Goal: Task Accomplishment & Management: Use online tool/utility

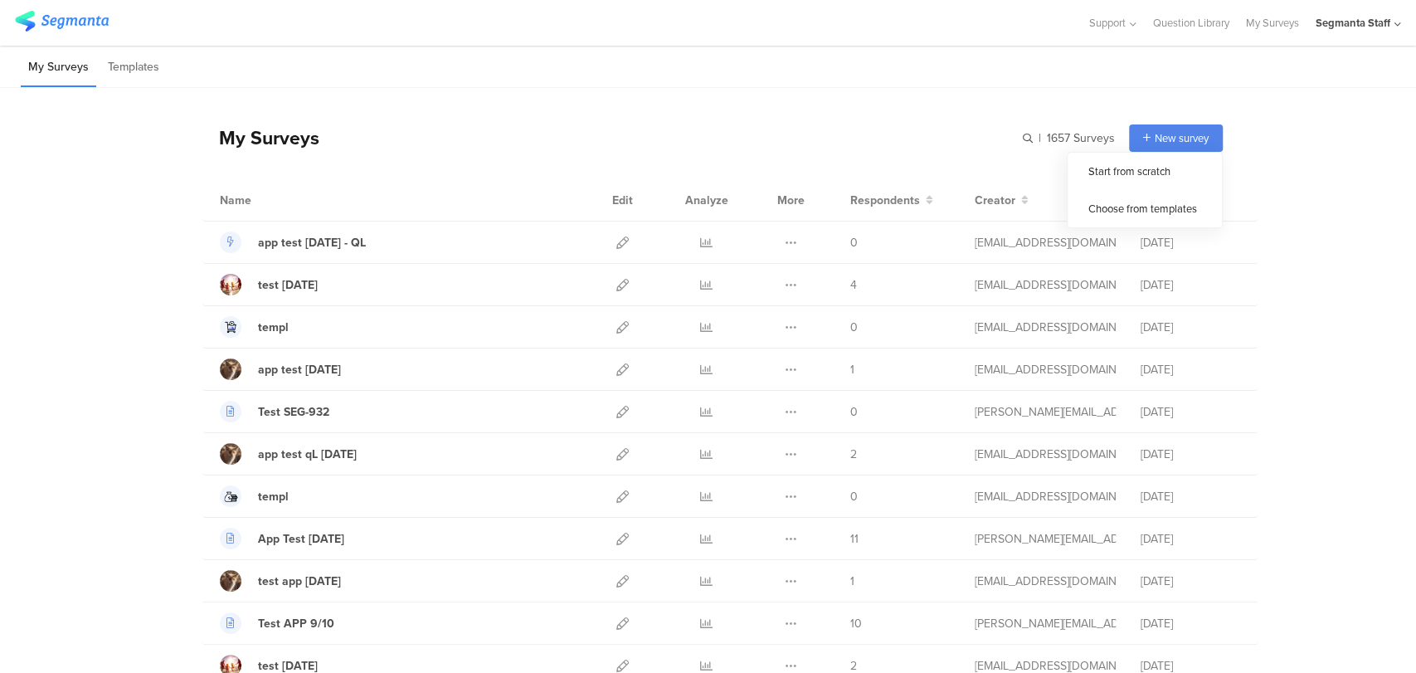
click at [1168, 141] on span "New survey" at bounding box center [1182, 138] width 54 height 16
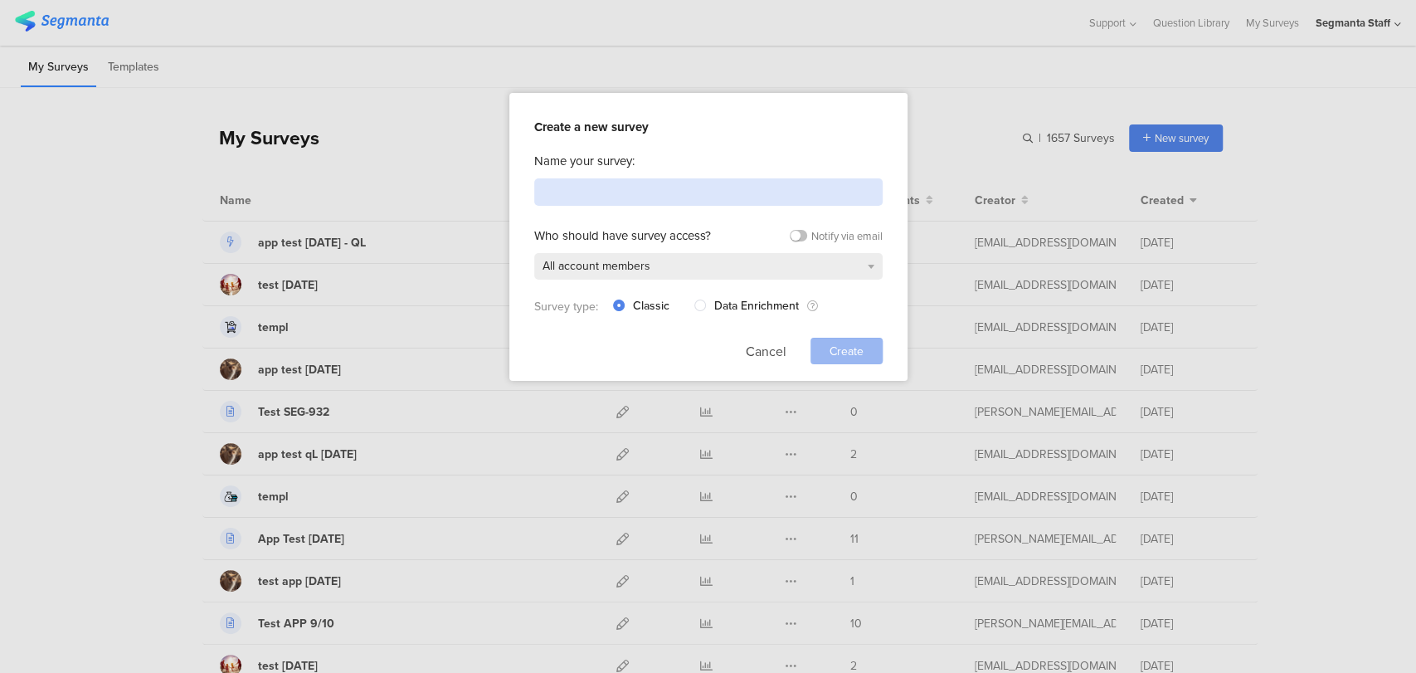
click at [681, 190] on input at bounding box center [708, 191] width 349 height 27
type input "Test APP 10/8"
click at [841, 347] on span "Create" at bounding box center [847, 351] width 34 height 17
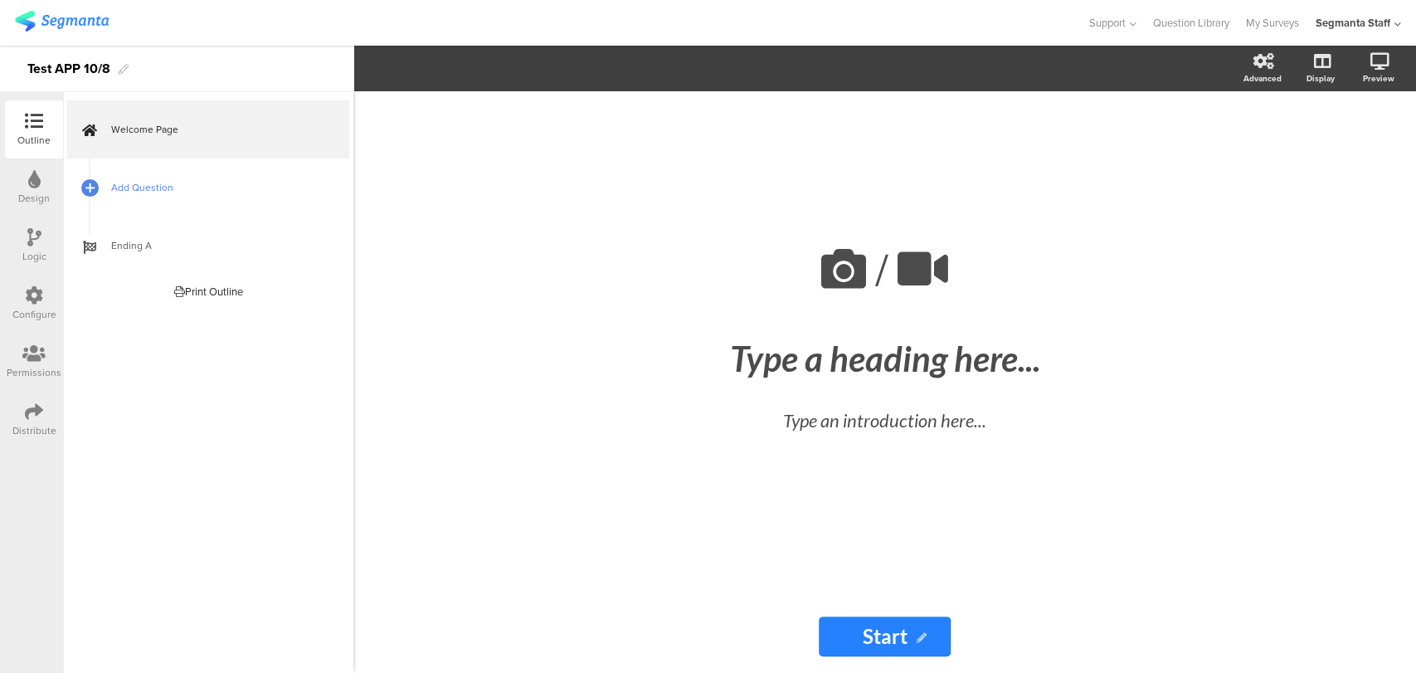
click at [194, 194] on span "Add Question" at bounding box center [217, 187] width 212 height 17
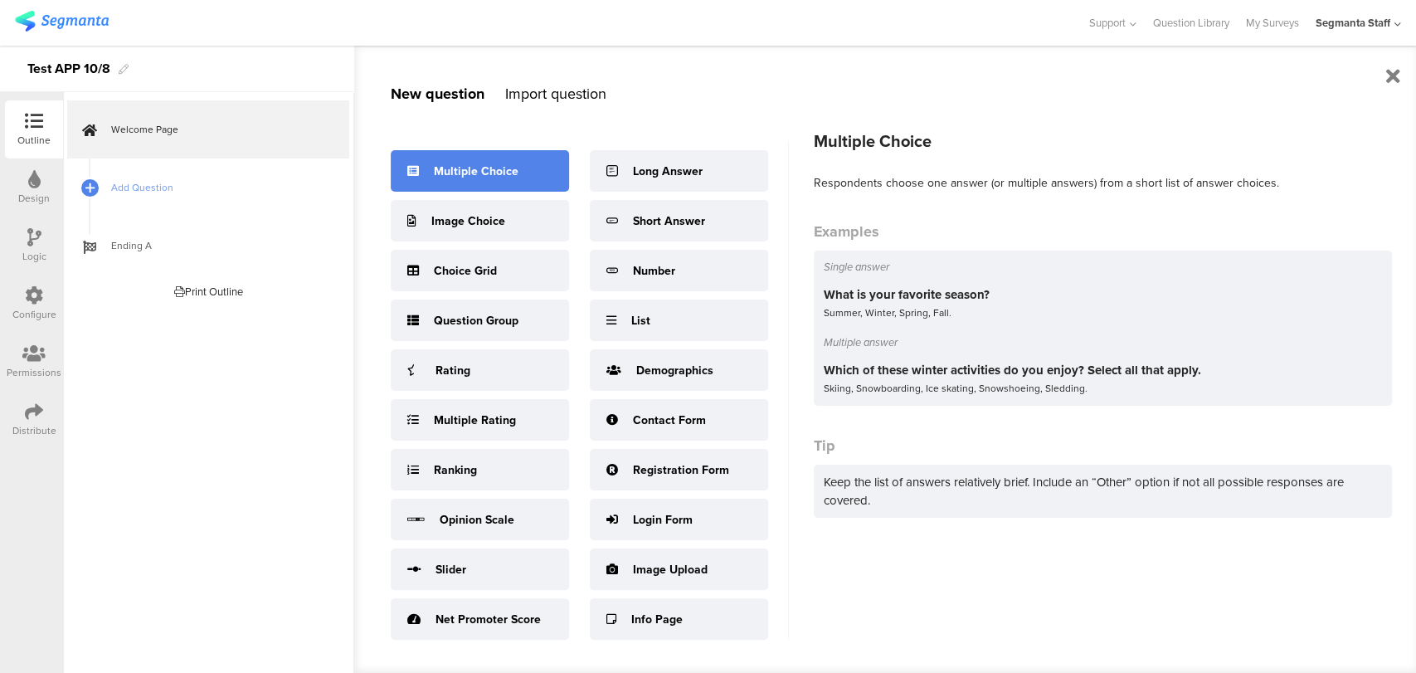
click at [477, 173] on div "Multiple Choice" at bounding box center [476, 171] width 85 height 17
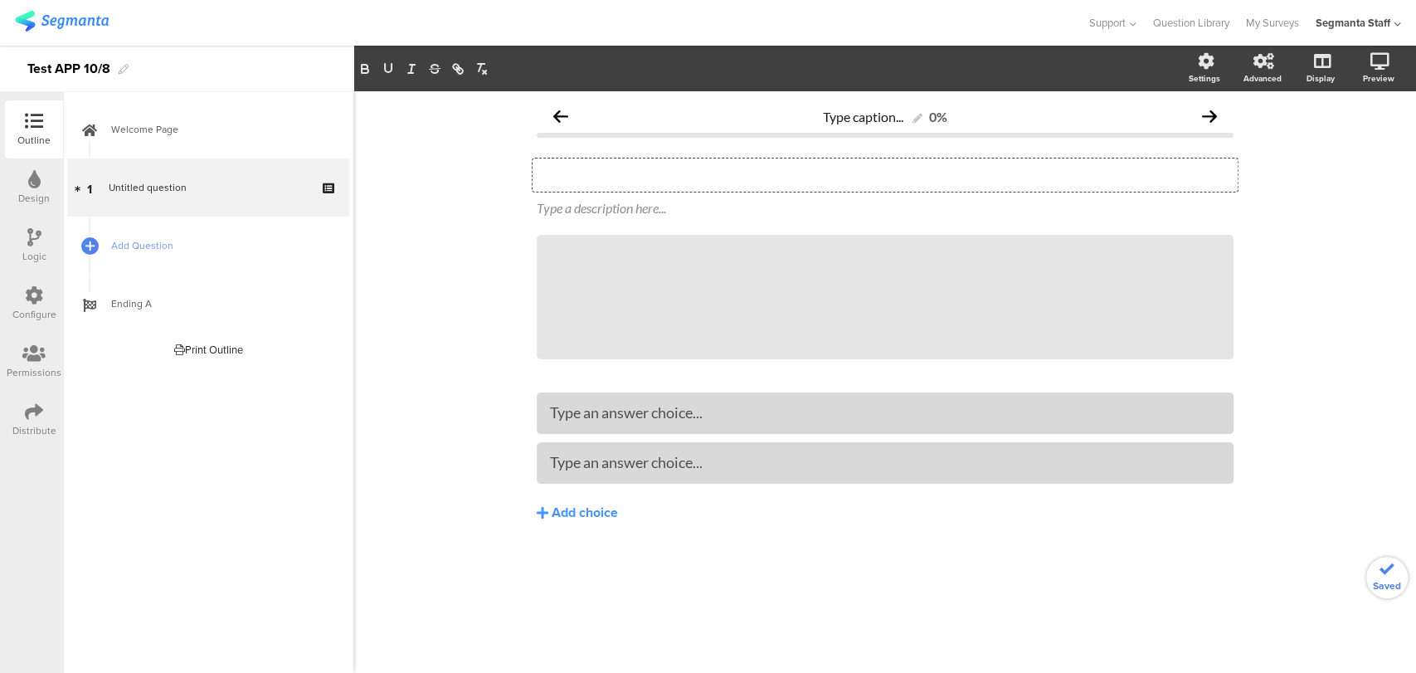
click at [676, 172] on div "Type your question here..." at bounding box center [885, 174] width 705 height 33
click at [648, 473] on div at bounding box center [885, 462] width 670 height 27
click at [611, 181] on div "Test Test" at bounding box center [885, 174] width 705 height 33
click at [111, 242] on span "Add Question" at bounding box center [217, 245] width 212 height 17
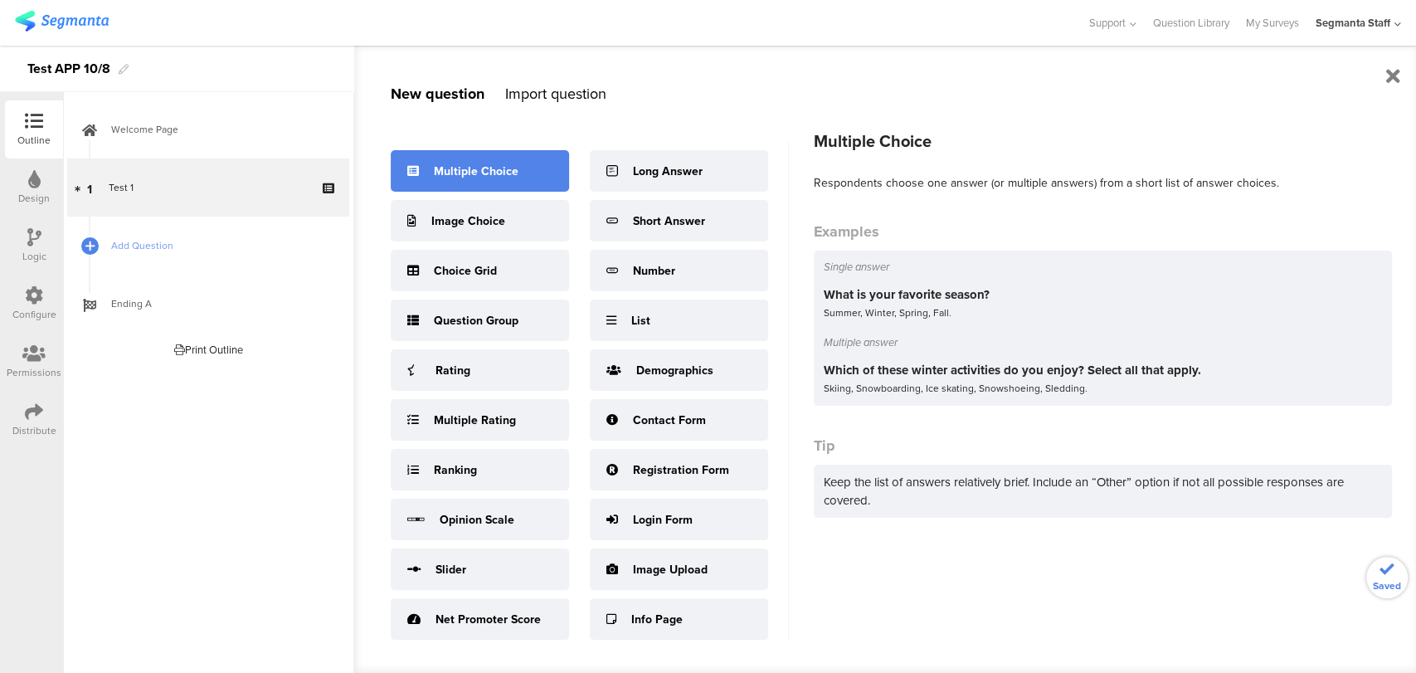
click at [504, 167] on div "Multiple Choice" at bounding box center [476, 171] width 85 height 17
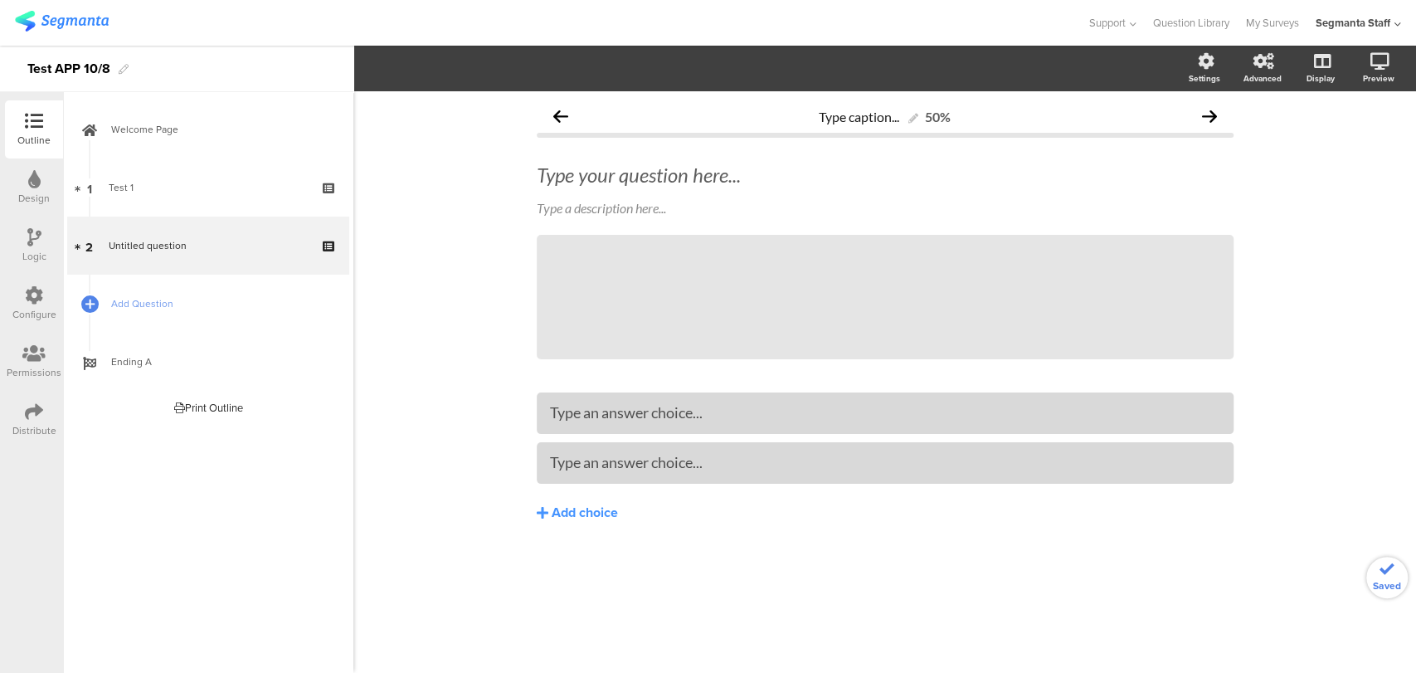
click at [670, 182] on div "Type your question here..." at bounding box center [885, 174] width 705 height 33
click at [592, 429] on div at bounding box center [885, 412] width 697 height 41
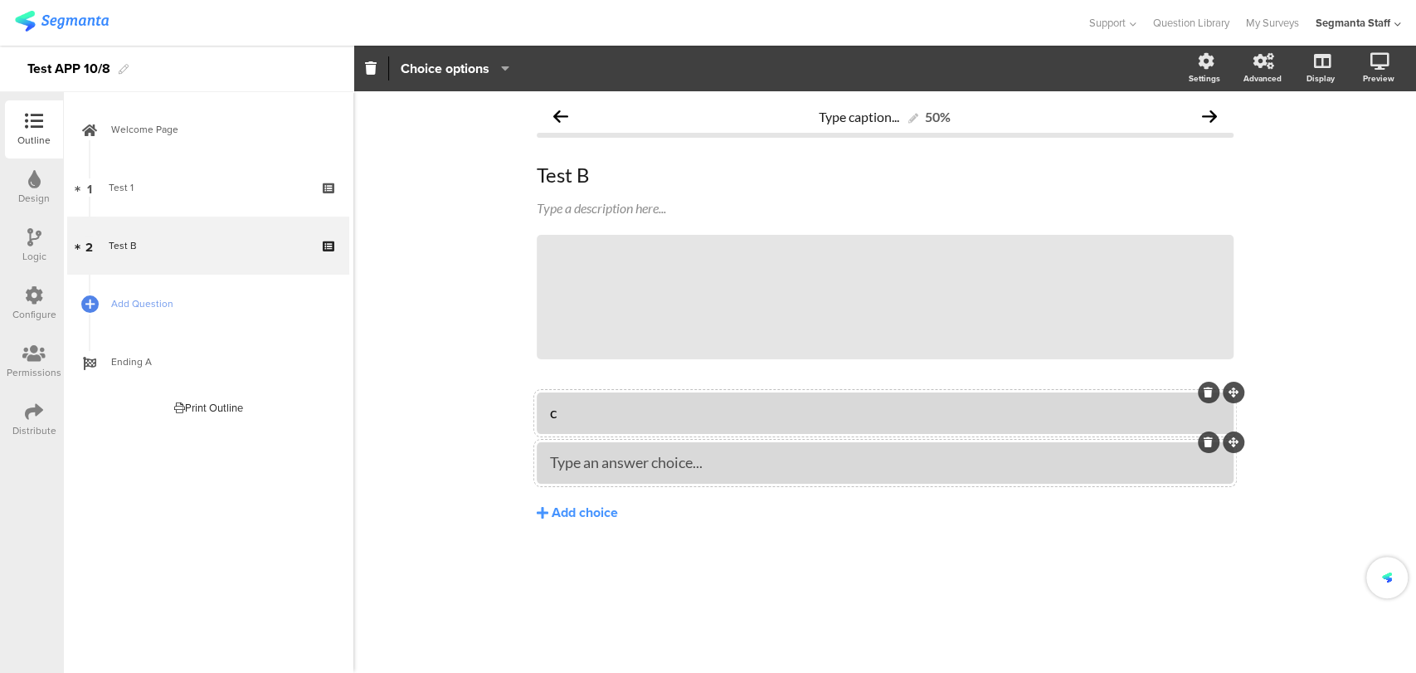
drag, startPoint x: 631, startPoint y: 492, endPoint x: 631, endPoint y: 478, distance: 14.1
click at [631, 487] on div "c Type an answer choice... Add choice" at bounding box center [885, 462] width 697 height 141
click at [1268, 30] on link "My Surveys" at bounding box center [1272, 23] width 53 height 46
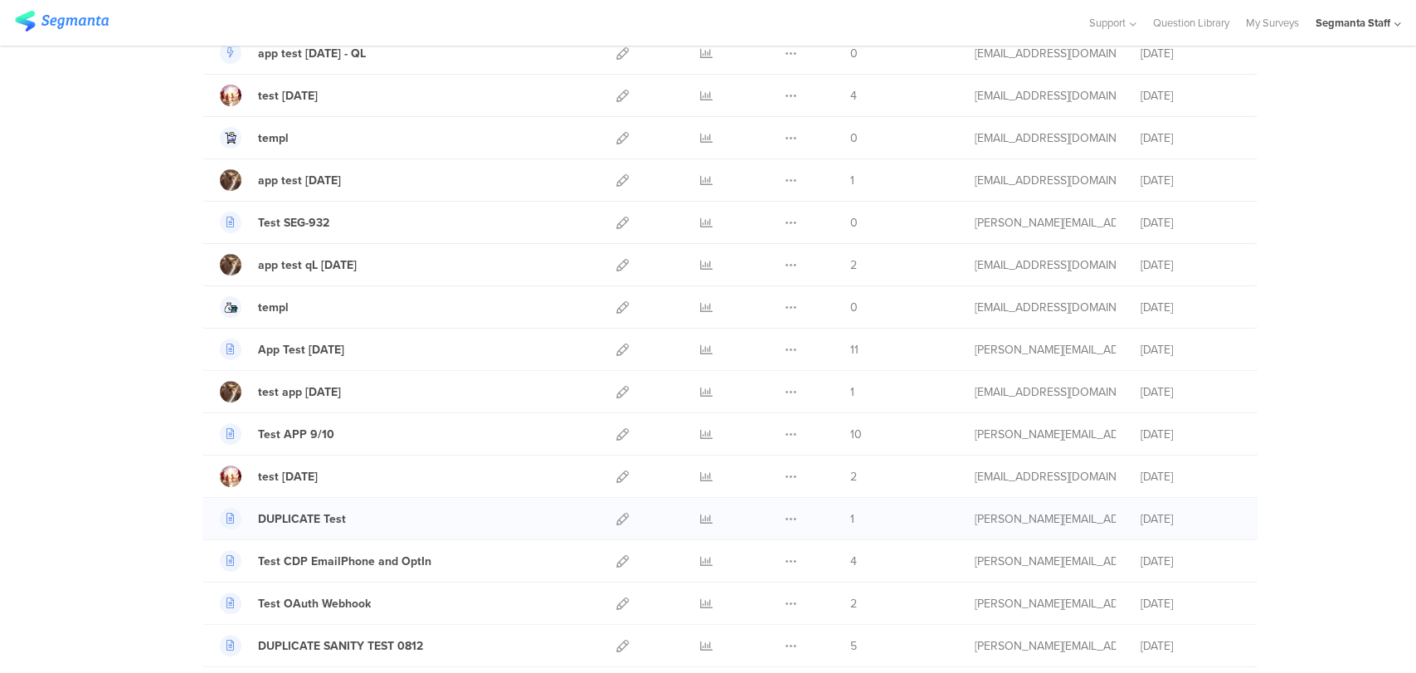
scroll to position [276, 0]
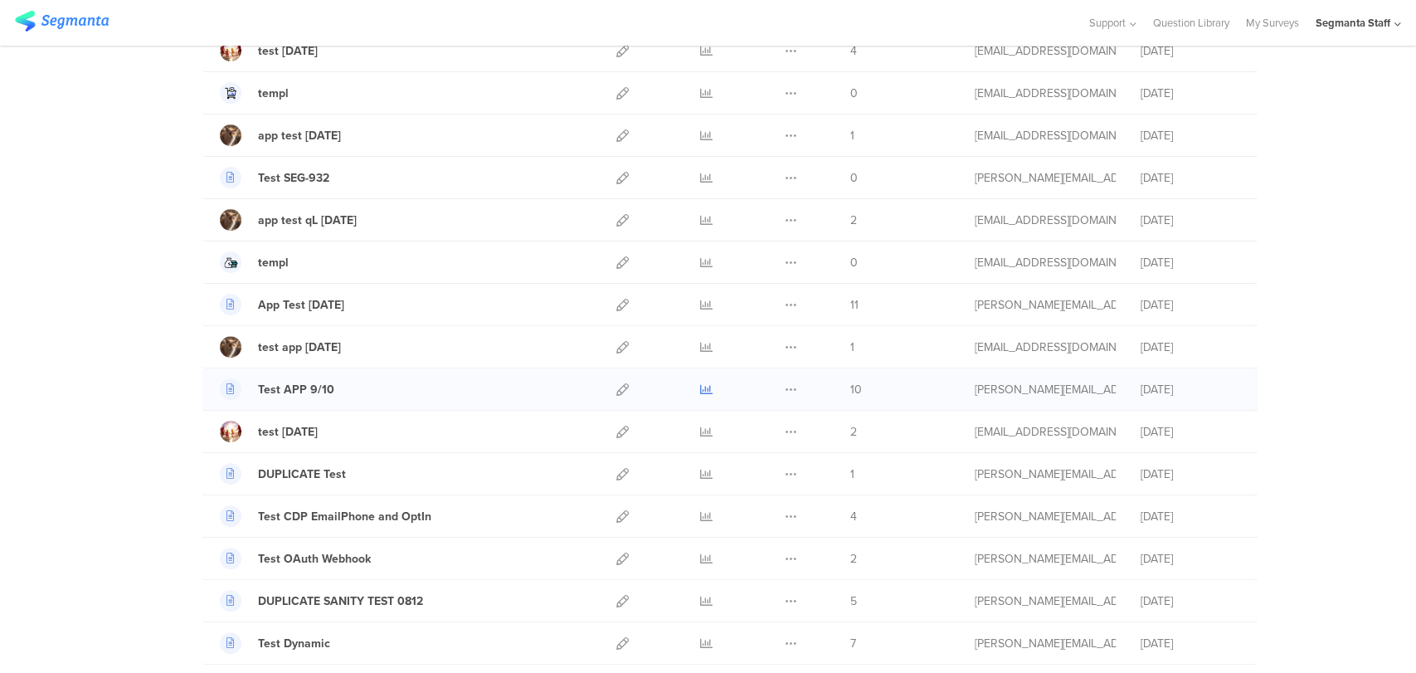
click at [700, 388] on icon at bounding box center [706, 389] width 12 height 12
click at [1395, 28] on icon at bounding box center [1398, 24] width 7 height 12
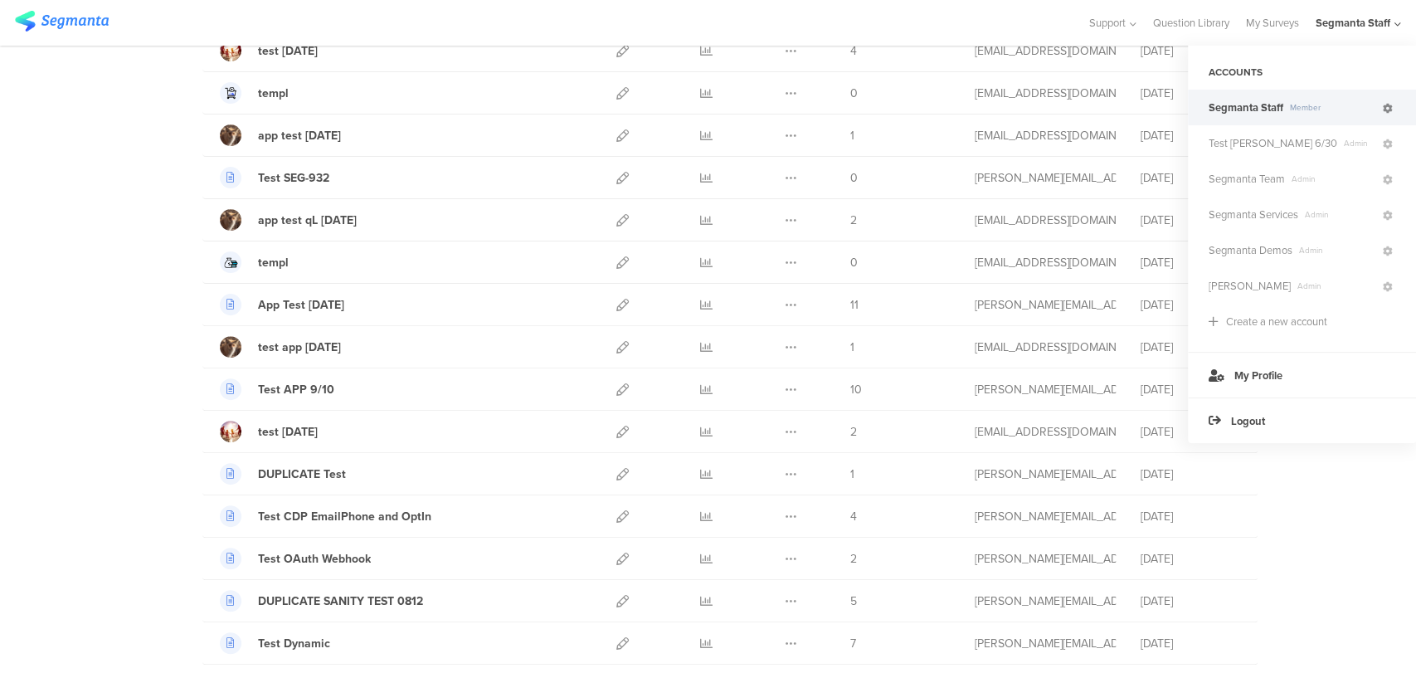
click at [1394, 110] on link at bounding box center [1388, 107] width 15 height 24
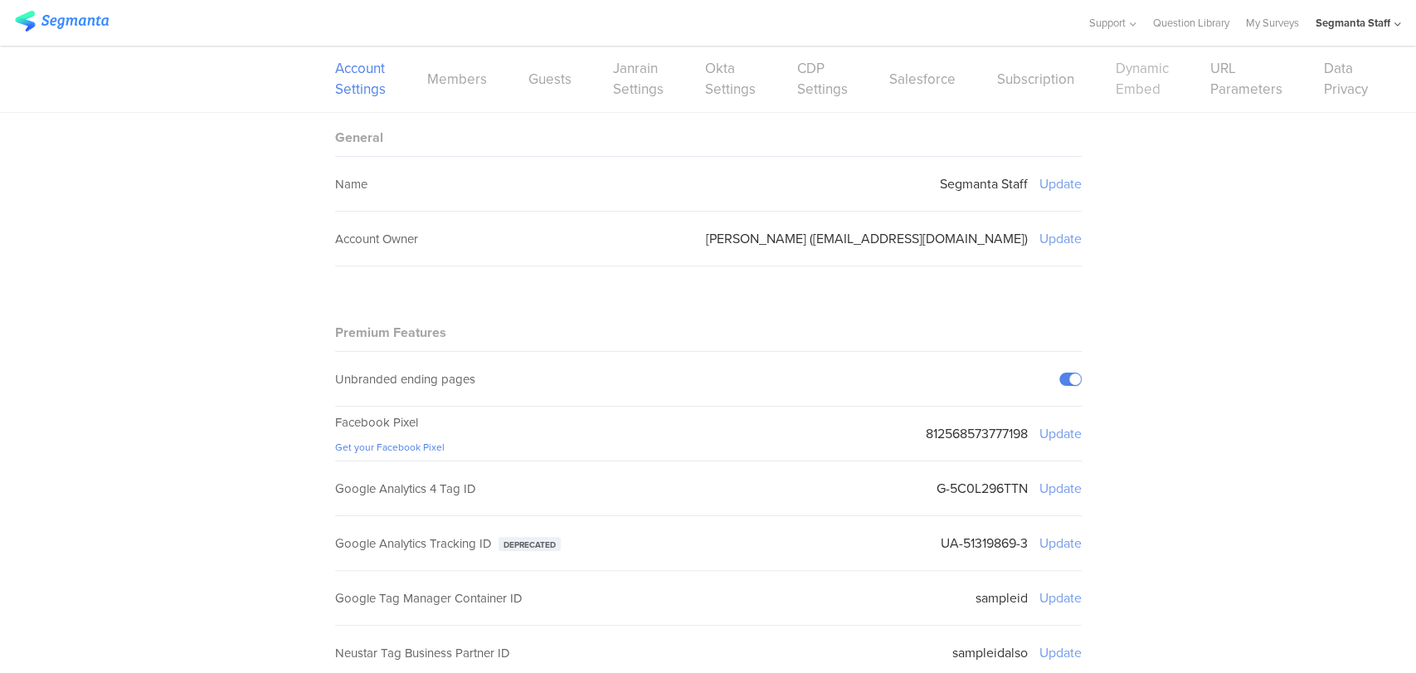
click at [1144, 91] on link "Dynamic Embed" at bounding box center [1142, 78] width 53 height 41
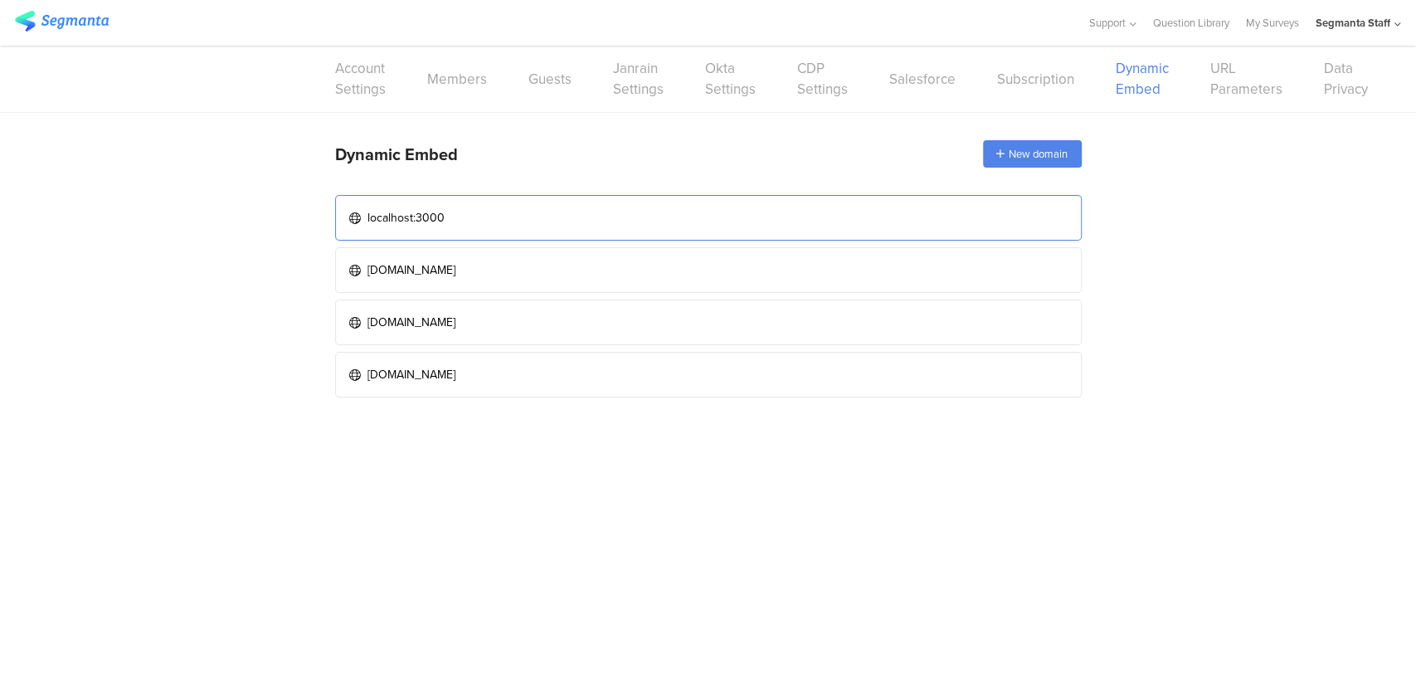
click at [553, 227] on link "localhost:3000" at bounding box center [708, 218] width 747 height 46
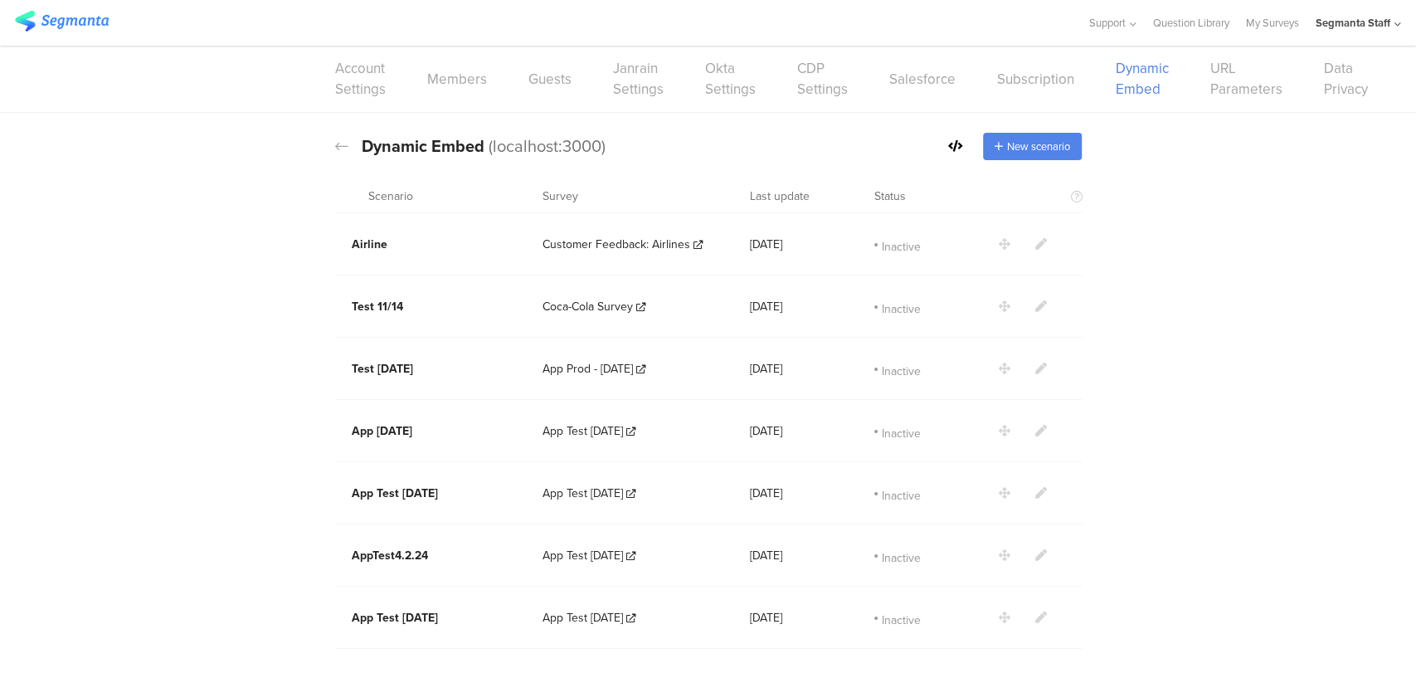
click at [1280, 31] on link "My Surveys" at bounding box center [1272, 23] width 53 height 46
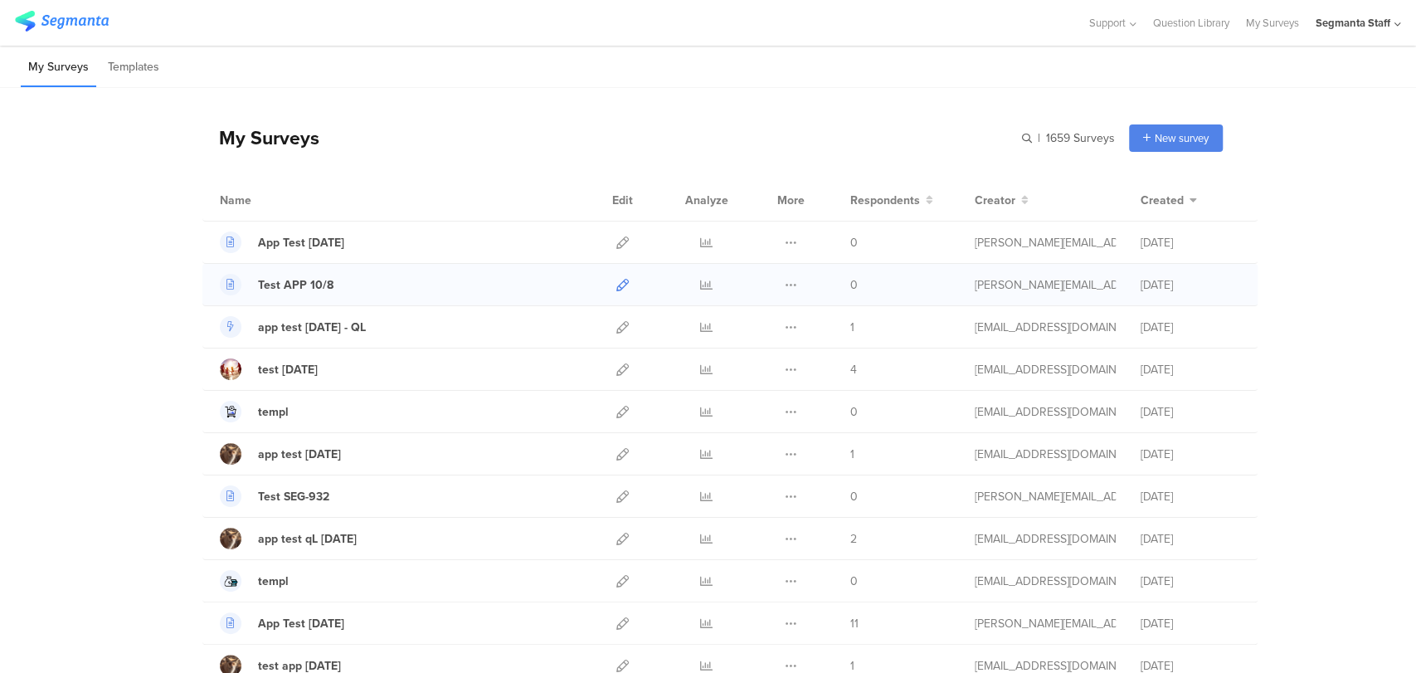
click at [617, 284] on icon at bounding box center [623, 285] width 12 height 12
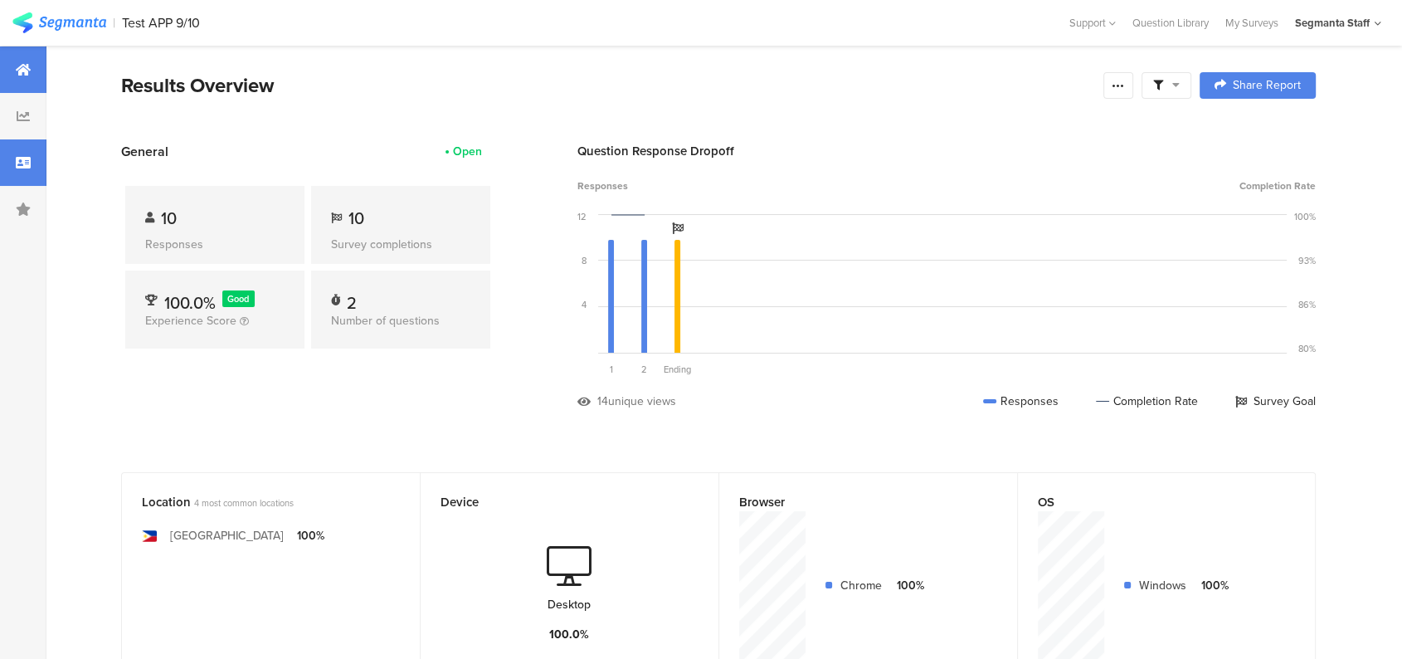
click at [30, 162] on icon at bounding box center [23, 162] width 15 height 13
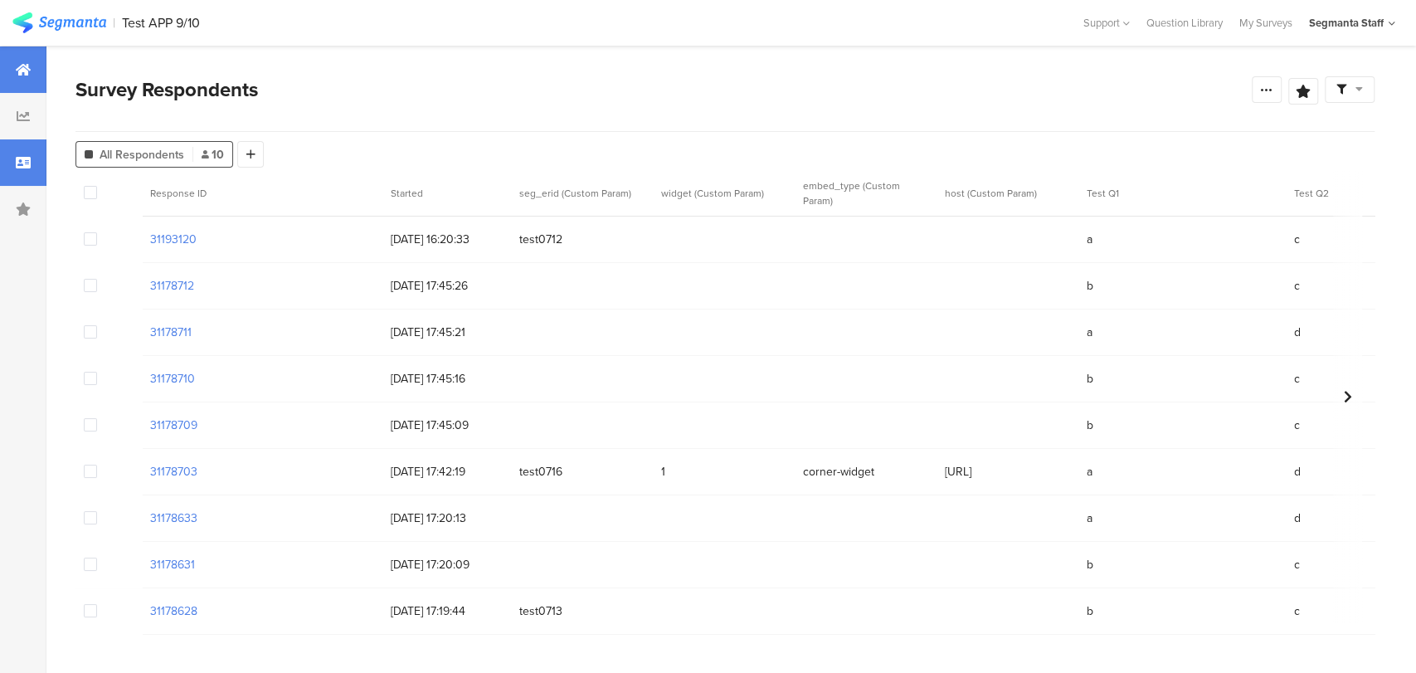
click at [32, 81] on div at bounding box center [23, 69] width 46 height 46
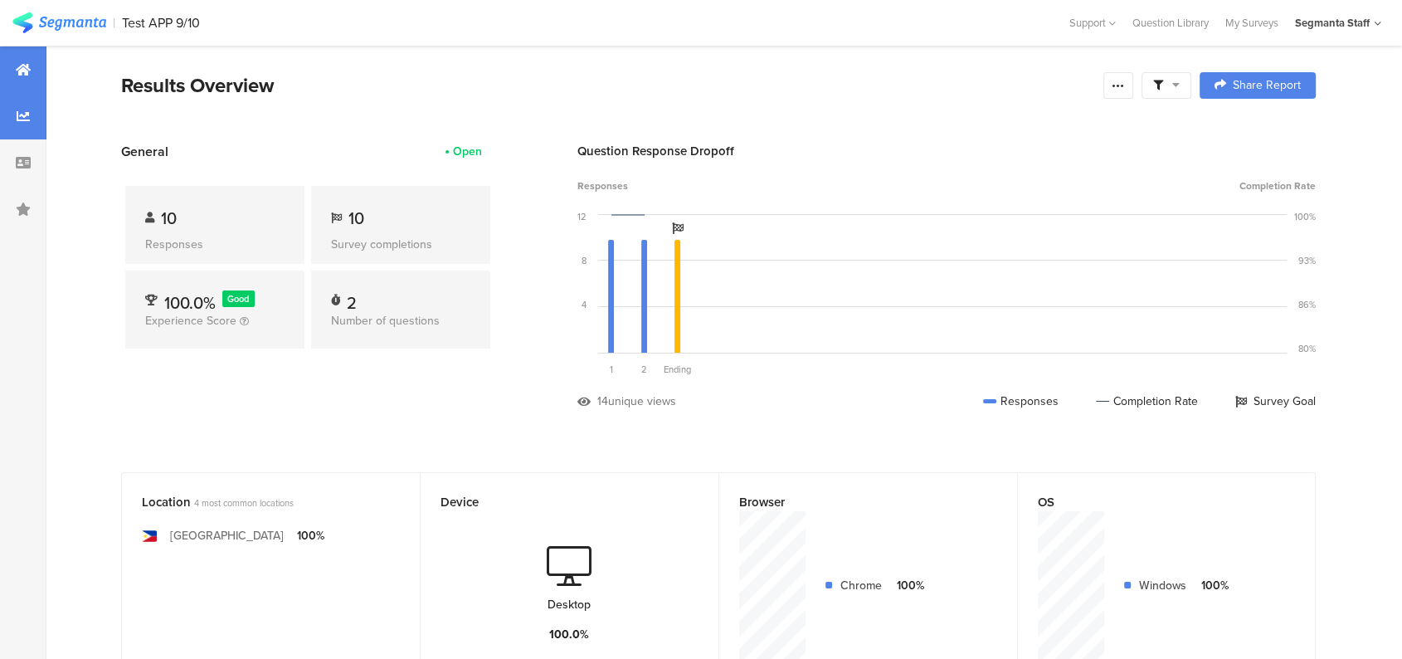
click at [41, 120] on div at bounding box center [23, 116] width 46 height 46
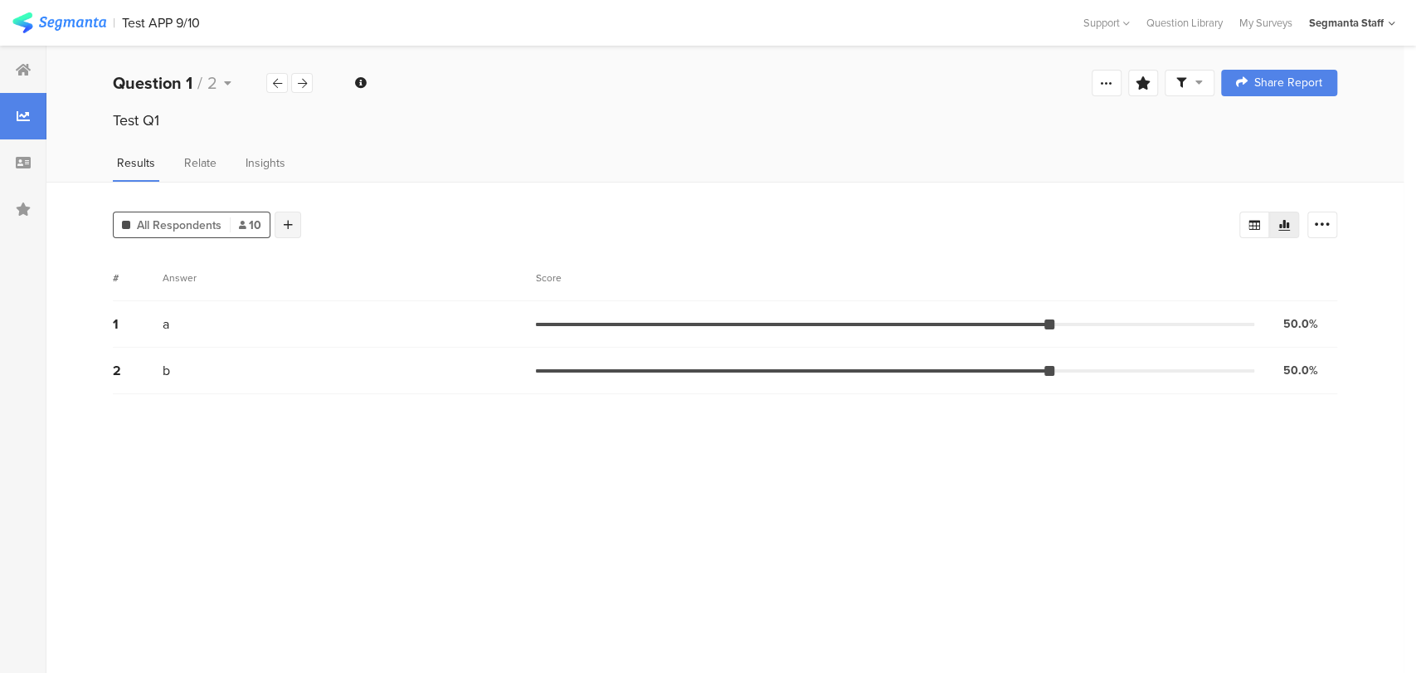
click at [278, 223] on div at bounding box center [288, 225] width 27 height 27
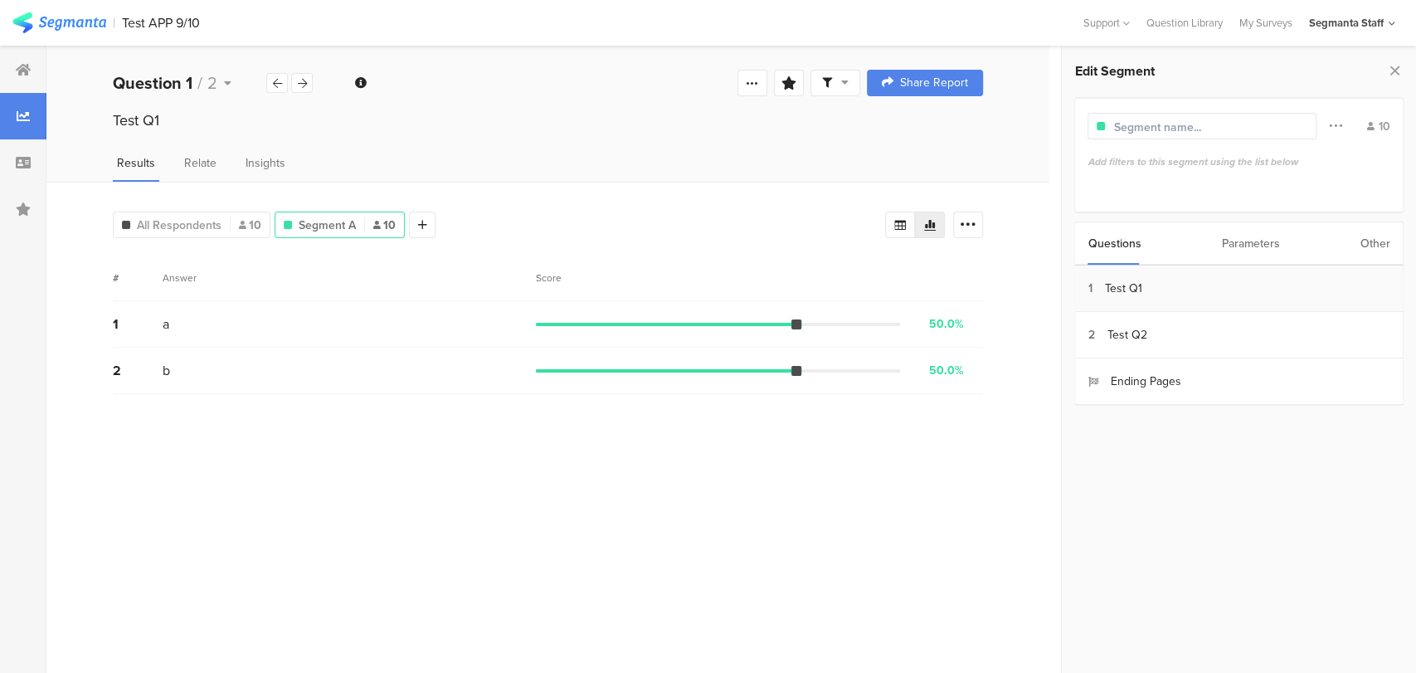
click at [1128, 285] on div "Test Q1" at bounding box center [1122, 288] width 37 height 17
click at [1094, 284] on div "a" at bounding box center [1241, 279] width 295 height 16
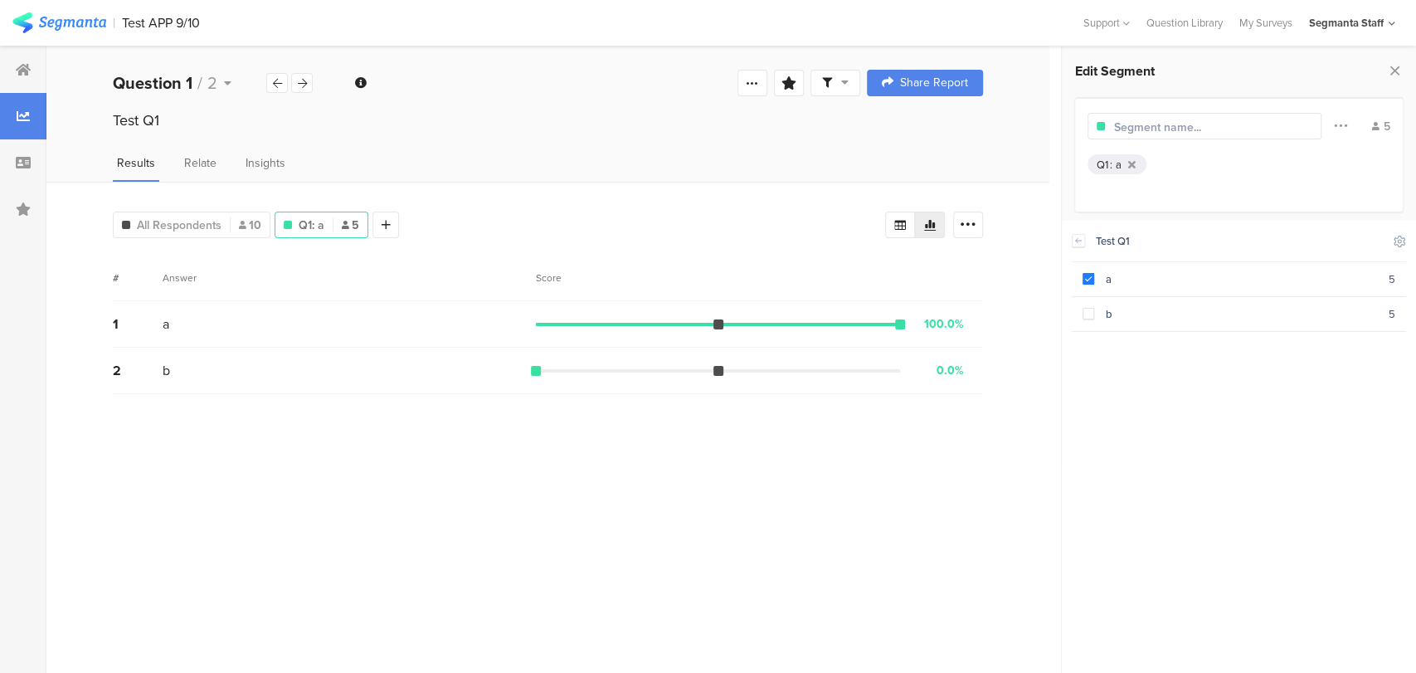
click at [1407, 236] on section "Test Q1 Include Respondents a 5 b 5" at bounding box center [1239, 447] width 354 height 452
click at [1402, 245] on icon at bounding box center [1400, 241] width 11 height 11
click at [1258, 286] on icon at bounding box center [1264, 282] width 13 height 13
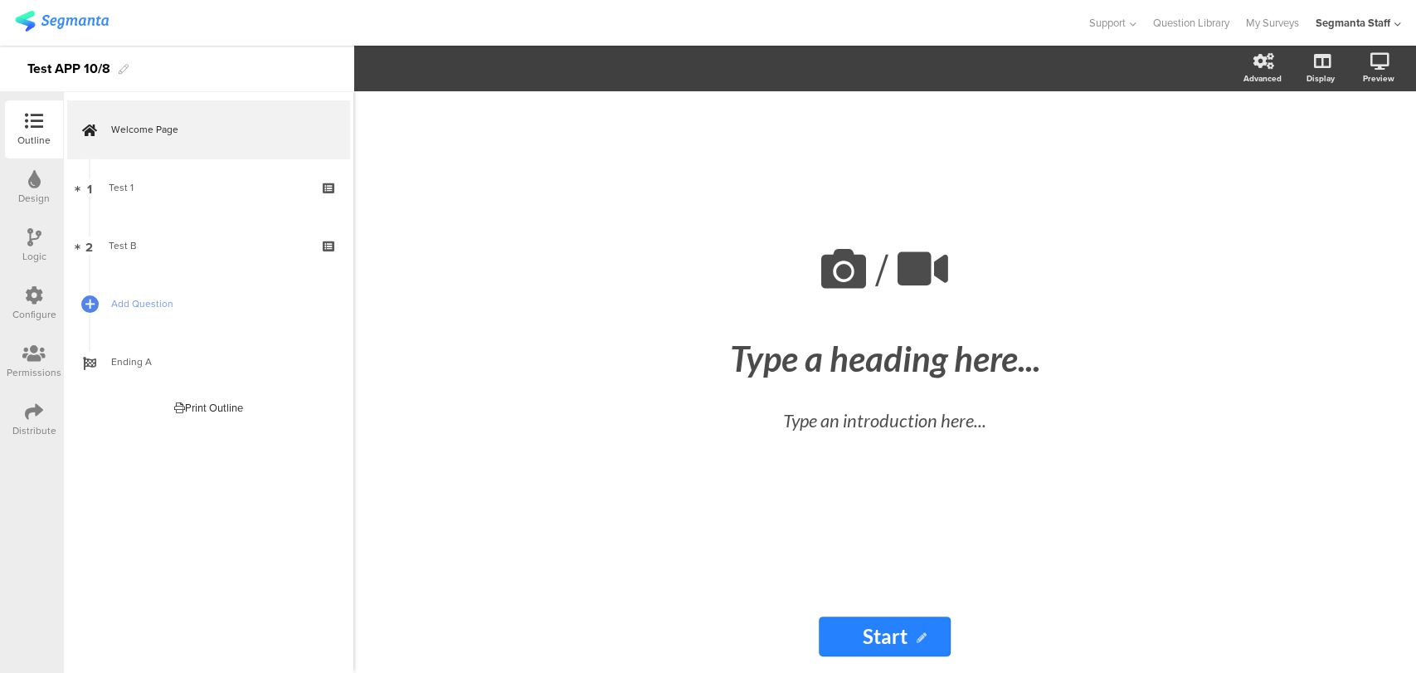
click at [41, 423] on div "Distribute" at bounding box center [34, 430] width 44 height 15
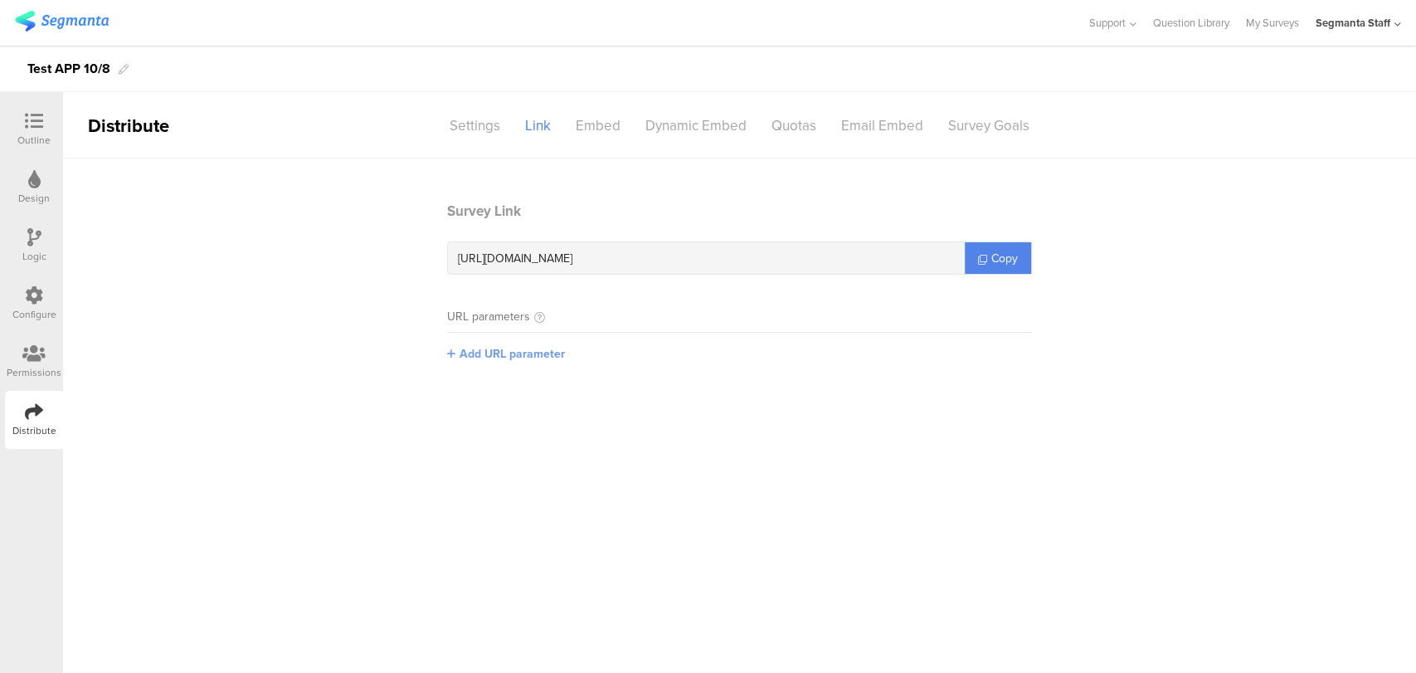
click at [505, 356] on span "Add URL parameter" at bounding box center [512, 353] width 105 height 17
click at [519, 359] on input "text" at bounding box center [556, 352] width 219 height 27
type input "seg_erid"
click at [993, 261] on link "Copy" at bounding box center [998, 258] width 66 height 32
click at [992, 260] on span "Copy" at bounding box center [1005, 258] width 27 height 17
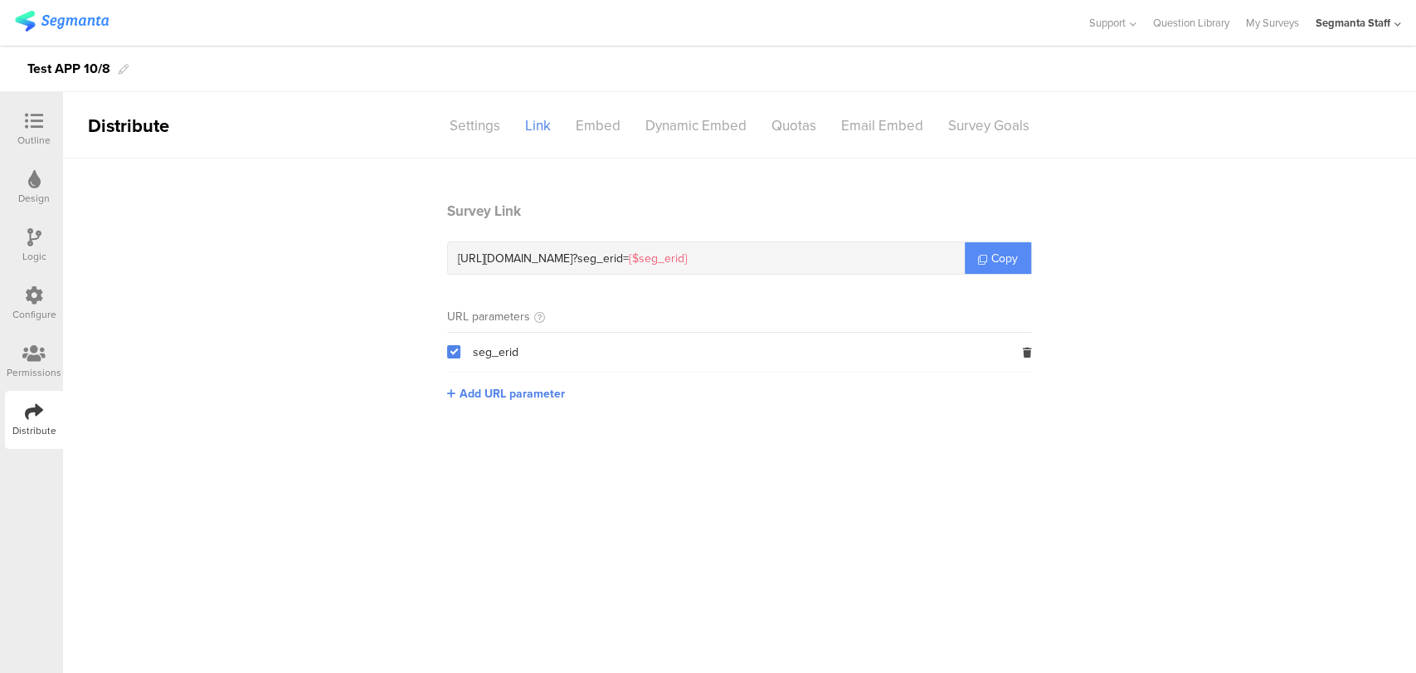
click at [992, 256] on span "Copy" at bounding box center [1005, 258] width 27 height 17
click at [477, 126] on div "Settings" at bounding box center [475, 125] width 76 height 29
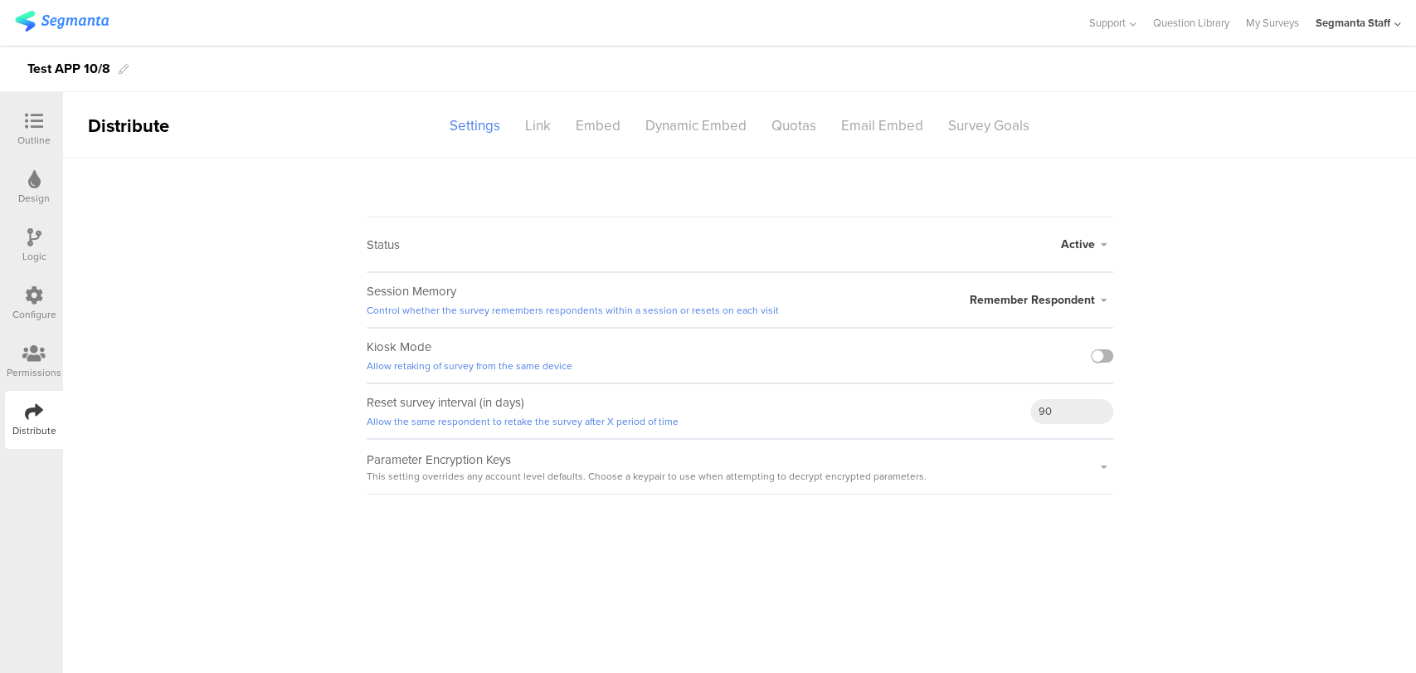
click at [1093, 349] on div at bounding box center [1102, 355] width 22 height 13
click at [1102, 356] on label at bounding box center [1102, 355] width 22 height 13
click at [0, 0] on input "checkbox" at bounding box center [0, 0] width 0 height 0
click at [546, 125] on div "Link" at bounding box center [538, 125] width 51 height 29
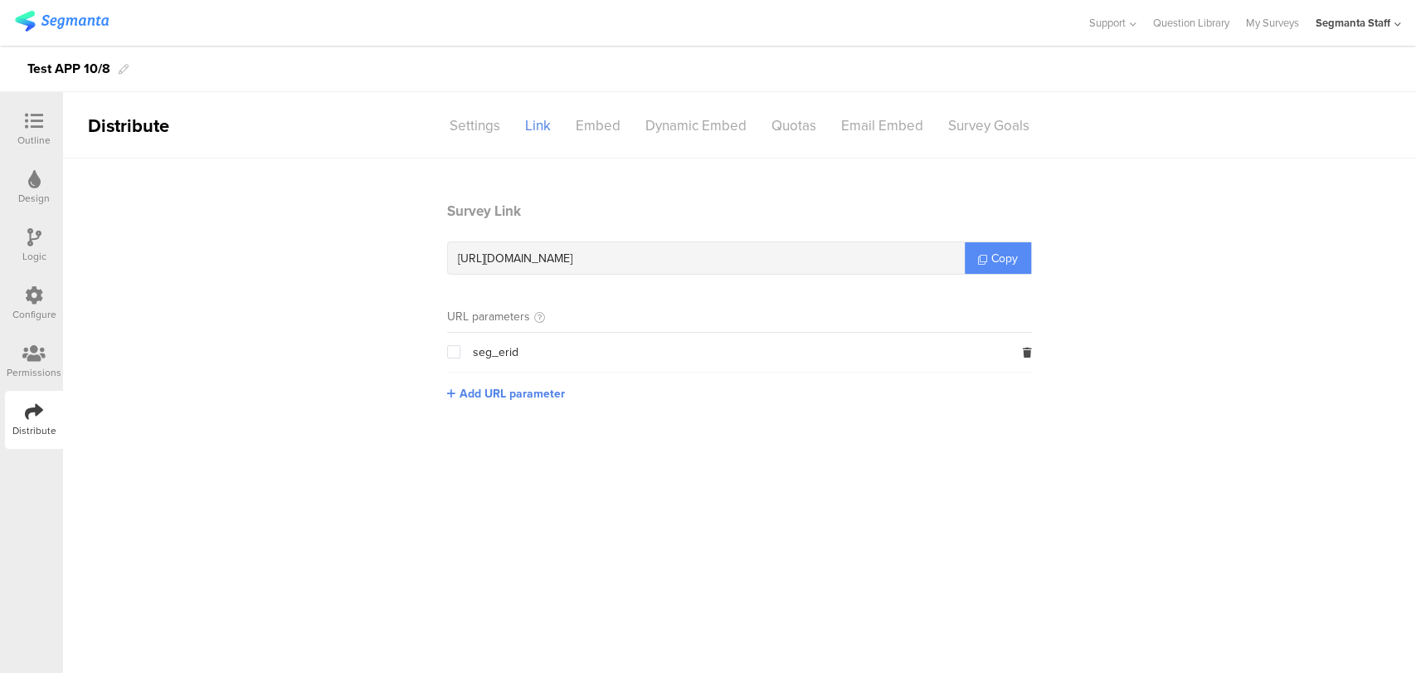
click at [989, 261] on link "Copy" at bounding box center [998, 258] width 66 height 32
click at [990, 261] on link "Copy" at bounding box center [998, 258] width 66 height 32
click at [992, 261] on link "Copy" at bounding box center [998, 258] width 66 height 32
click at [992, 261] on span "Copy" at bounding box center [1005, 258] width 27 height 17
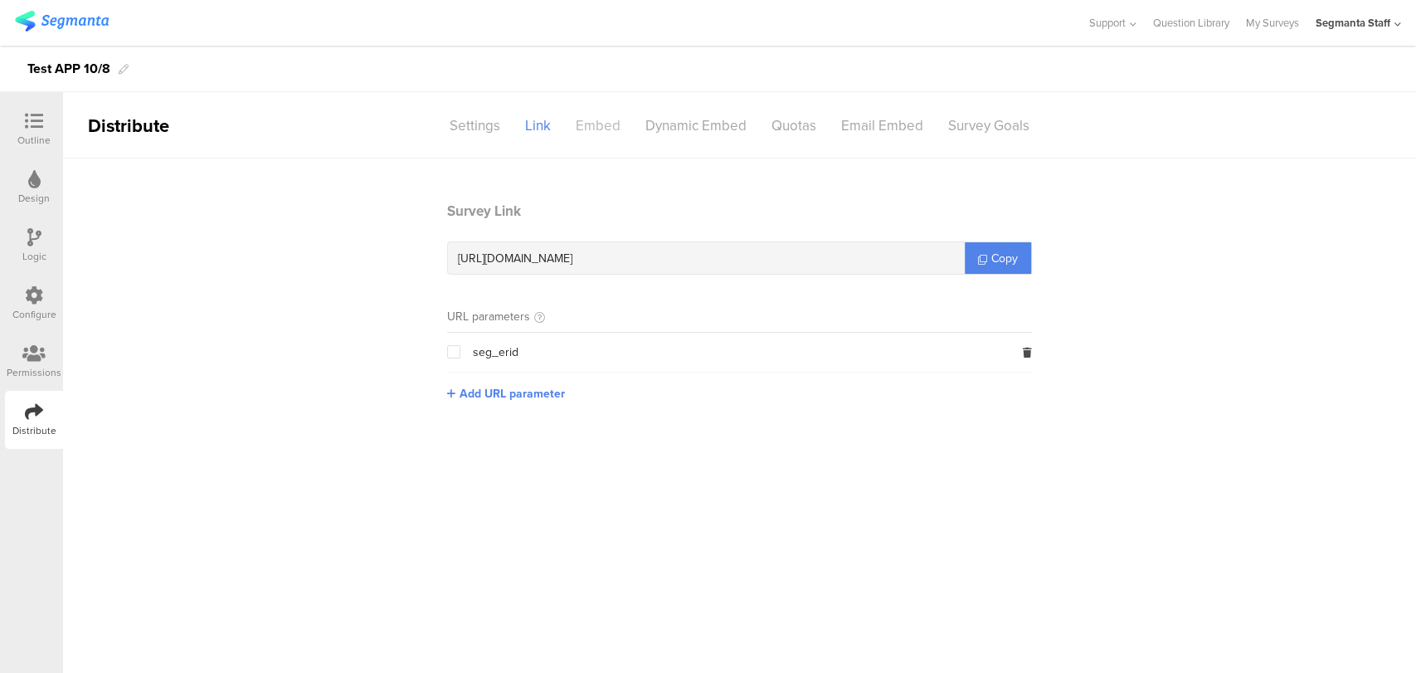
click at [587, 126] on div "Embed" at bounding box center [598, 125] width 70 height 29
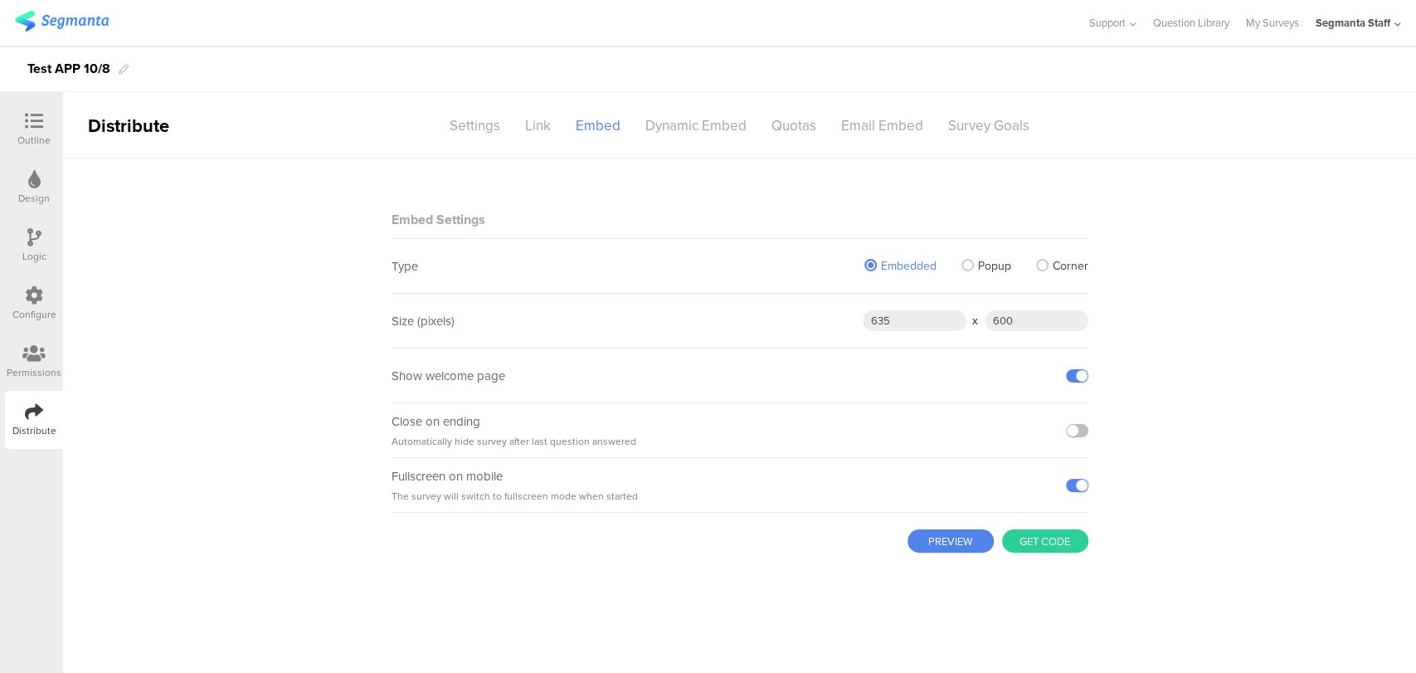
click at [1042, 545] on button "Get code" at bounding box center [1045, 540] width 86 height 23
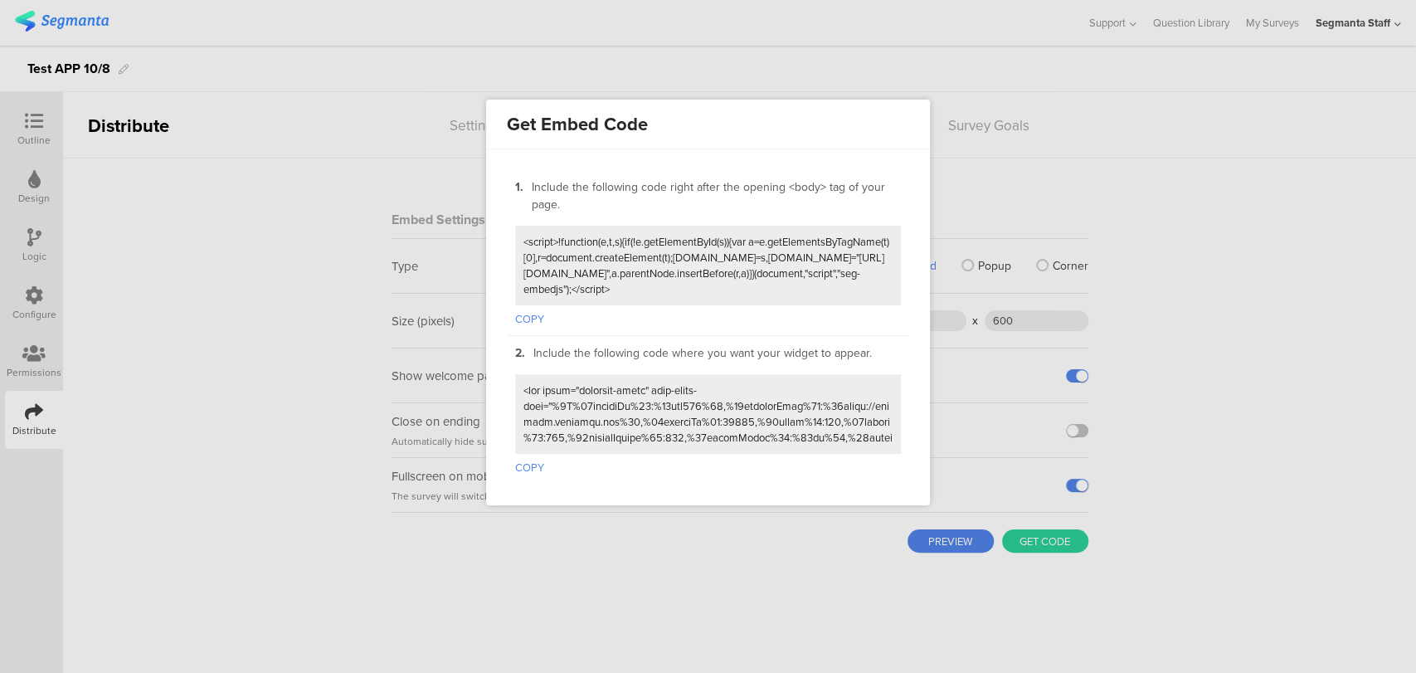
click at [531, 324] on div "1. Include the following code right after the opening <body> tag of your page. …" at bounding box center [708, 253] width 402 height 166
click at [531, 314] on button "COPY" at bounding box center [529, 316] width 29 height 22
click at [529, 305] on button "COPY" at bounding box center [529, 316] width 29 height 22
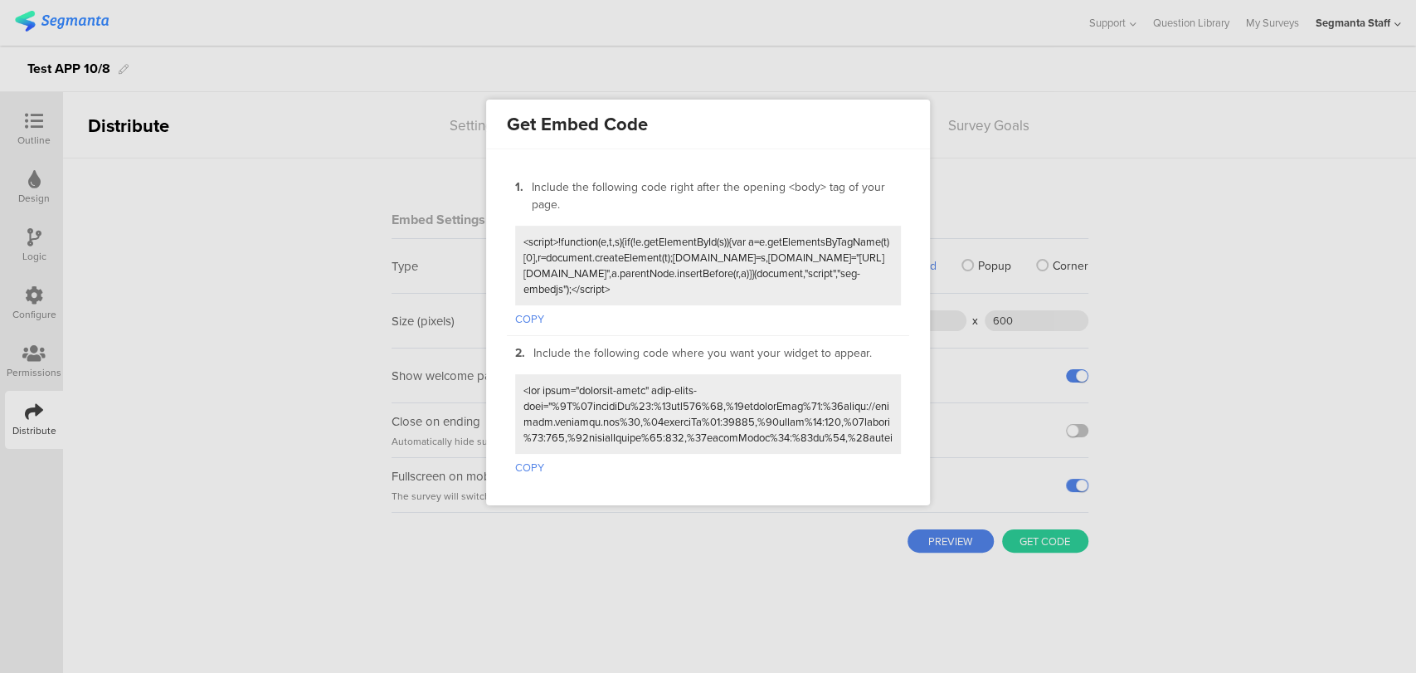
click at [529, 305] on button "COPY" at bounding box center [529, 316] width 29 height 22
click at [529, 465] on button "COPY" at bounding box center [529, 465] width 29 height 22
drag, startPoint x: 502, startPoint y: 582, endPoint x: 505, endPoint y: 567, distance: 15.3
click at [502, 581] on div at bounding box center [708, 336] width 1416 height 673
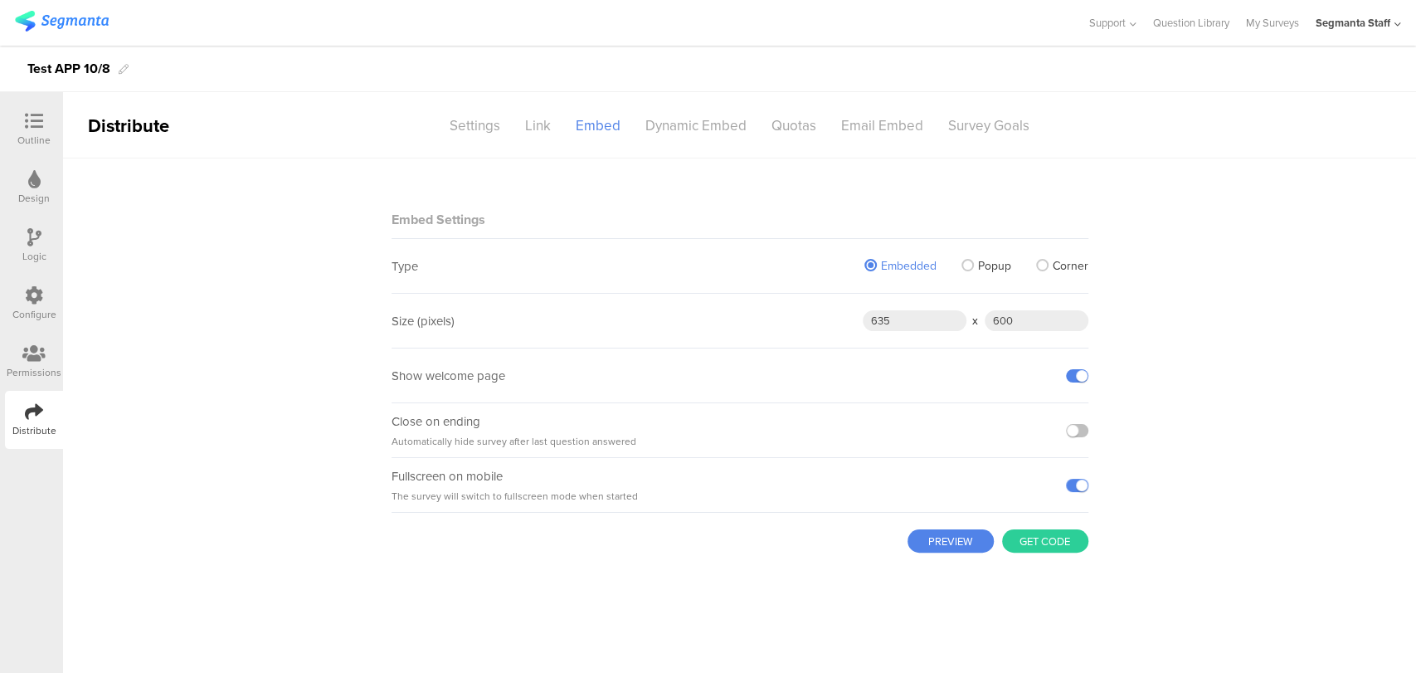
click at [970, 267] on span at bounding box center [968, 265] width 12 height 12
click at [0, 0] on input "Popup" at bounding box center [0, 0] width 0 height 0
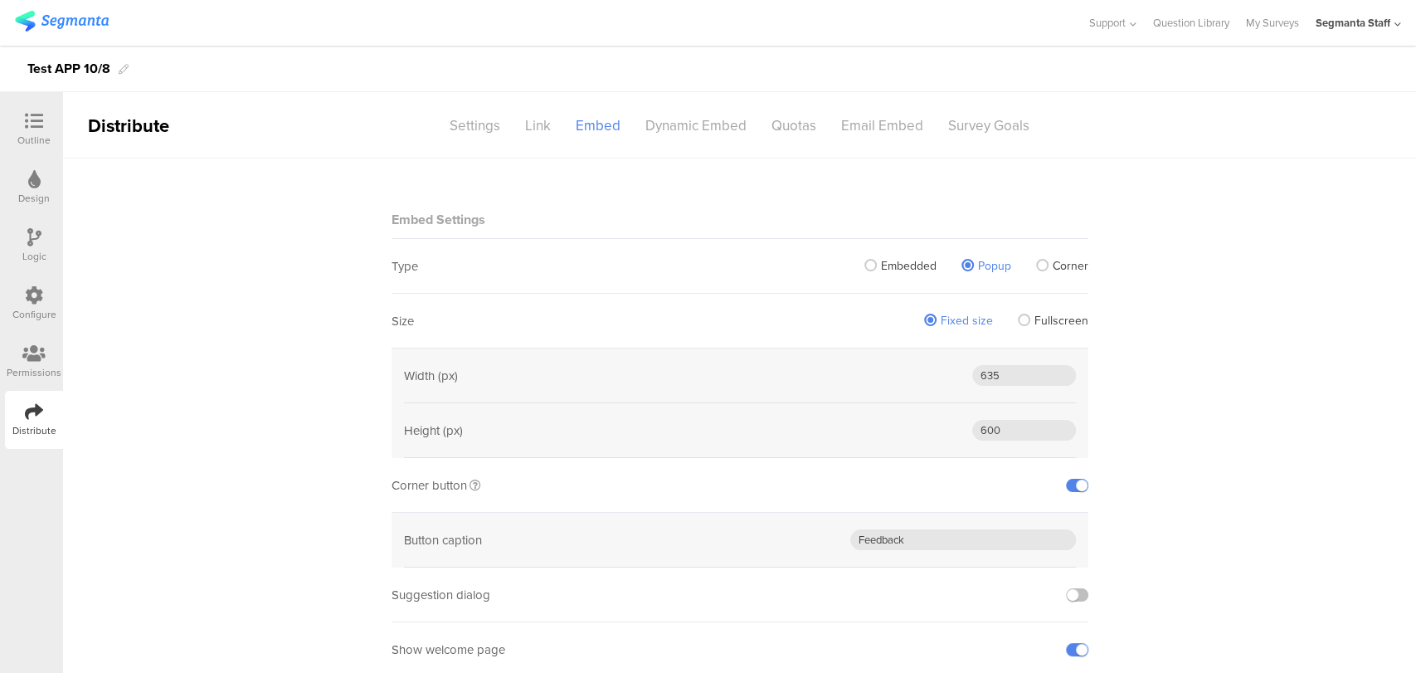
click at [881, 270] on span "Embedded" at bounding box center [909, 265] width 56 height 17
click at [0, 0] on input "Embedded" at bounding box center [0, 0] width 0 height 0
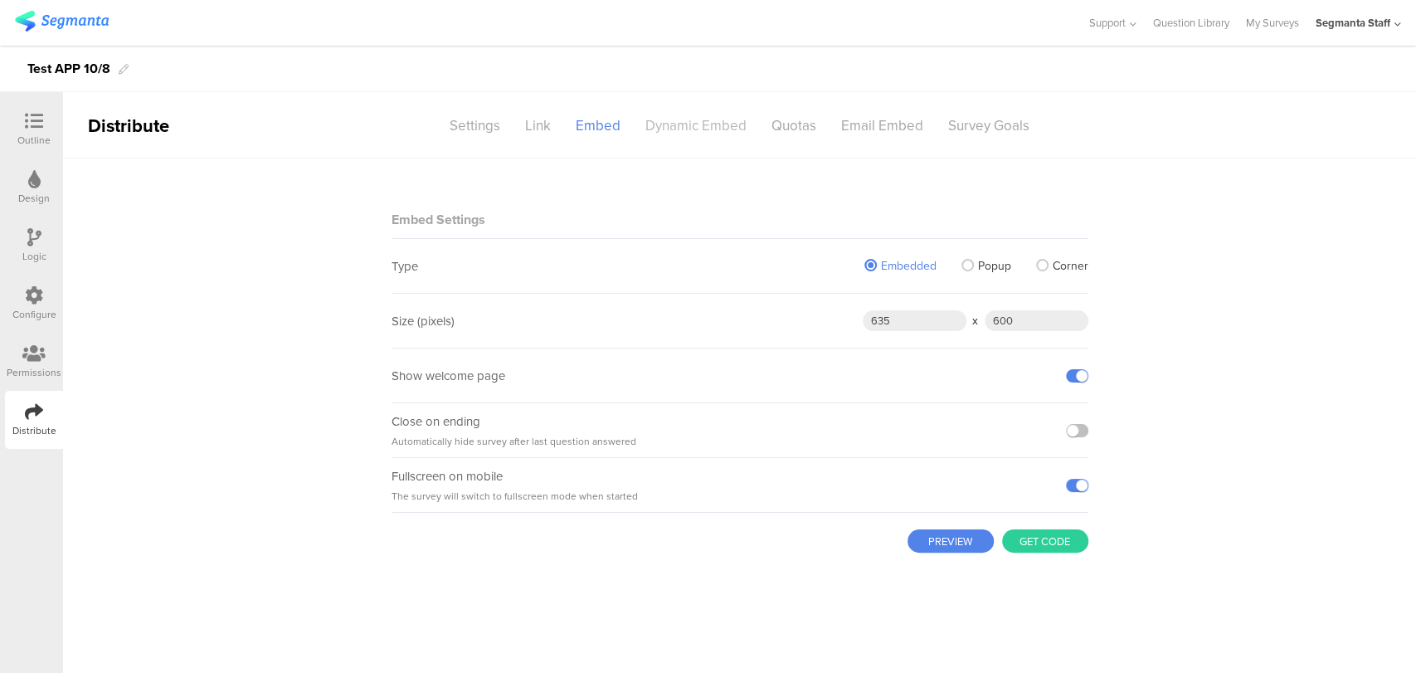
click at [666, 118] on div "Dynamic Embed" at bounding box center [696, 125] width 126 height 29
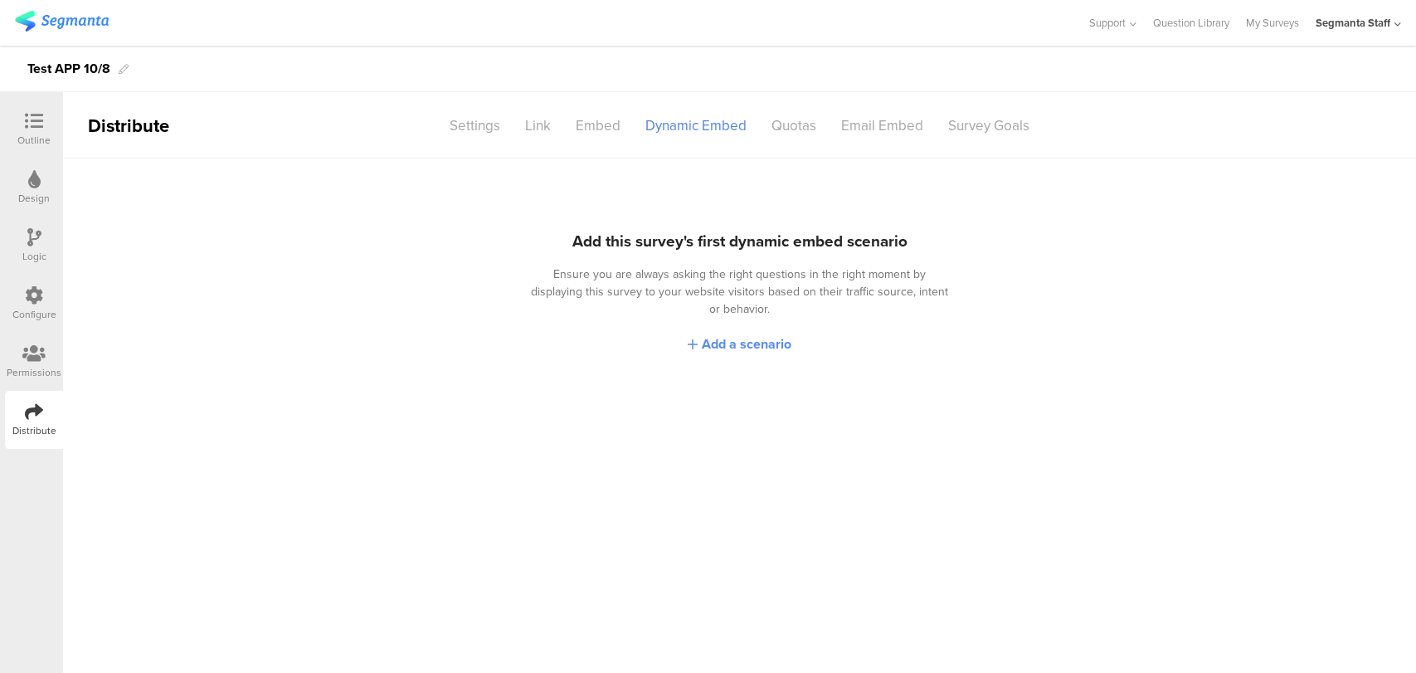
click at [716, 334] on span "Add a scenario" at bounding box center [747, 343] width 90 height 19
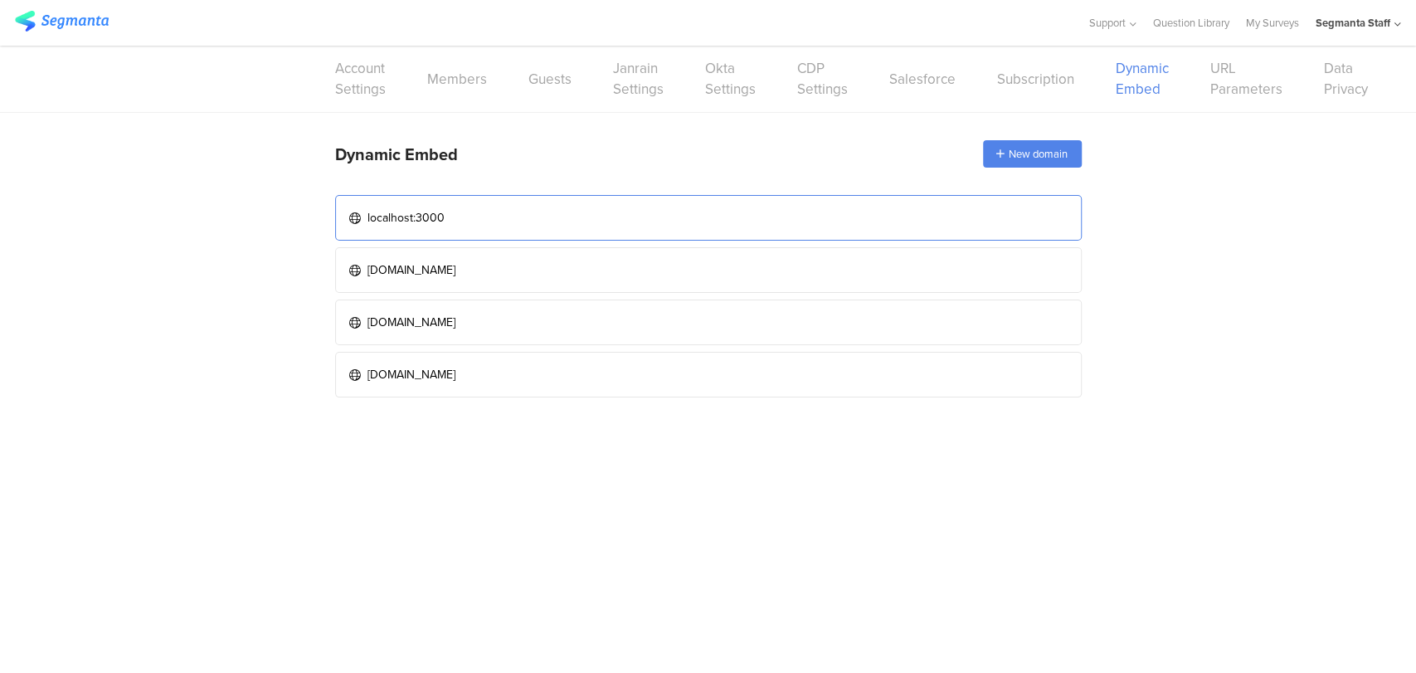
click at [542, 222] on link "localhost:3000" at bounding box center [708, 218] width 747 height 46
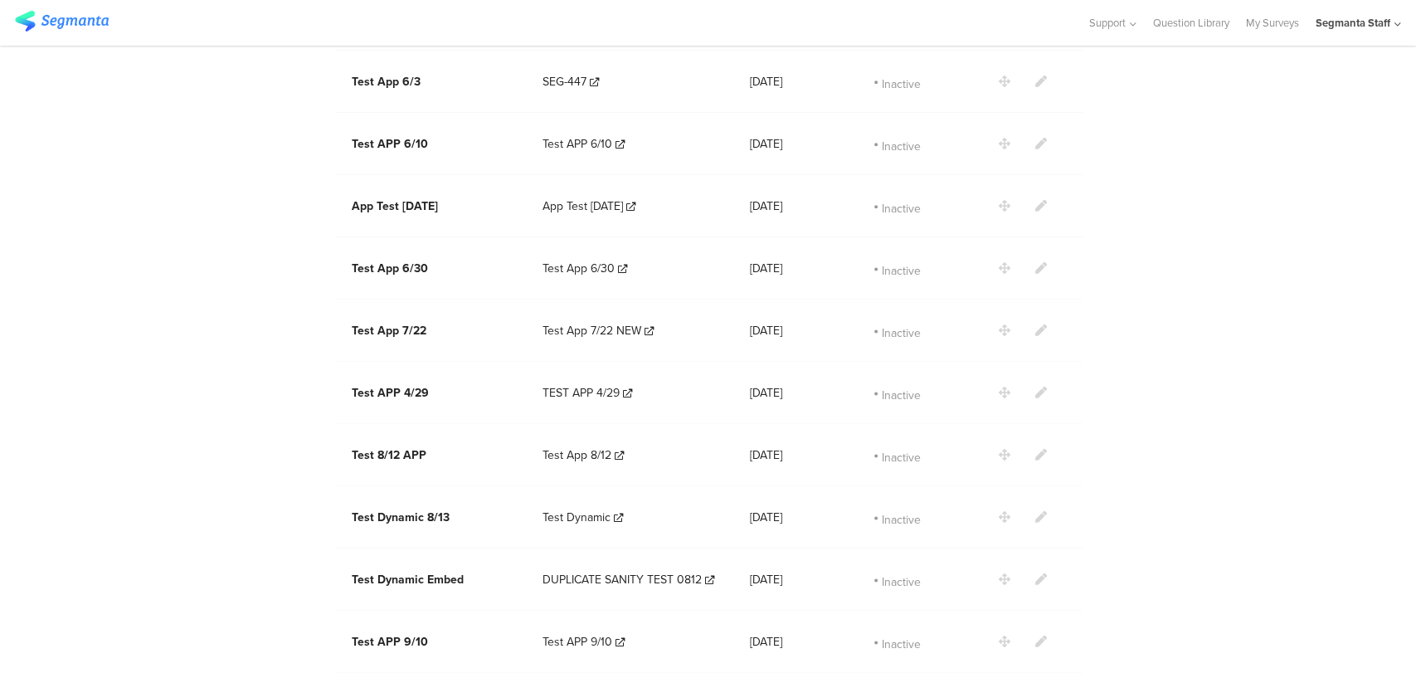
scroll to position [1584, 0]
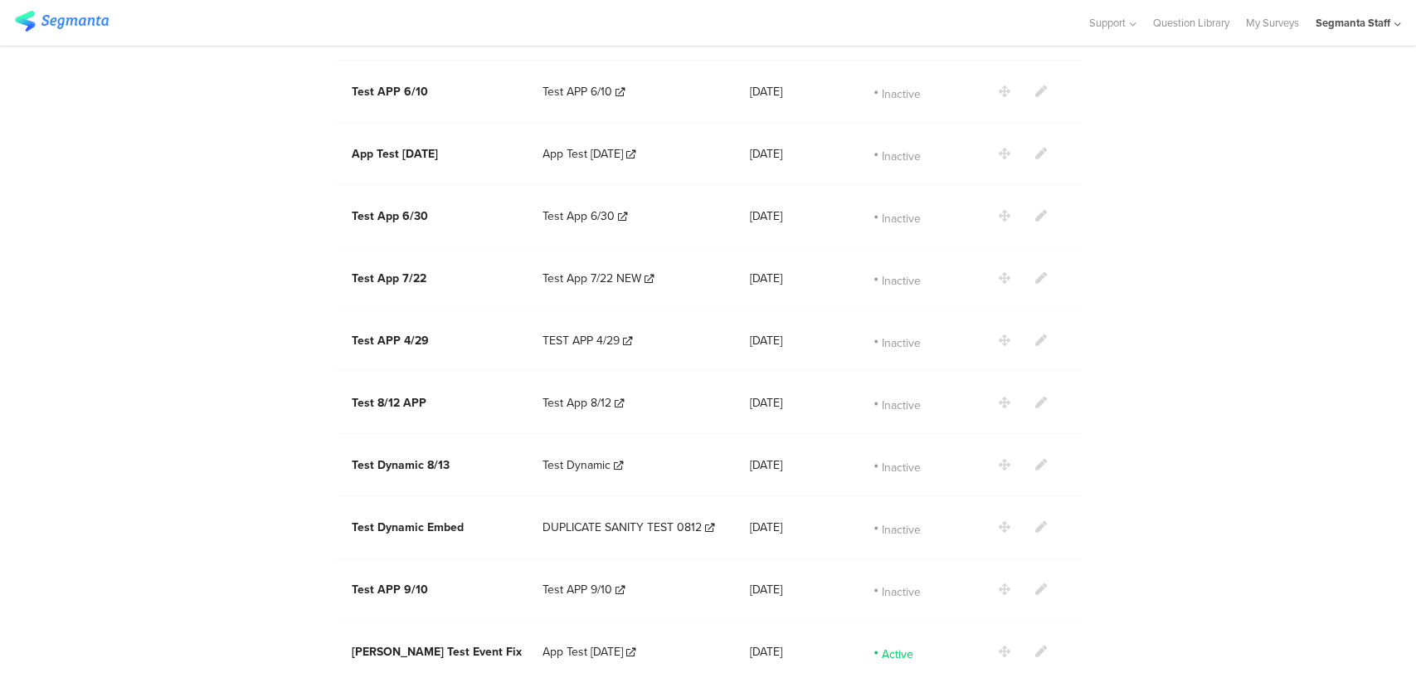
click at [1036, 646] on icon at bounding box center [1042, 652] width 12 height 12
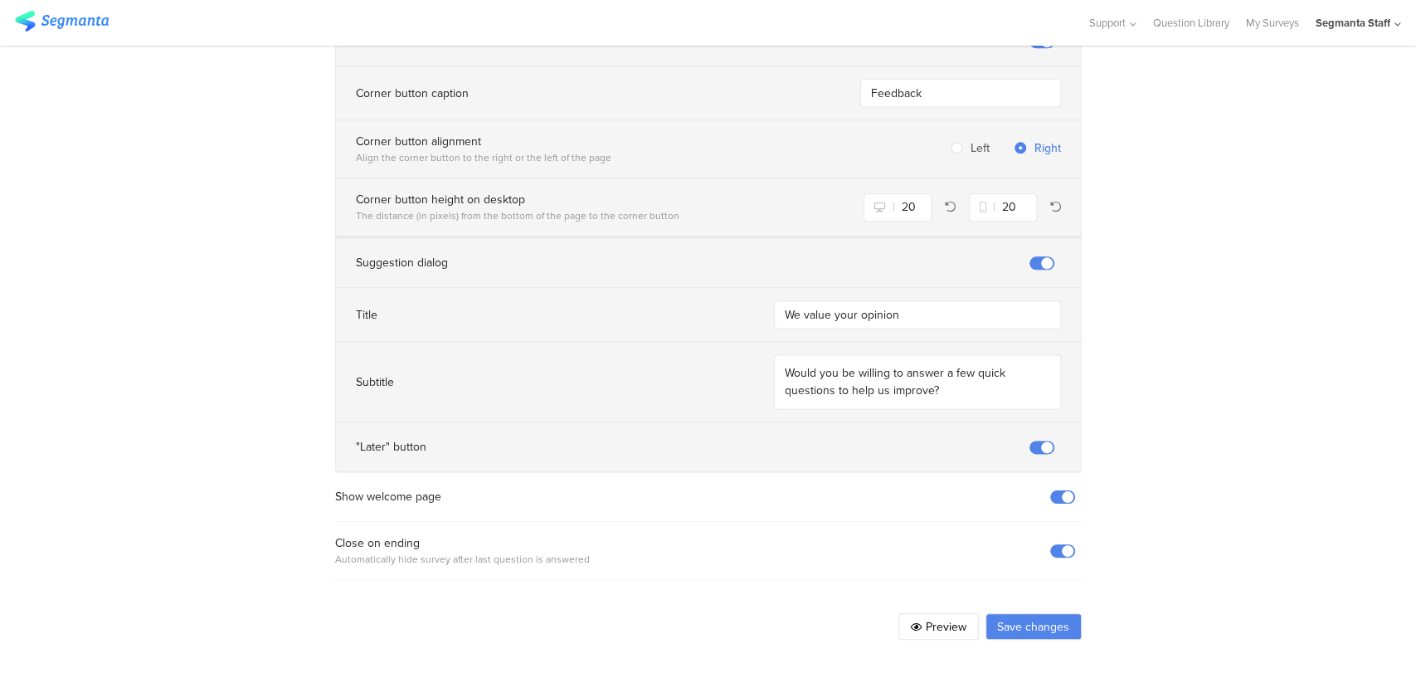
scroll to position [1245, 0]
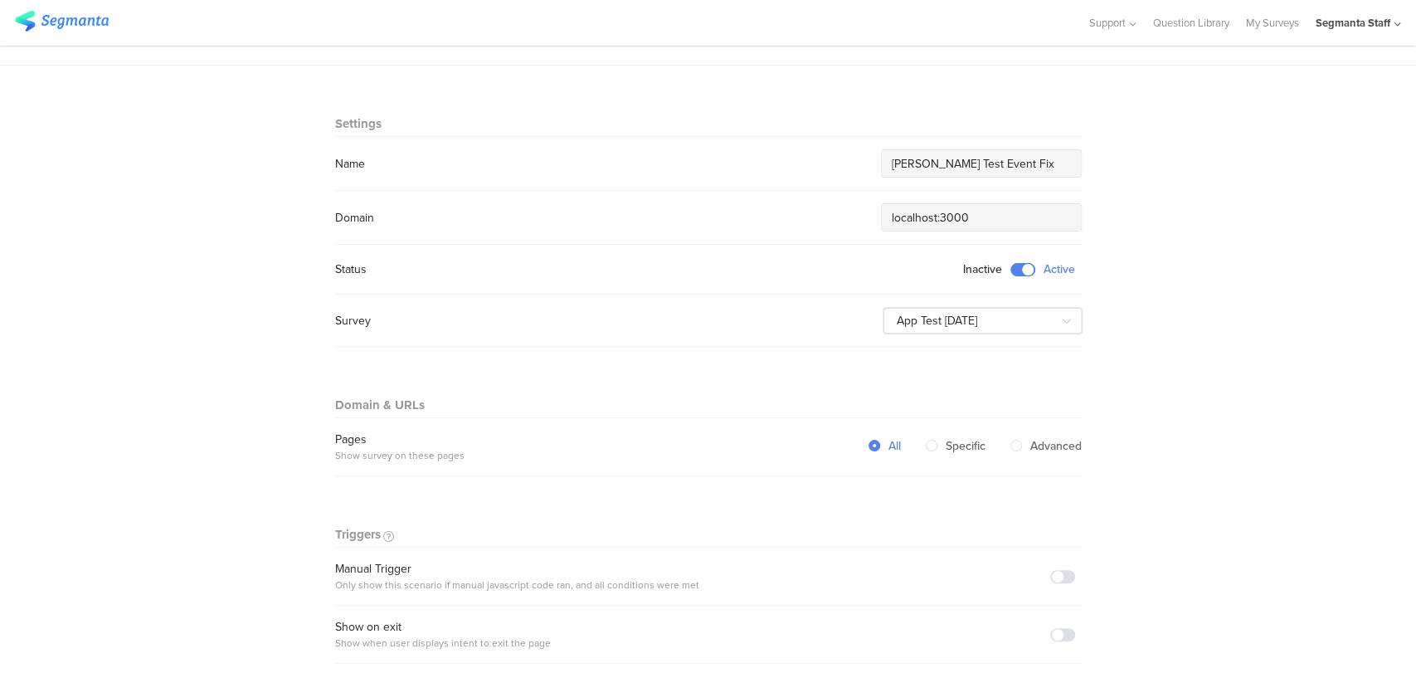
click at [1014, 266] on span at bounding box center [1023, 269] width 25 height 13
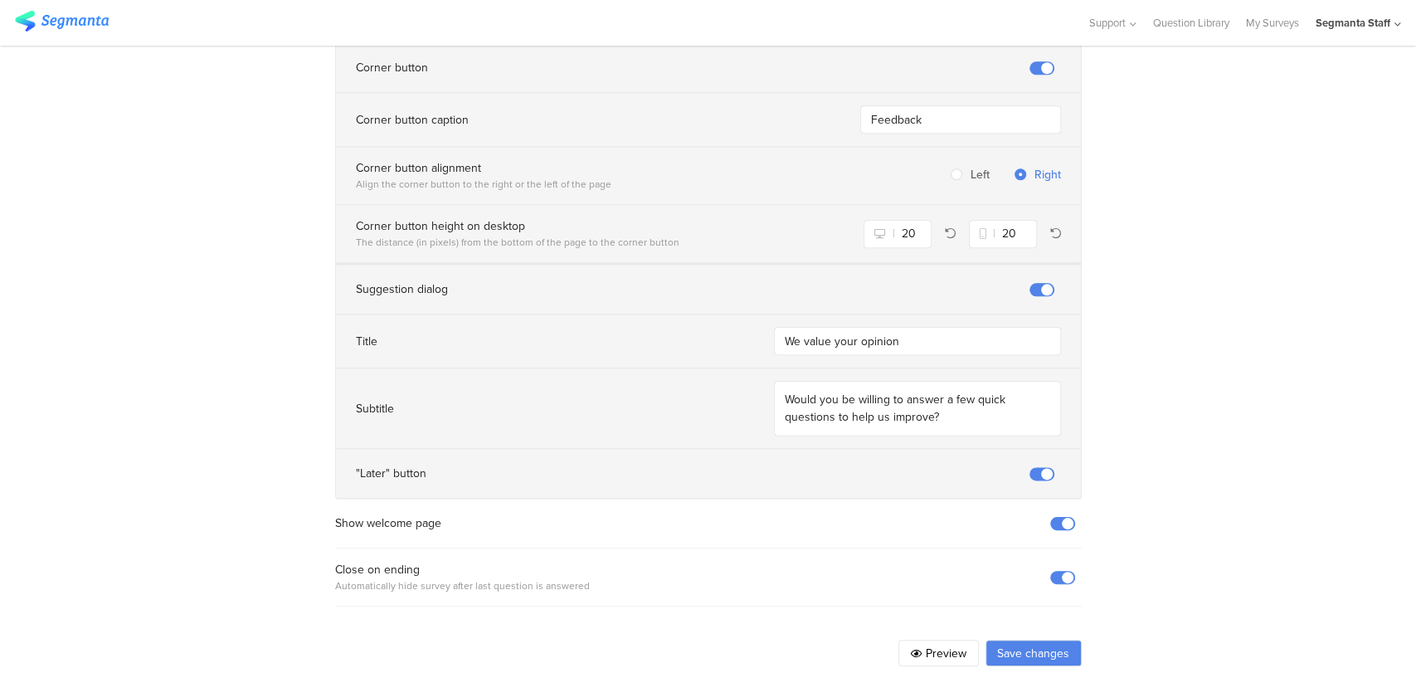
click at [1017, 640] on button "Save changes" at bounding box center [1034, 653] width 96 height 27
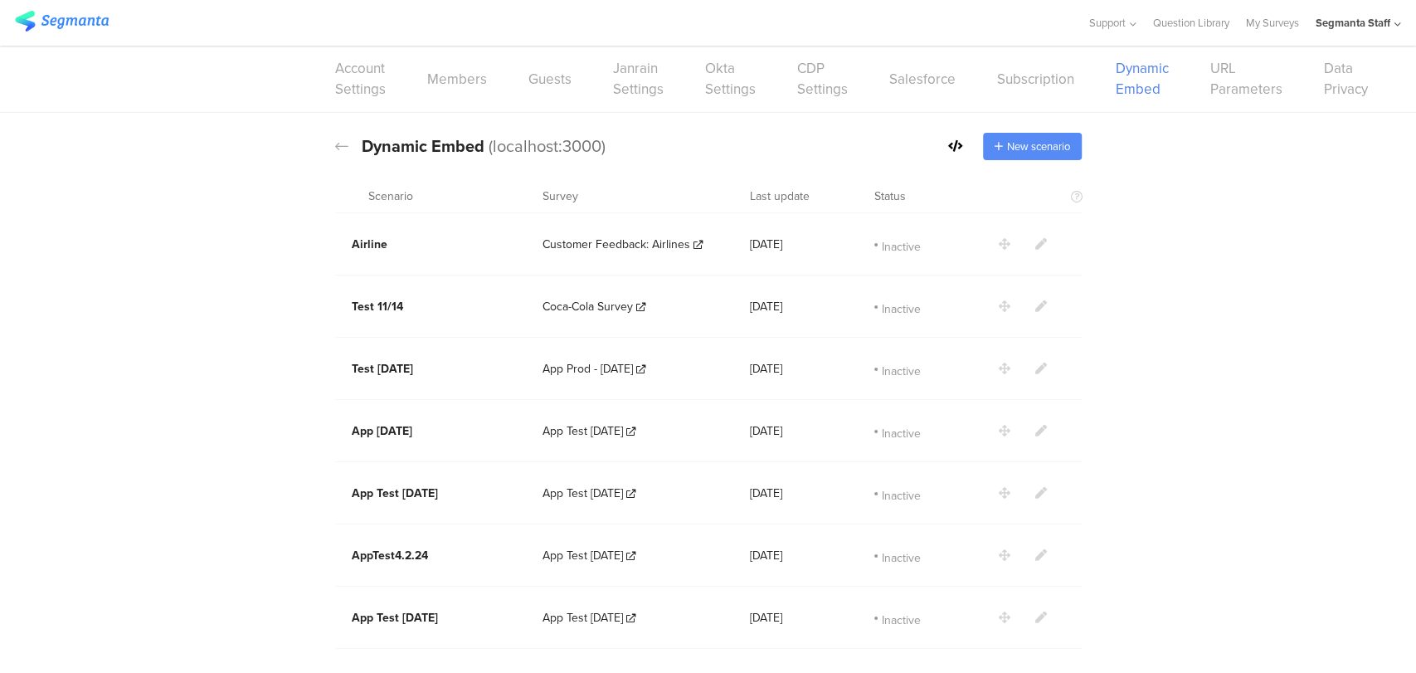
click at [1007, 149] on span "New scenario" at bounding box center [1038, 147] width 63 height 16
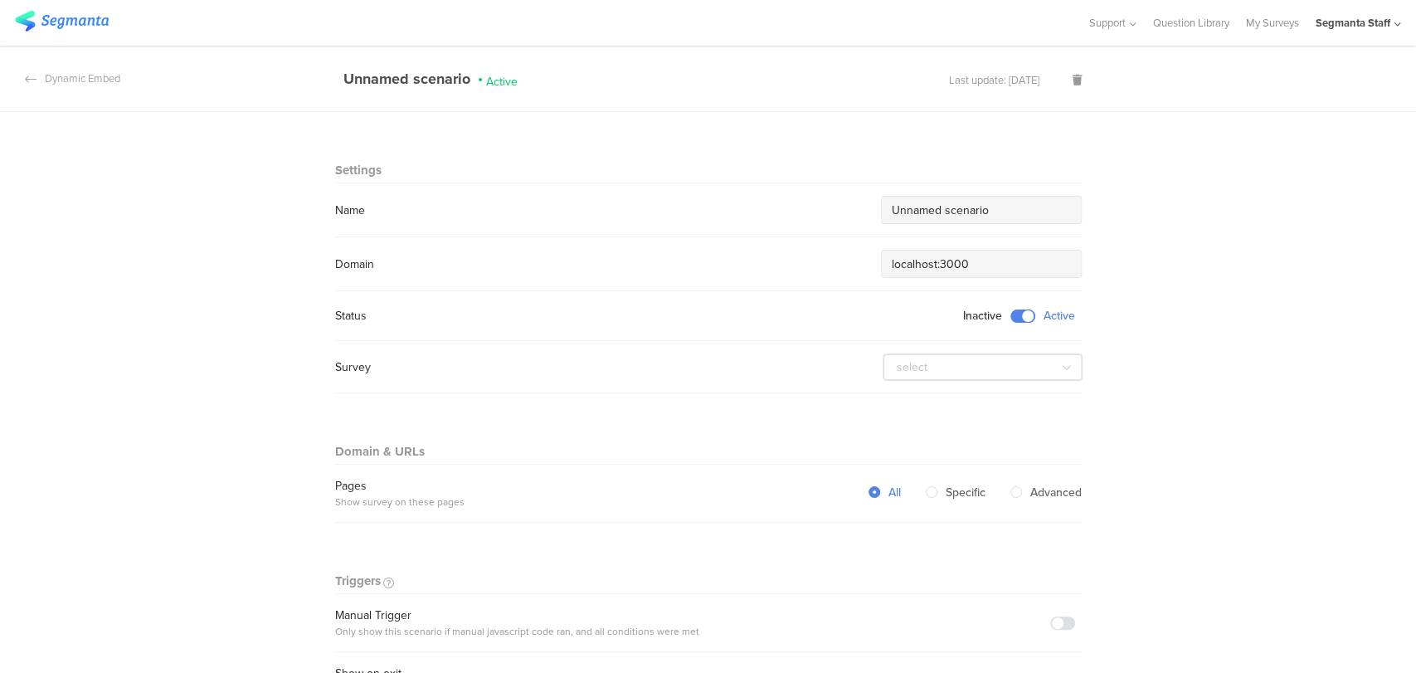
drag, startPoint x: 995, startPoint y: 210, endPoint x: 801, endPoint y: 227, distance: 194.9
click at [806, 225] on section "Name Unnamed scenario" at bounding box center [708, 210] width 747 height 54
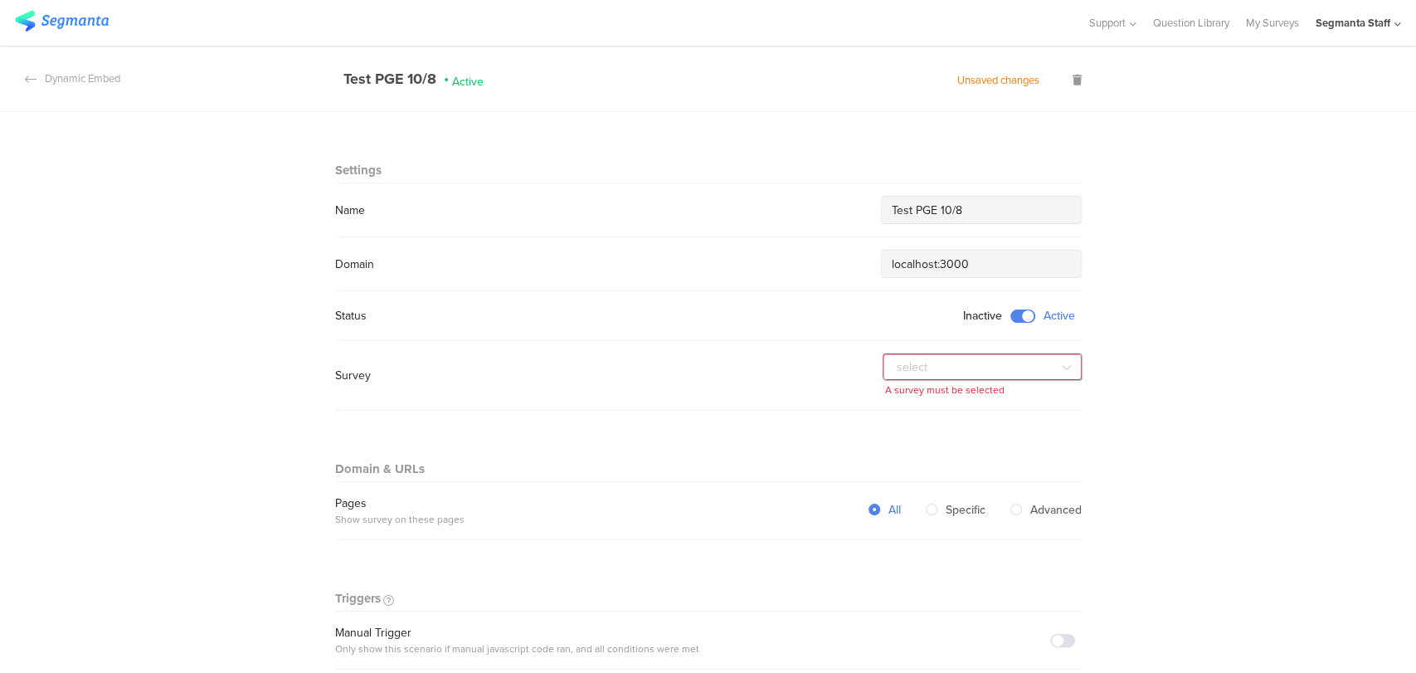
type input "Test PGE 10/8"
click at [932, 368] on input "text" at bounding box center [983, 367] width 199 height 27
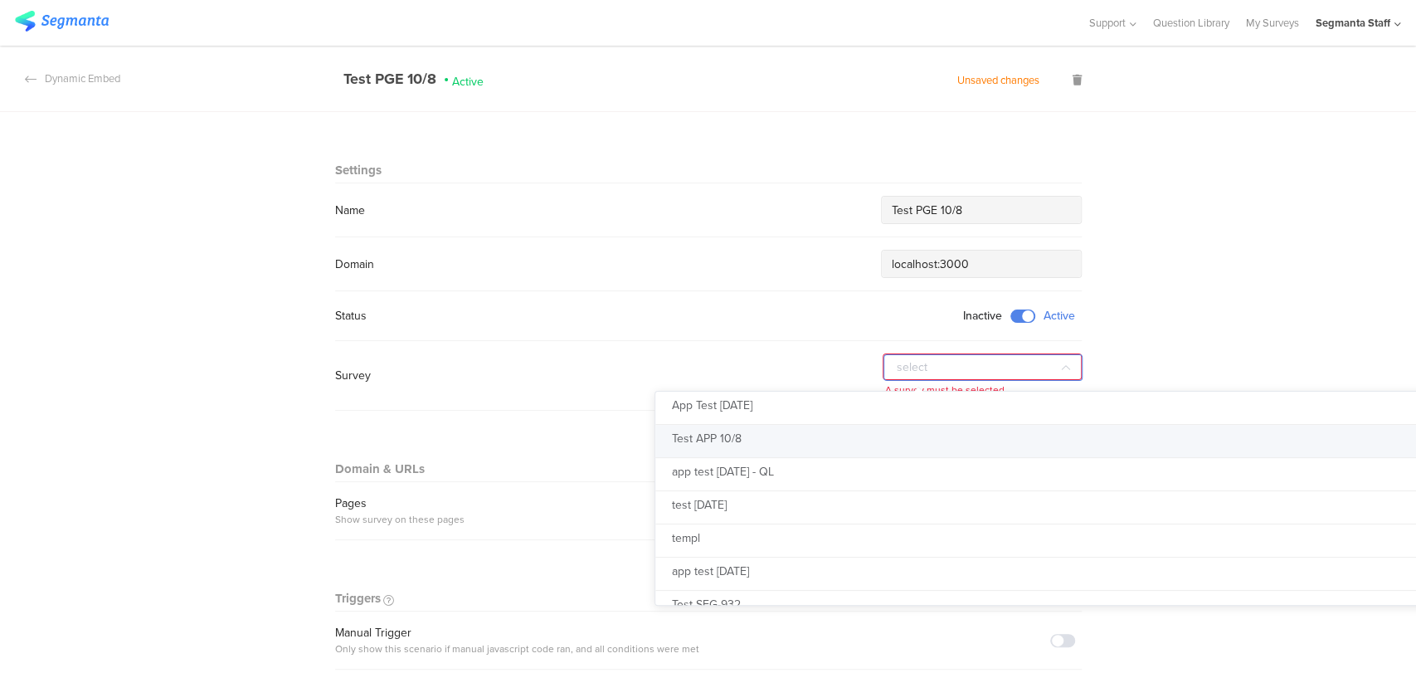
click at [870, 446] on li "Test APP 10/8" at bounding box center [1076, 441] width 840 height 33
type input "Test APP 10/8"
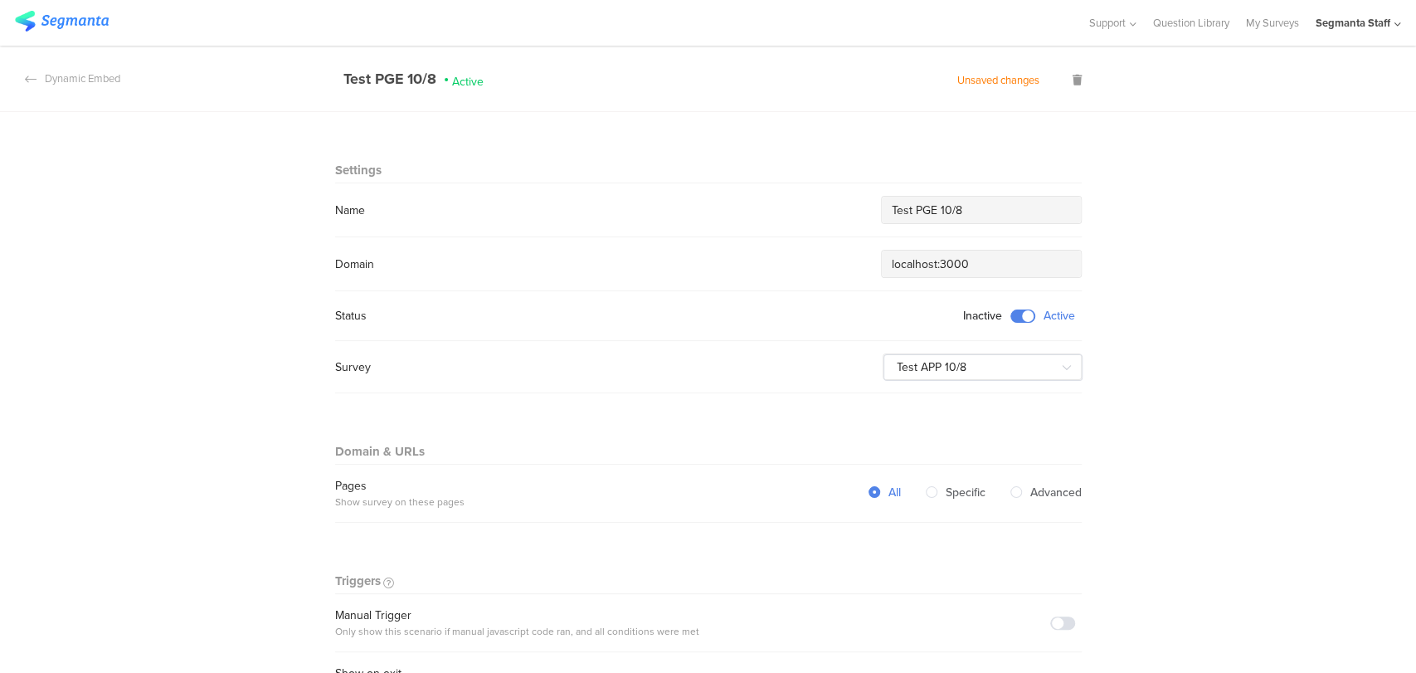
click at [931, 213] on input "Test PGE 10/8" at bounding box center [981, 210] width 179 height 17
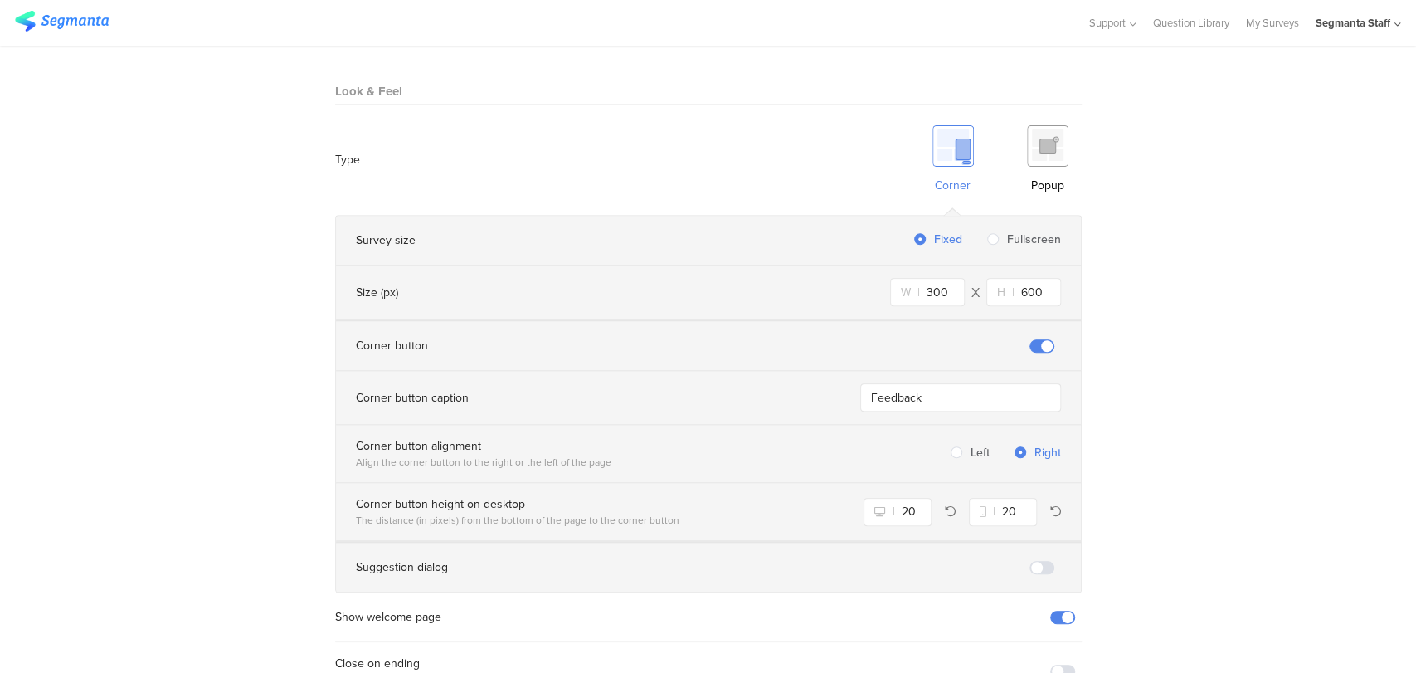
scroll to position [1062, 0]
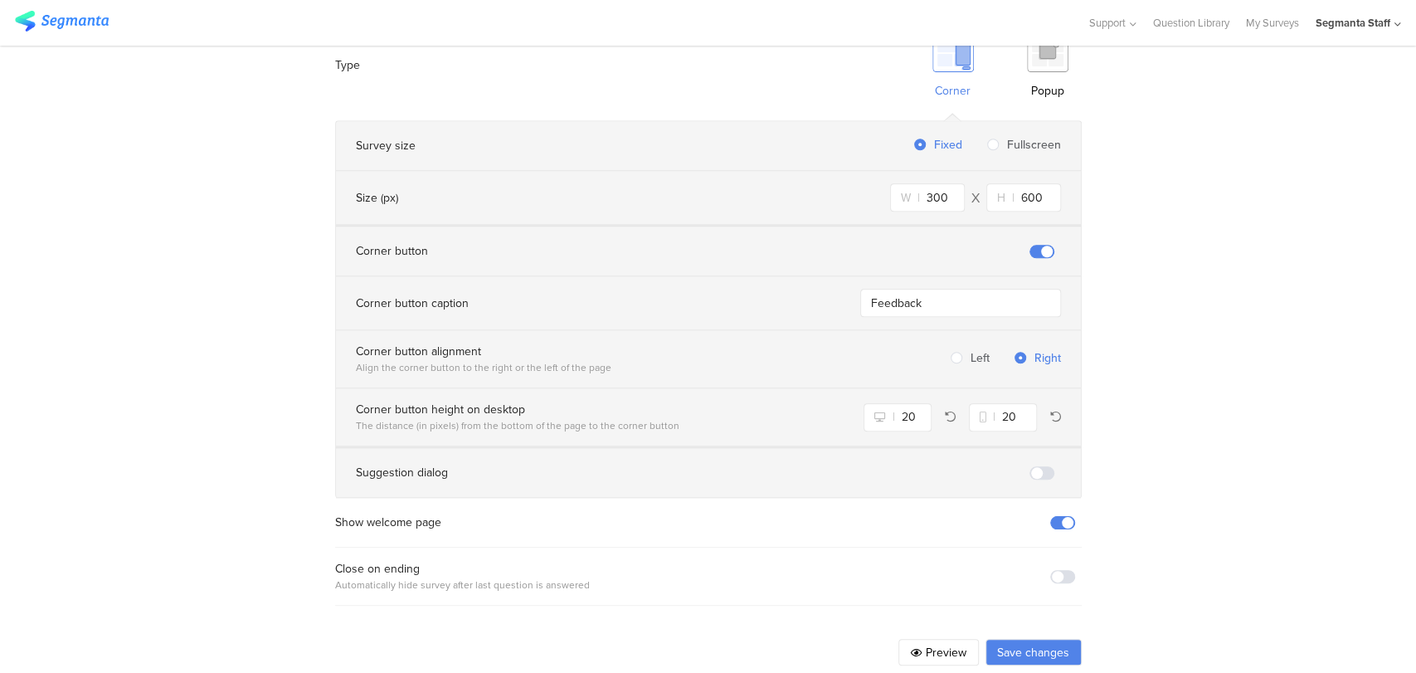
type input "Test APP 10/8"
click at [1021, 639] on button "Save changes" at bounding box center [1034, 652] width 96 height 27
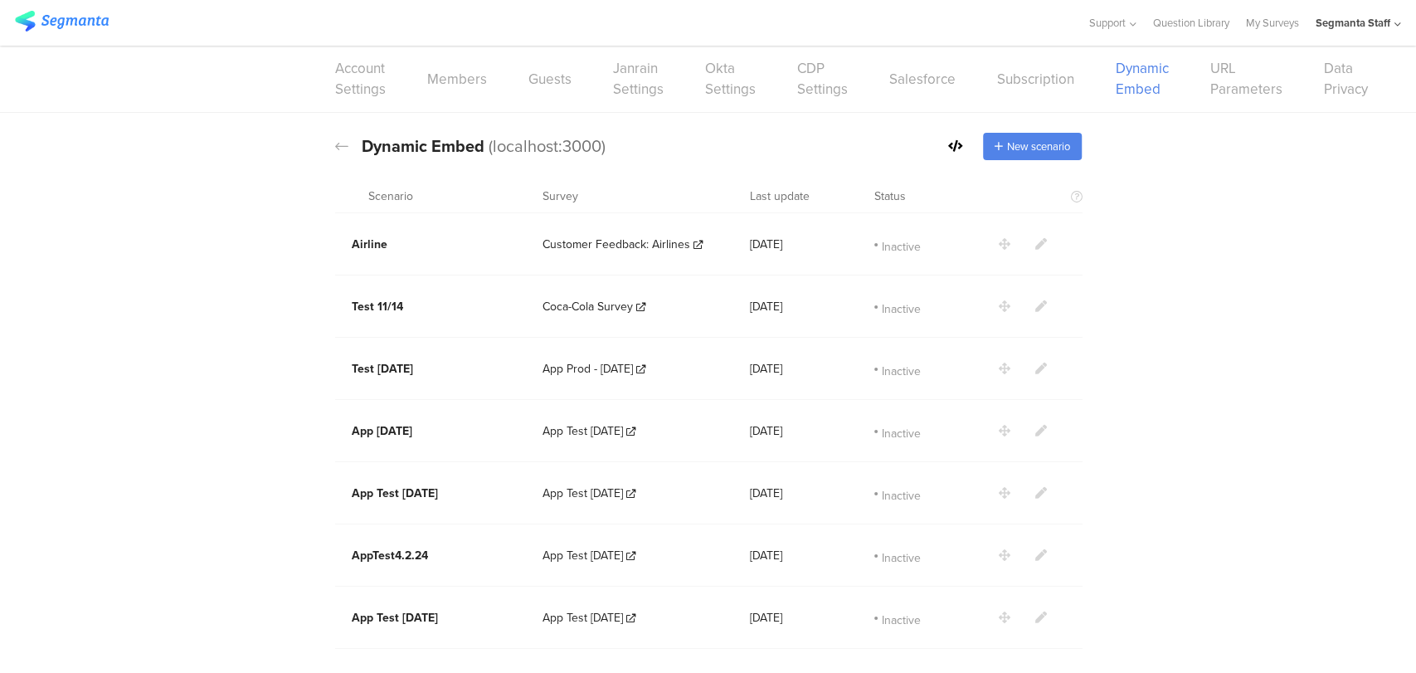
click at [948, 149] on icon at bounding box center [955, 146] width 15 height 12
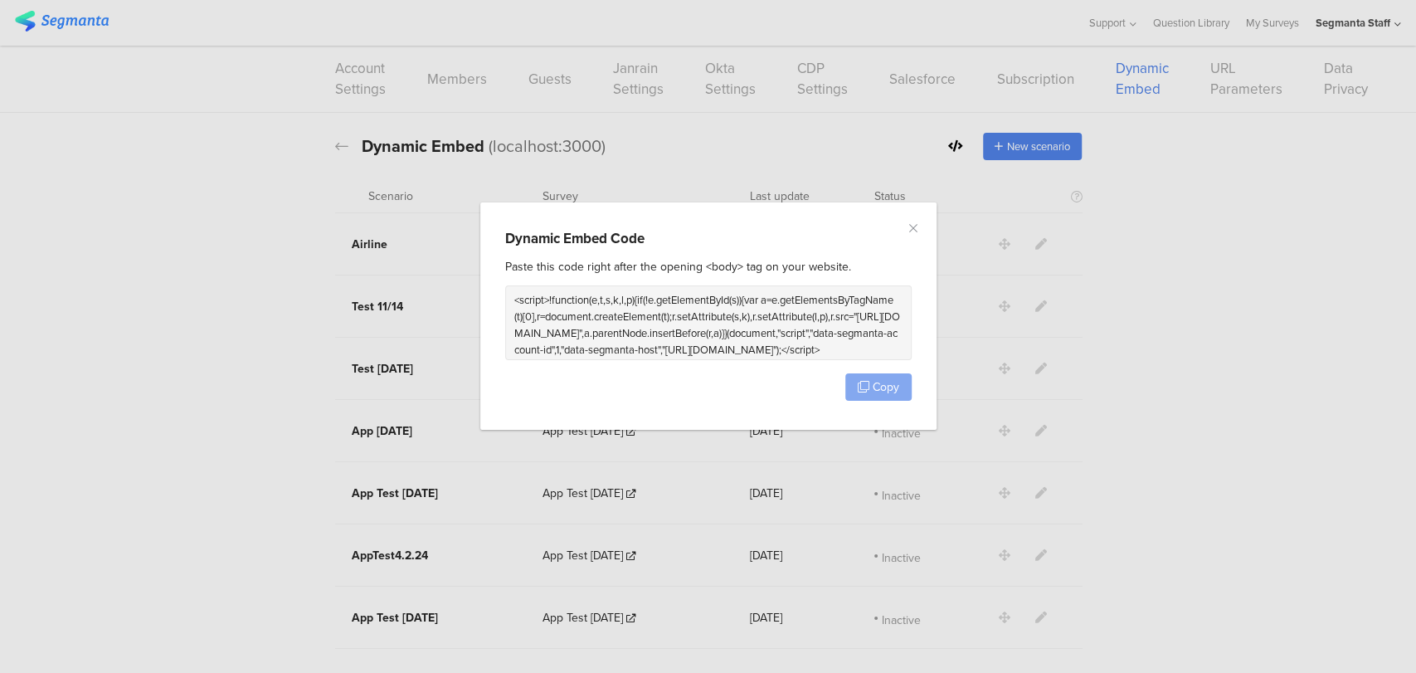
drag, startPoint x: 874, startPoint y: 404, endPoint x: 872, endPoint y: 379, distance: 24.9
click at [875, 399] on div "Dynamic Embed Code Paste this code right after the opening <body> tag on your w…" at bounding box center [708, 315] width 456 height 227
click at [875, 378] on span "Copy" at bounding box center [886, 386] width 27 height 17
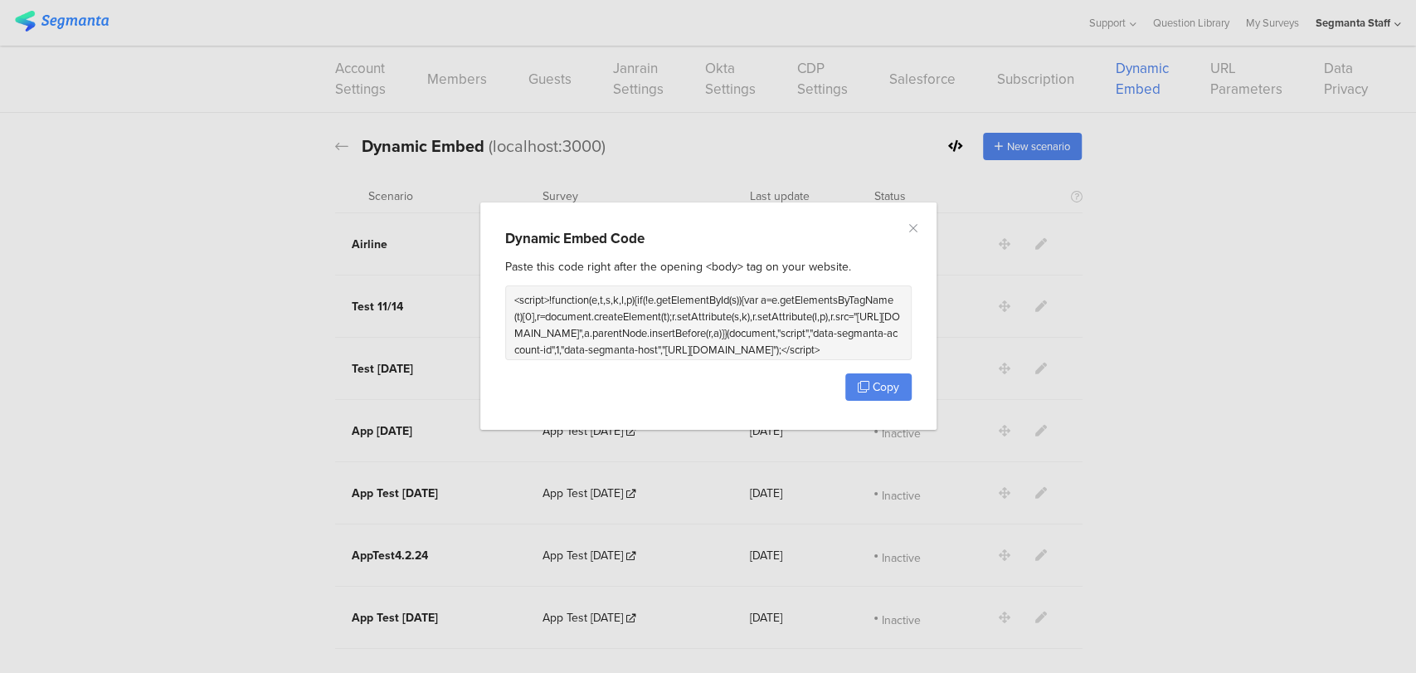
click at [1011, 231] on div "Dynamic Embed Code Paste this code right after the opening <body> tag on your w…" at bounding box center [708, 336] width 1416 height 673
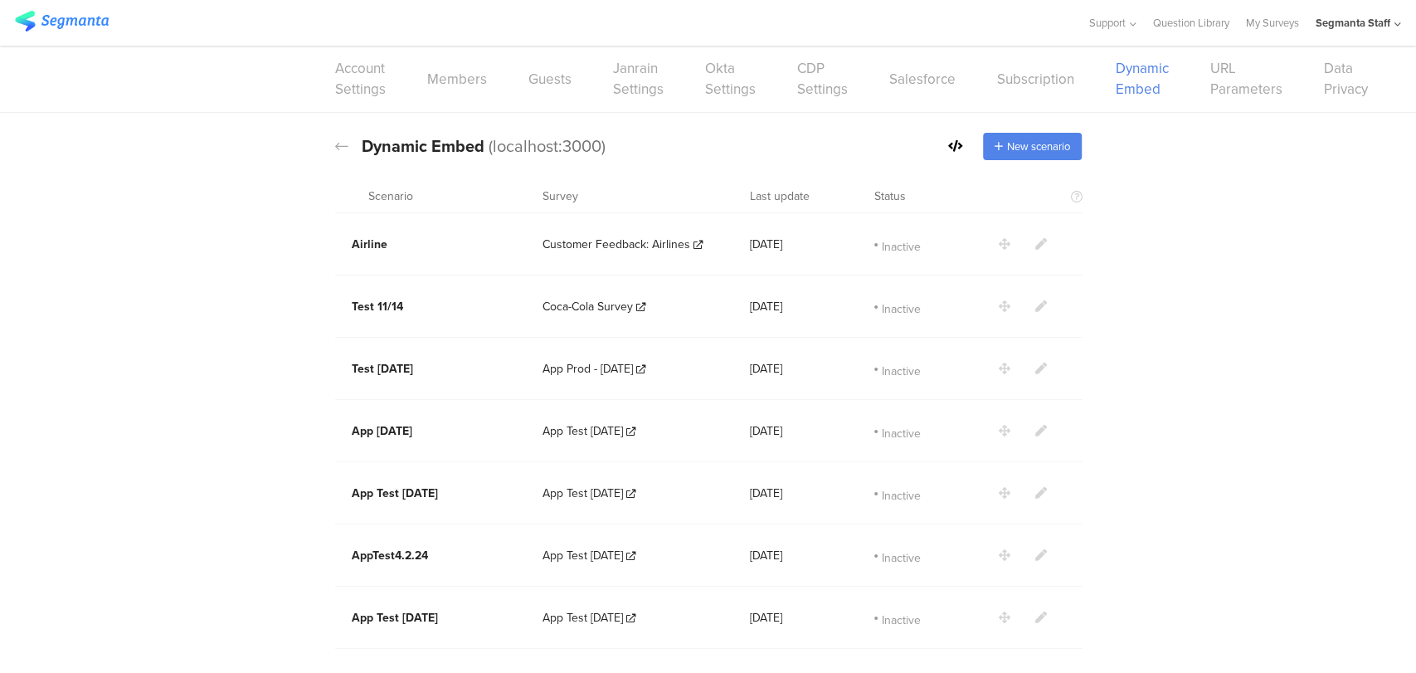
click at [949, 152] on div at bounding box center [955, 146] width 15 height 17
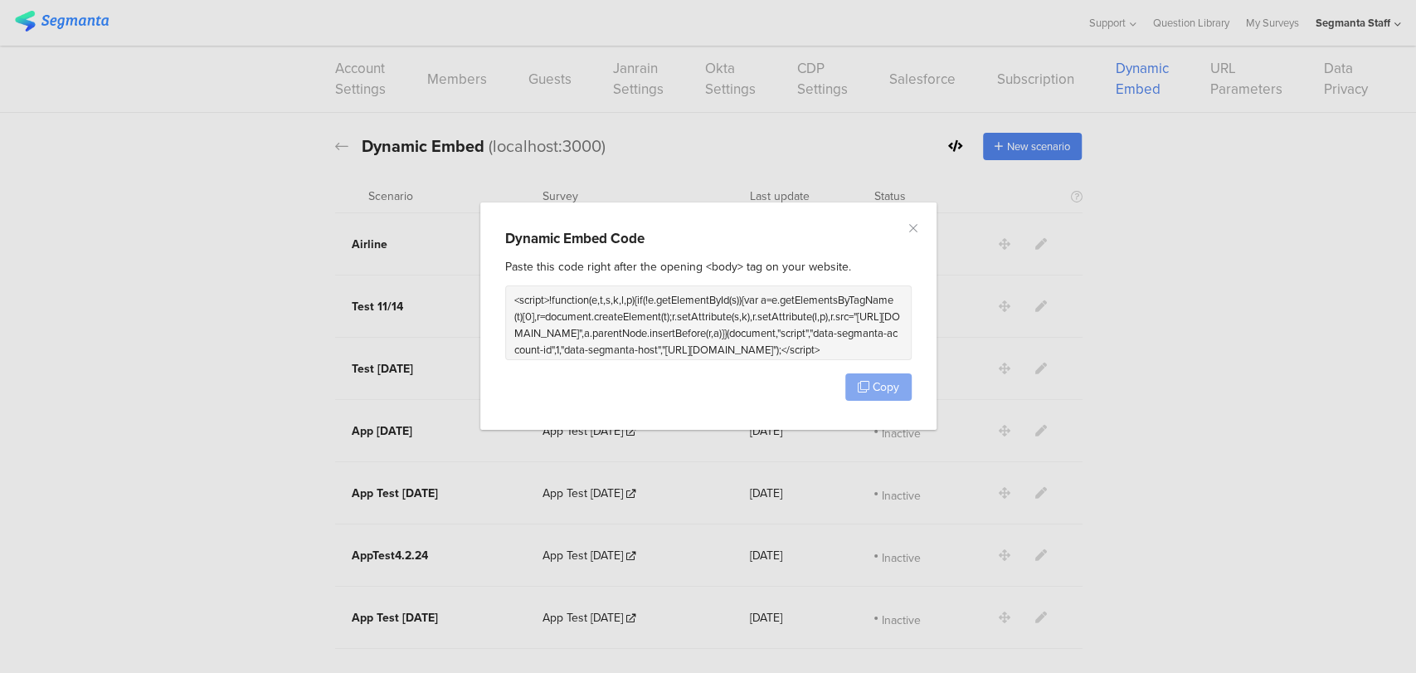
click at [863, 387] on icon "dialog" at bounding box center [864, 387] width 12 height 12
click at [918, 233] on button "Close" at bounding box center [913, 228] width 13 height 19
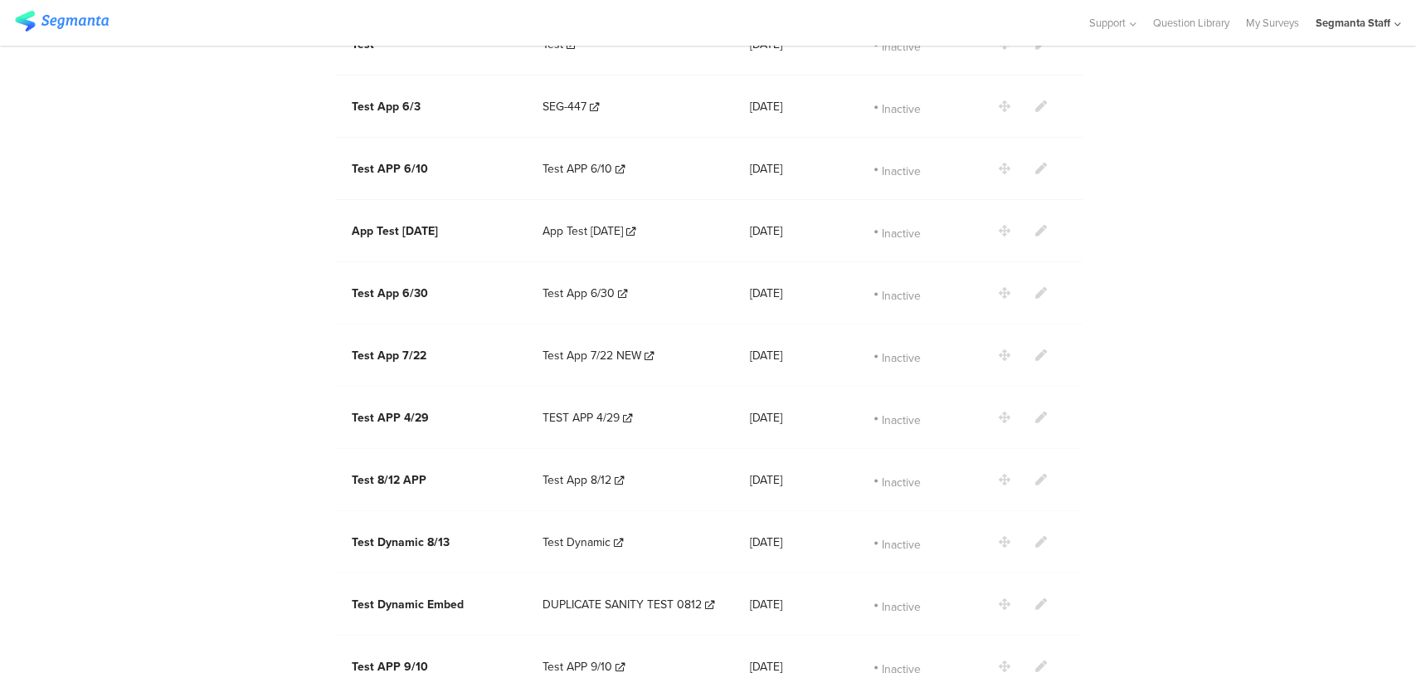
scroll to position [1645, 0]
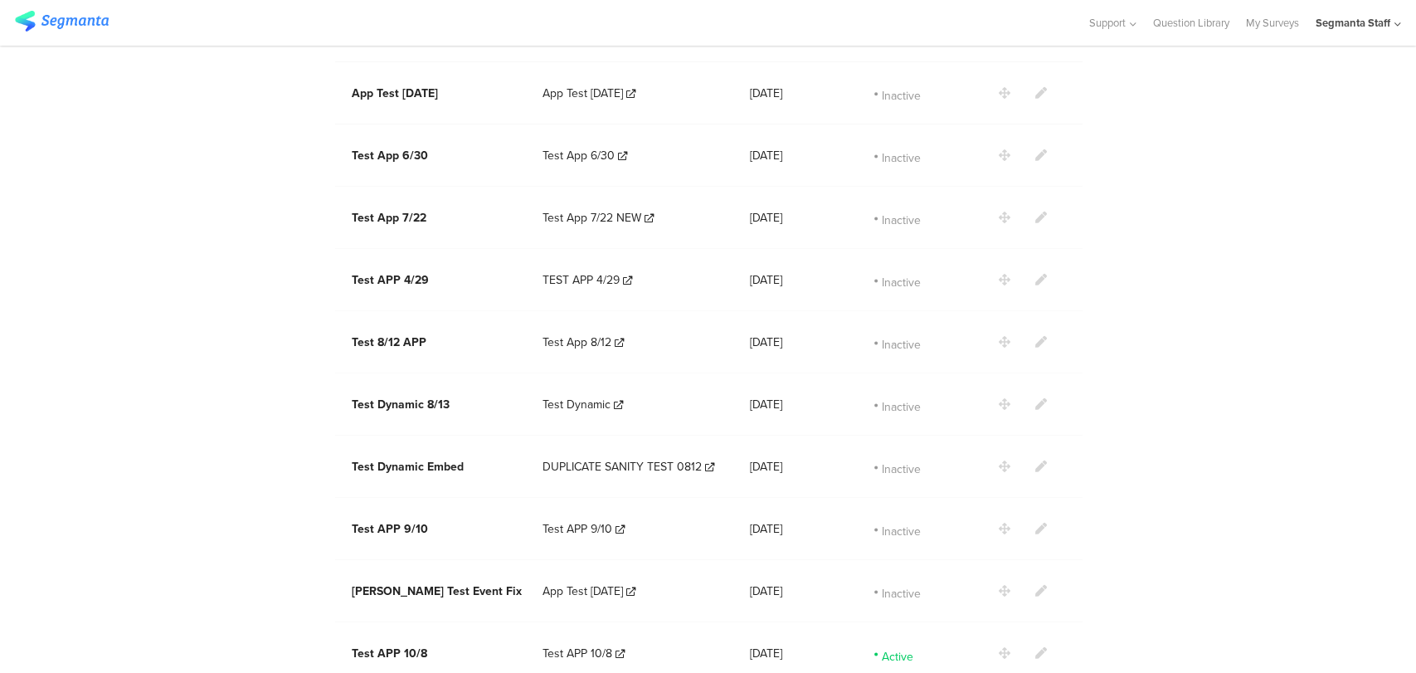
click at [1037, 647] on icon at bounding box center [1042, 653] width 12 height 12
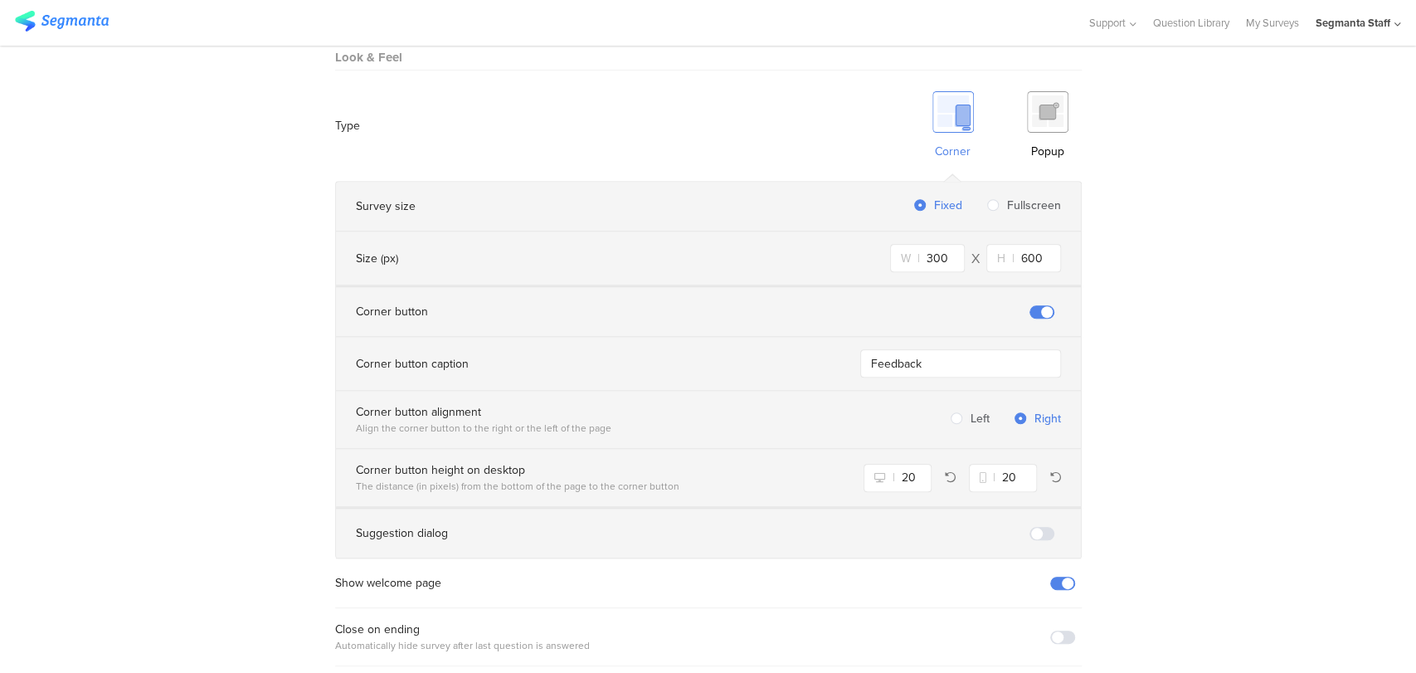
scroll to position [969, 0]
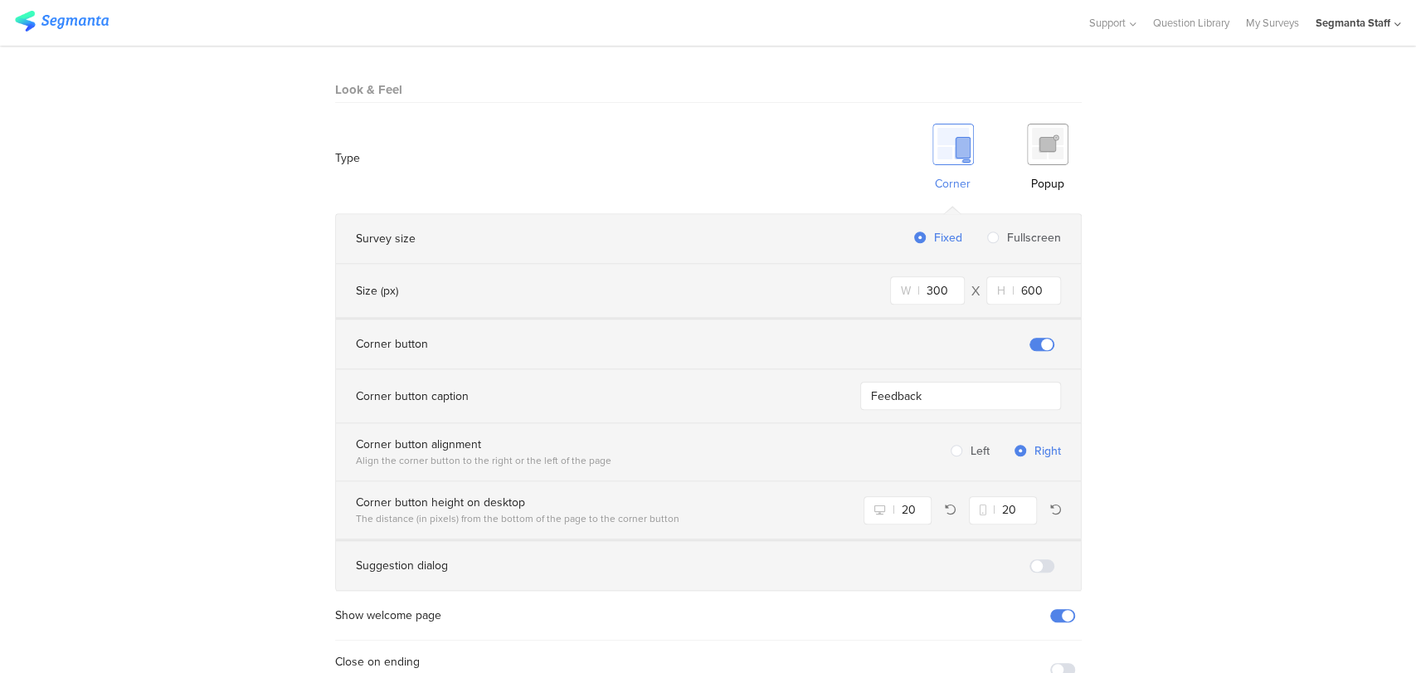
click at [1038, 151] on div "Popup" at bounding box center [1048, 157] width 68 height 85
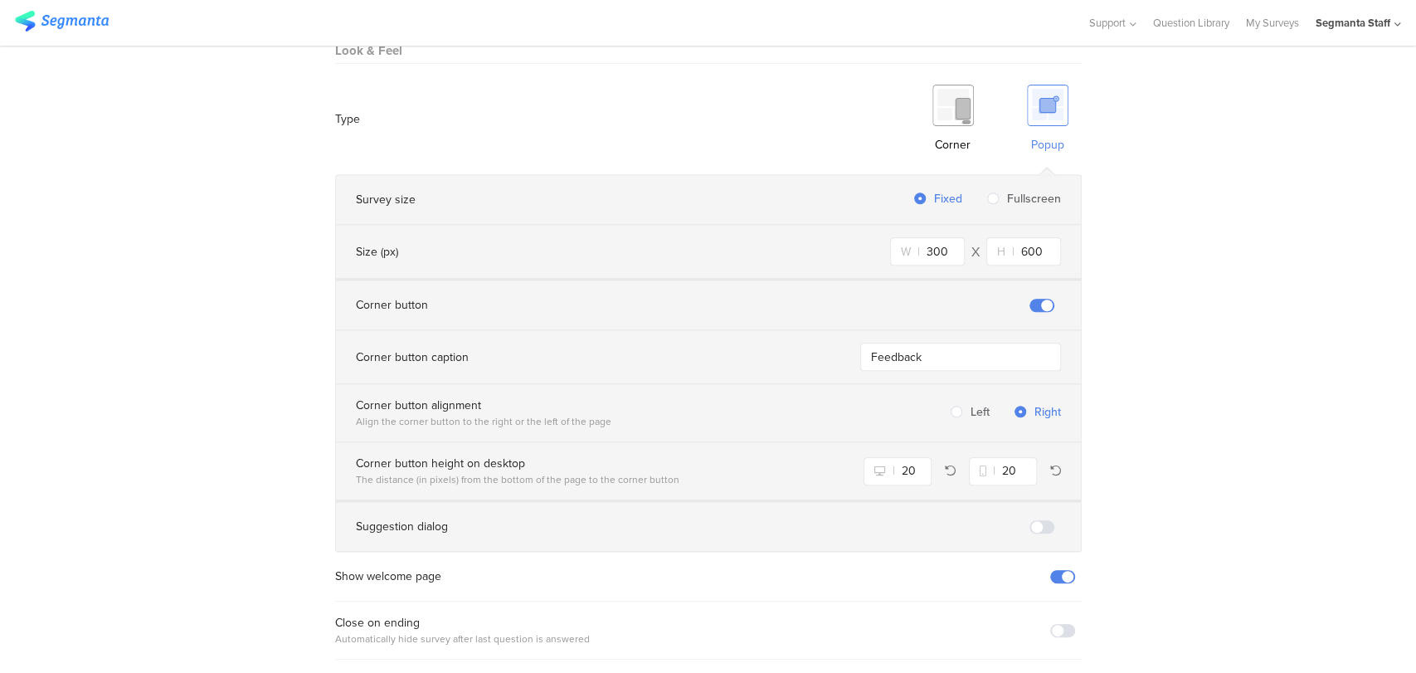
scroll to position [1062, 0]
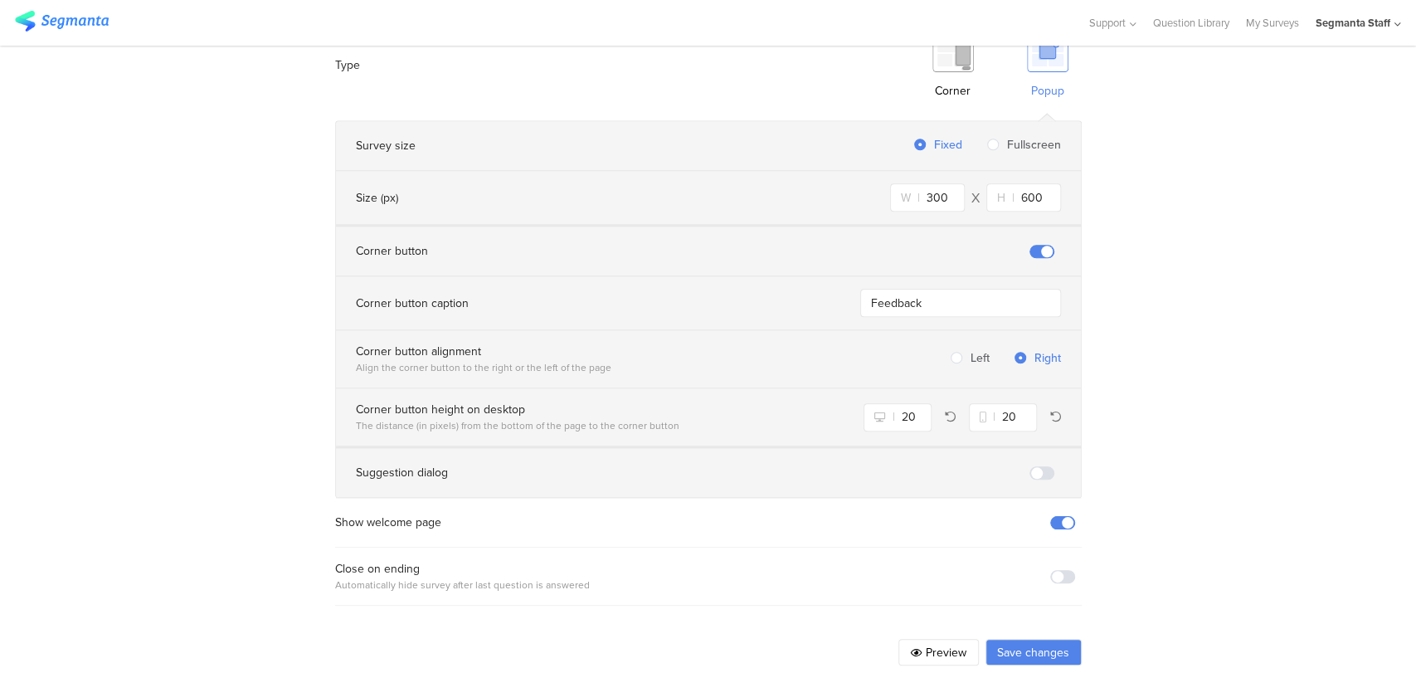
click at [1052, 560] on div "Close on ending Automatically hide survey after last question is answered" at bounding box center [708, 576] width 747 height 32
click at [1055, 570] on span at bounding box center [1062, 576] width 25 height 13
click at [937, 639] on button "Preview" at bounding box center [939, 652] width 80 height 27
drag, startPoint x: 1014, startPoint y: 637, endPoint x: 997, endPoint y: 603, distance: 38.2
click at [1015, 639] on button "Save changes" at bounding box center [1034, 652] width 96 height 27
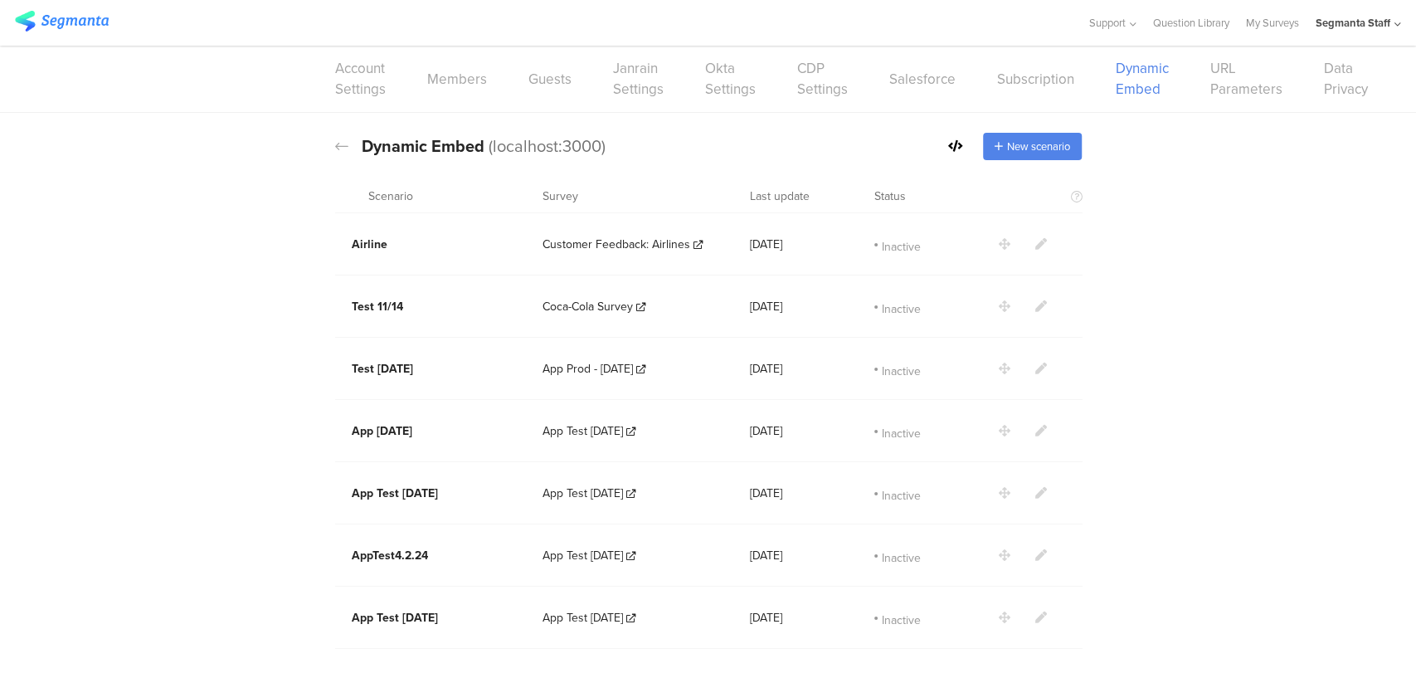
click at [953, 148] on icon at bounding box center [955, 146] width 15 height 12
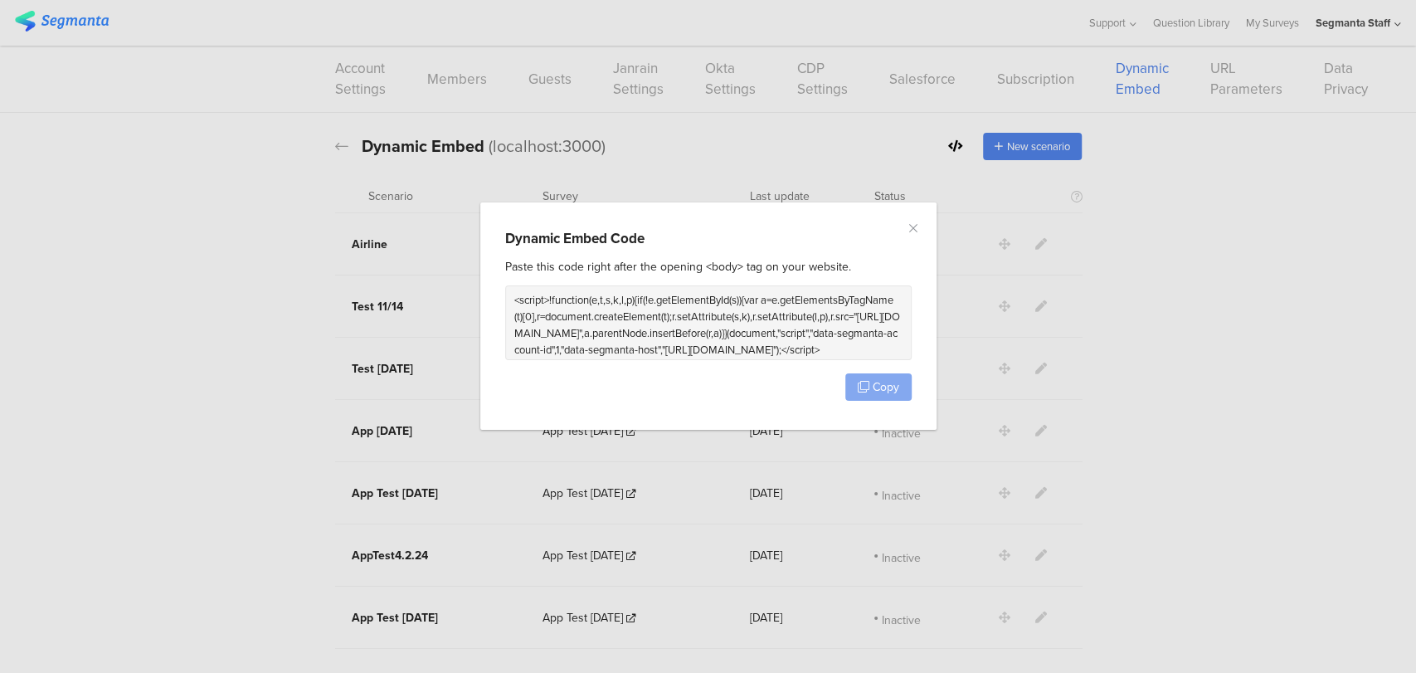
click at [876, 393] on span "Copy" at bounding box center [886, 386] width 27 height 17
drag, startPoint x: 876, startPoint y: 393, endPoint x: 882, endPoint y: 430, distance: 37.0
click at [877, 392] on span "Copy" at bounding box center [886, 386] width 27 height 17
click at [865, 383] on icon "dialog" at bounding box center [864, 387] width 12 height 12
click at [917, 219] on button "Close" at bounding box center [913, 228] width 13 height 19
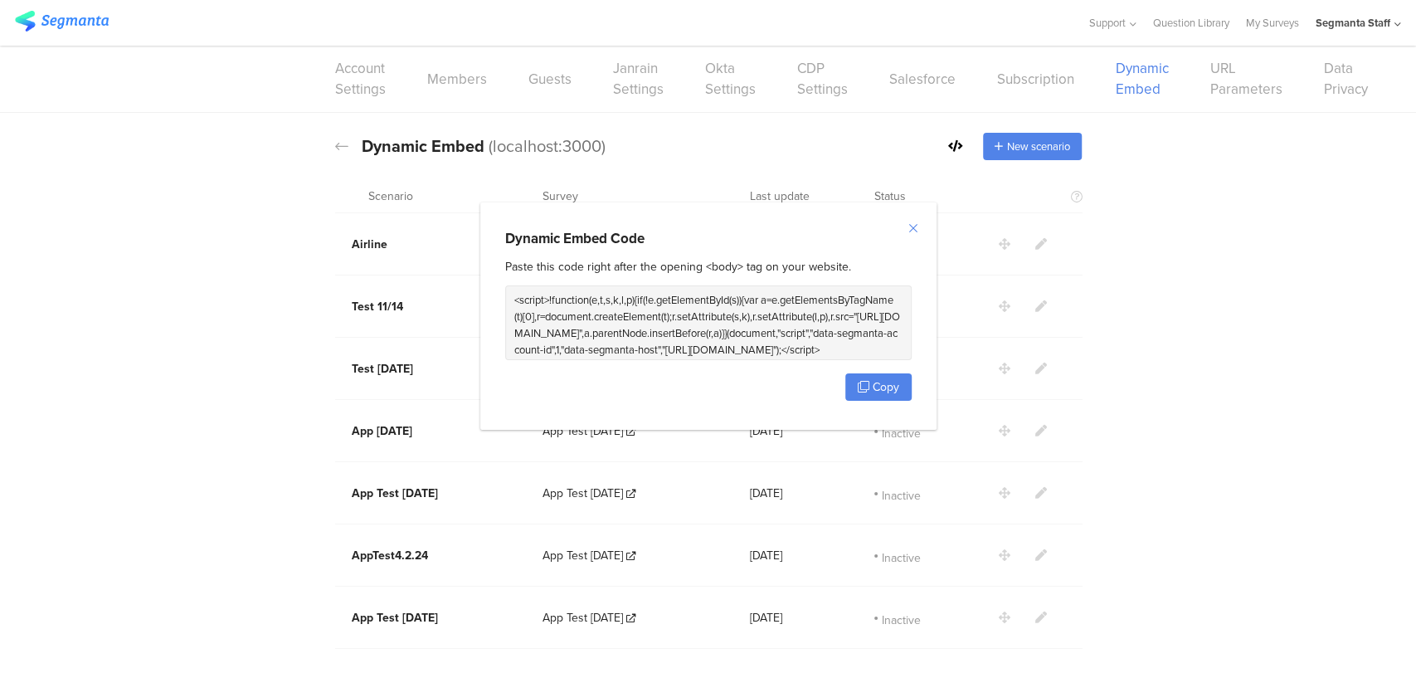
click at [917, 219] on button "Close" at bounding box center [913, 228] width 13 height 19
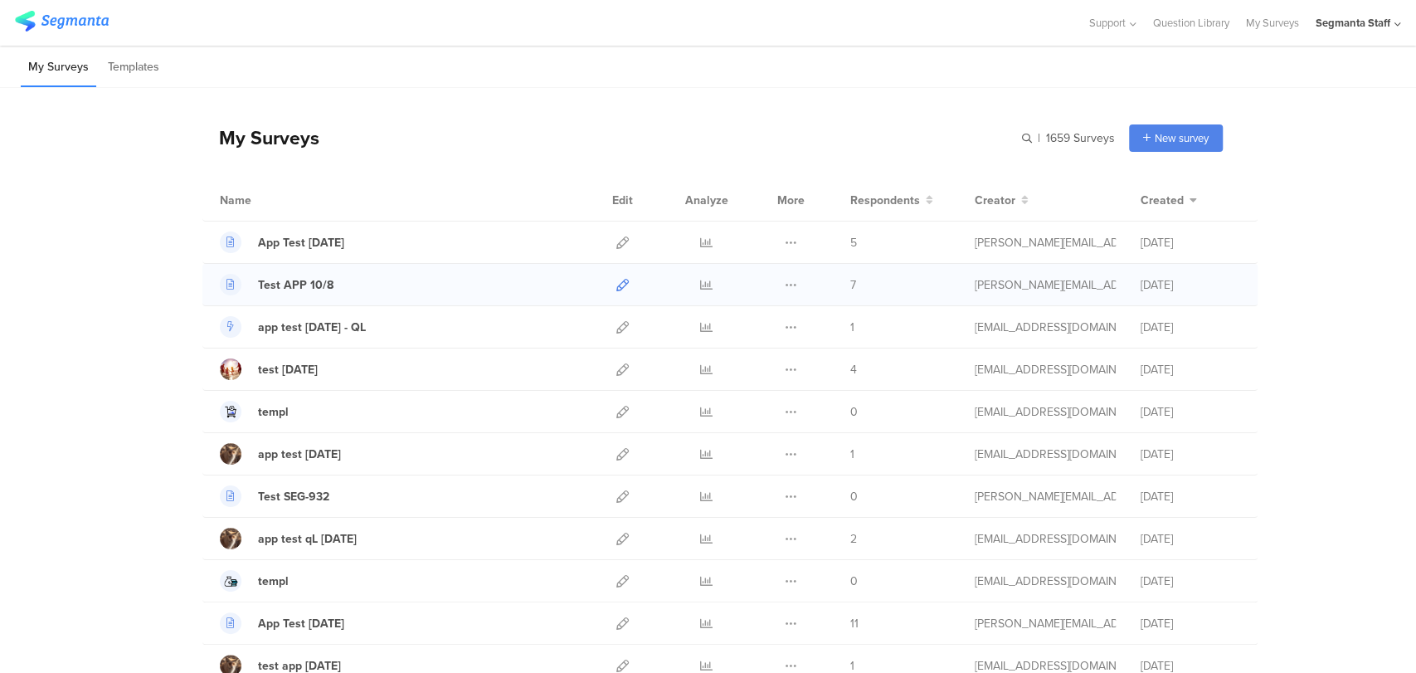
click at [621, 280] on icon at bounding box center [623, 285] width 12 height 12
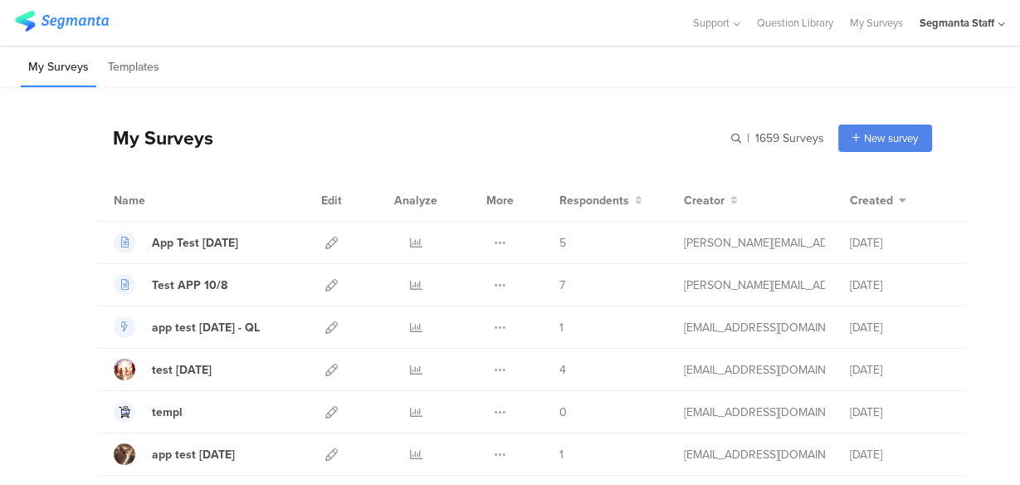
click at [1002, 28] on icon at bounding box center [1001, 24] width 7 height 12
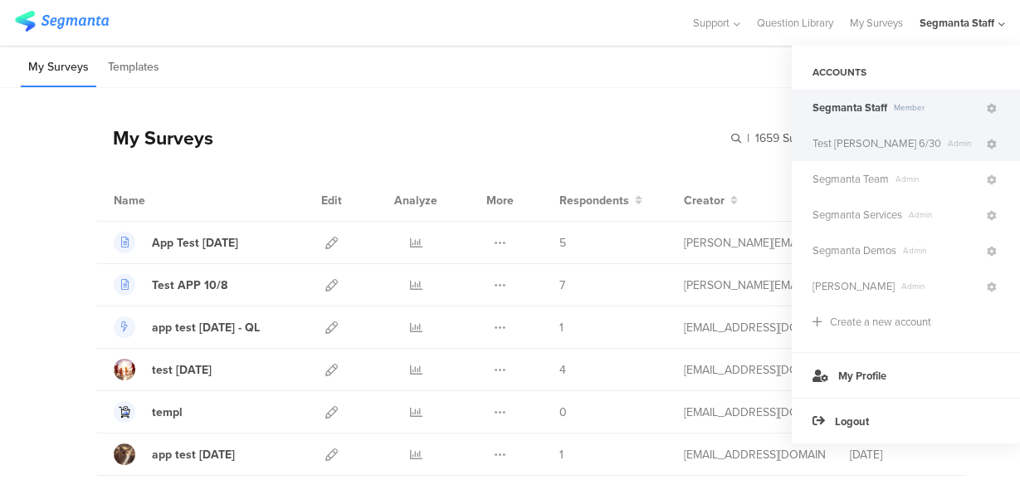
click at [941, 149] on span "Admin" at bounding box center [962, 143] width 43 height 12
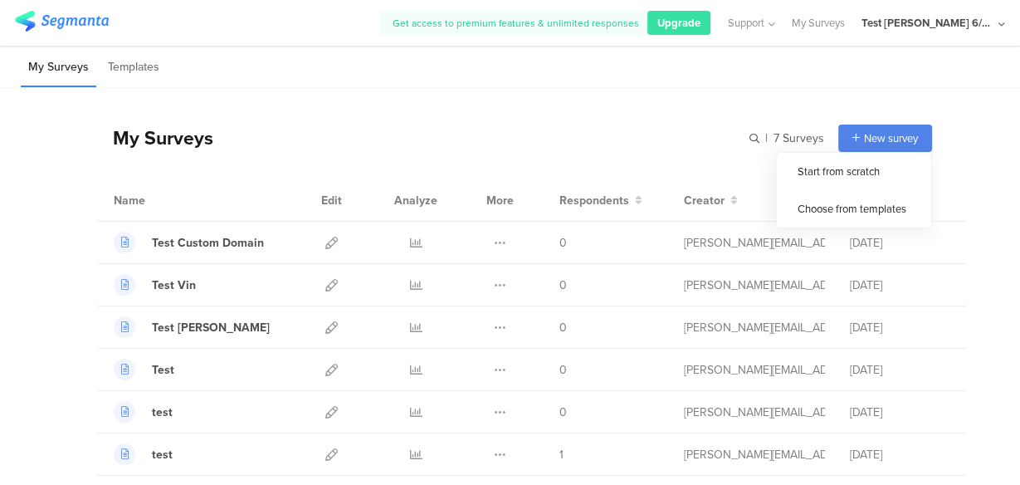
click at [885, 144] on span "New survey" at bounding box center [891, 138] width 54 height 16
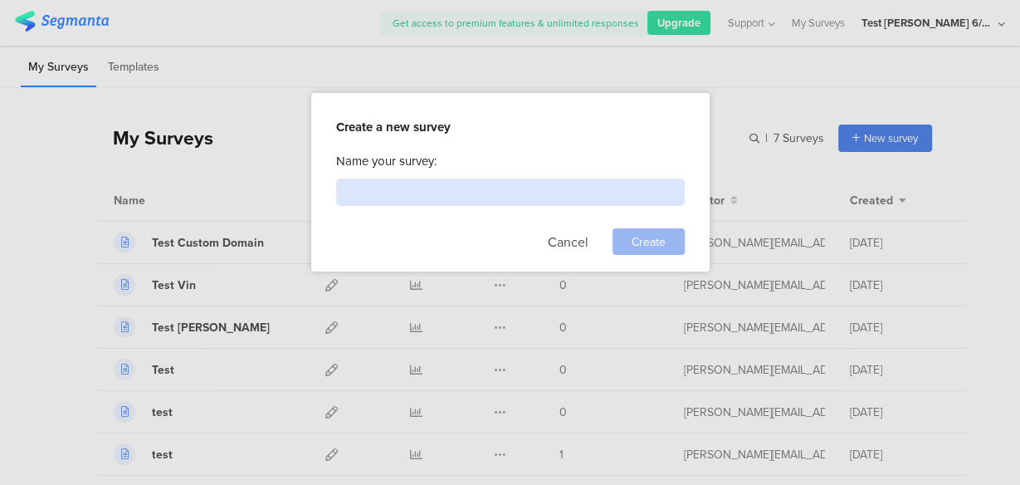
click at [425, 196] on input at bounding box center [510, 191] width 349 height 27
type input "Test Custom Dom"
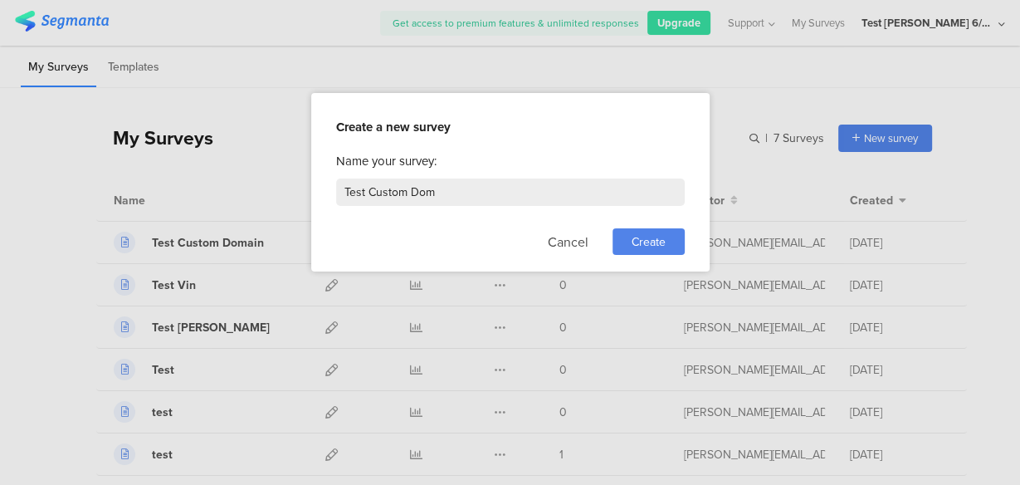
click at [657, 239] on span "Create" at bounding box center [648, 241] width 34 height 17
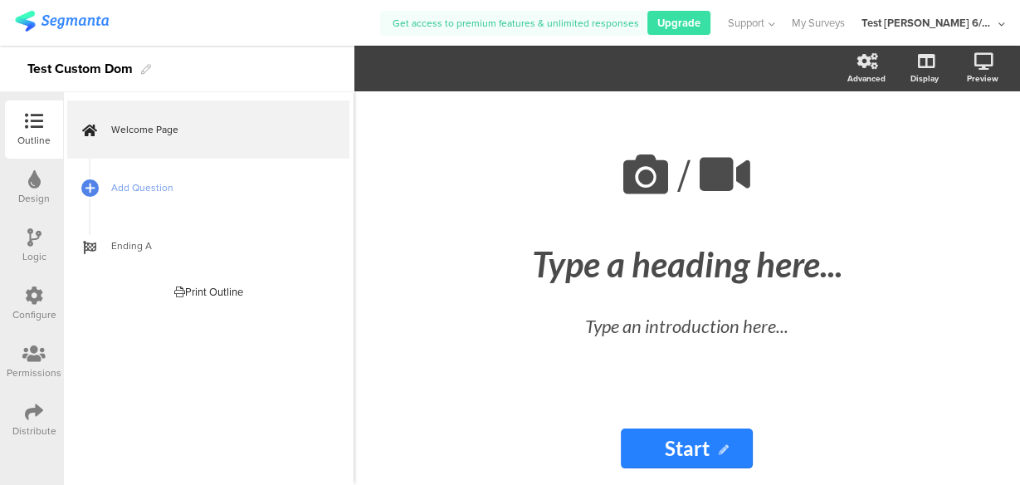
drag, startPoint x: 962, startPoint y: 19, endPoint x: 998, endPoint y: 22, distance: 36.7
click at [998, 22] on div "Test [PERSON_NAME] 6/30" at bounding box center [933, 23] width 144 height 46
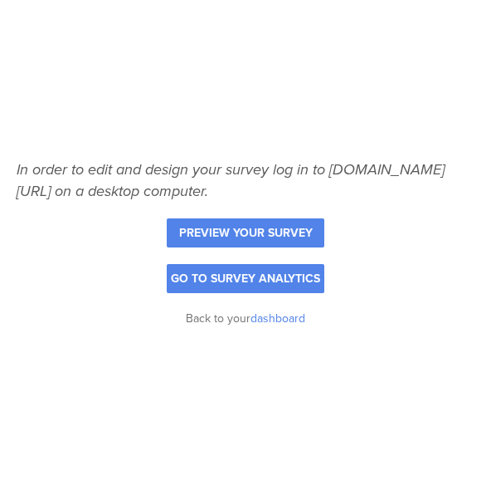
click at [288, 317] on link "dashboard" at bounding box center [278, 318] width 55 height 17
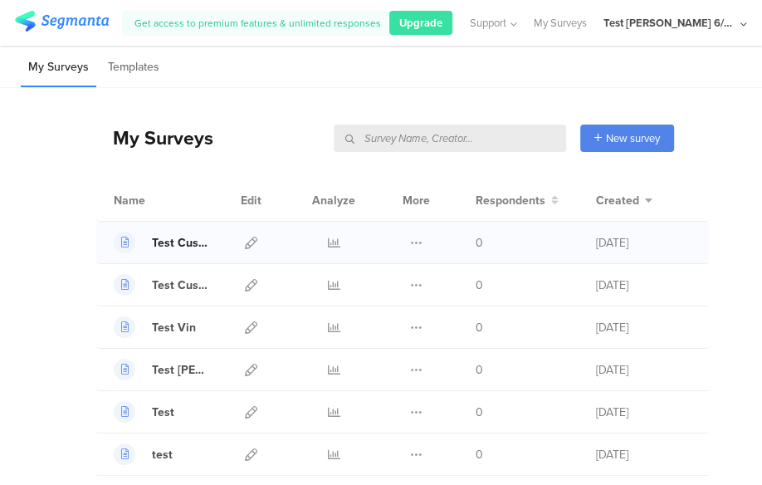
click at [173, 242] on div "Test Custom Dom" at bounding box center [180, 242] width 57 height 17
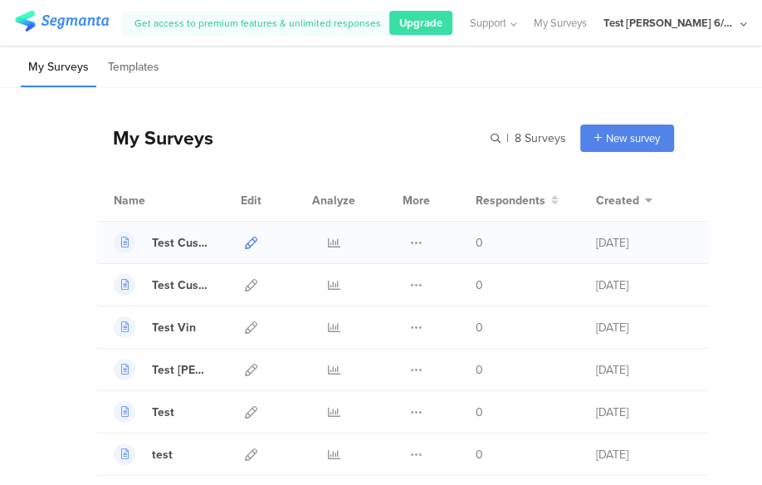
click at [250, 243] on icon at bounding box center [251, 242] width 12 height 12
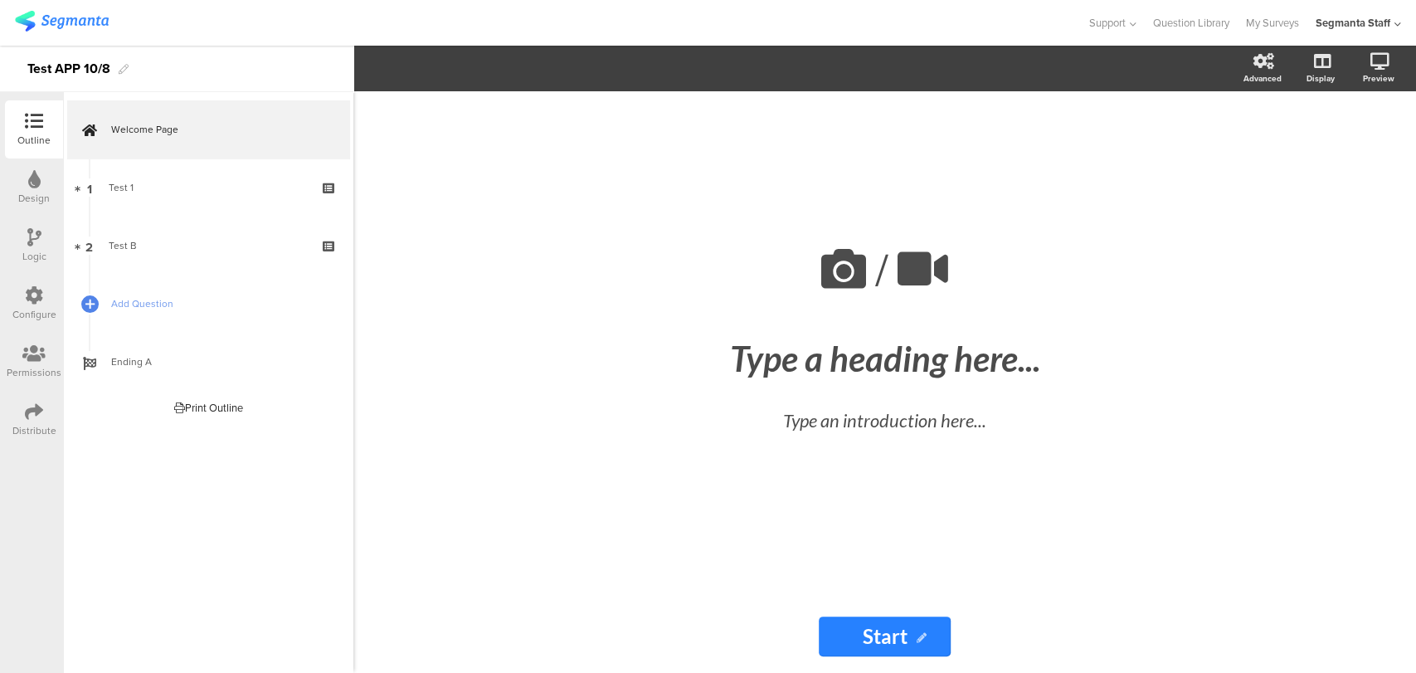
drag, startPoint x: 40, startPoint y: 413, endPoint x: 58, endPoint y: 400, distance: 22.6
click at [40, 413] on icon at bounding box center [34, 411] width 18 height 18
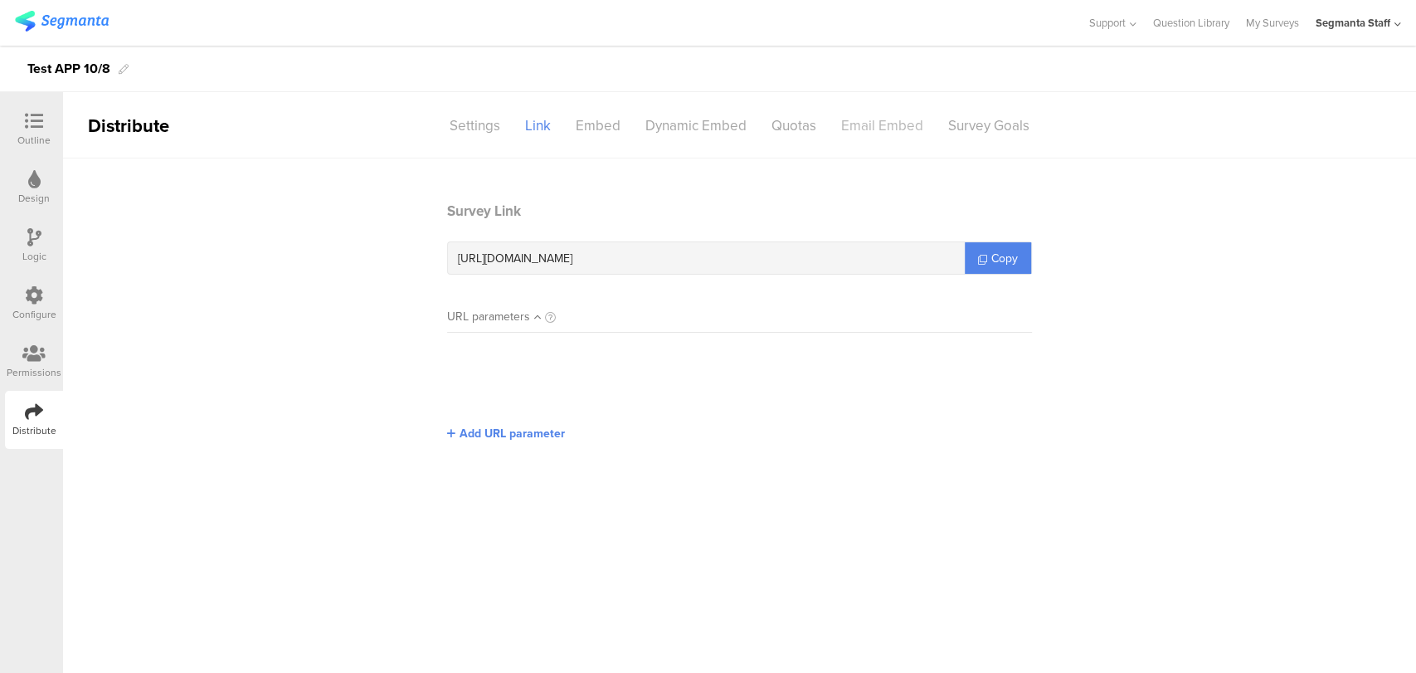
click at [887, 130] on div "Email Embed" at bounding box center [882, 125] width 107 height 29
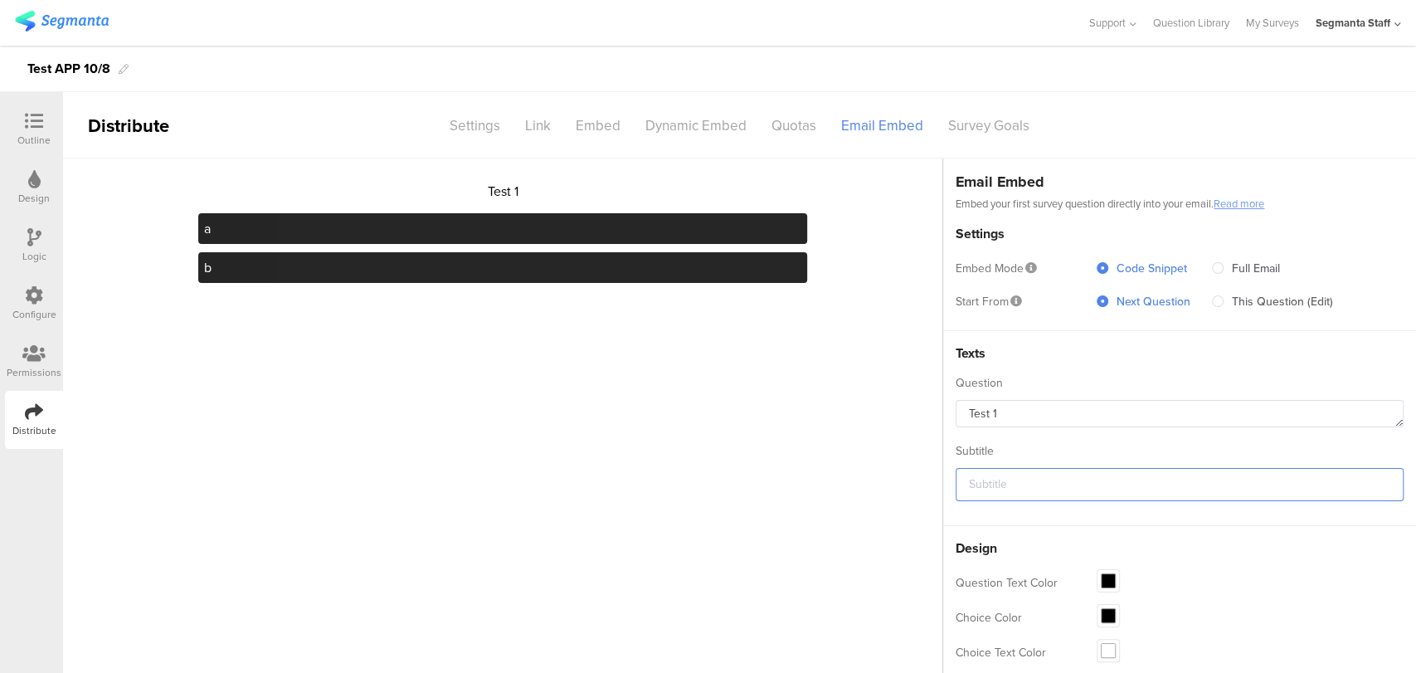
click at [1028, 480] on input "text" at bounding box center [1180, 484] width 448 height 33
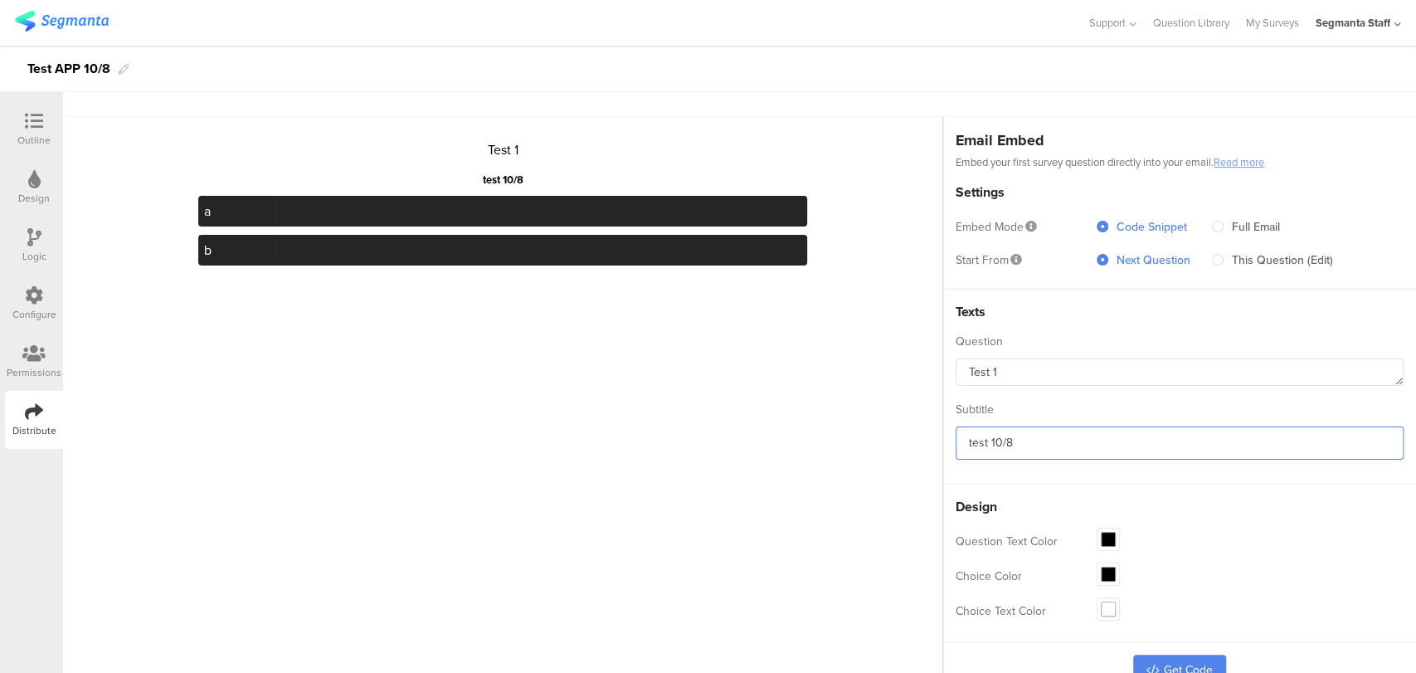
scroll to position [65, 0]
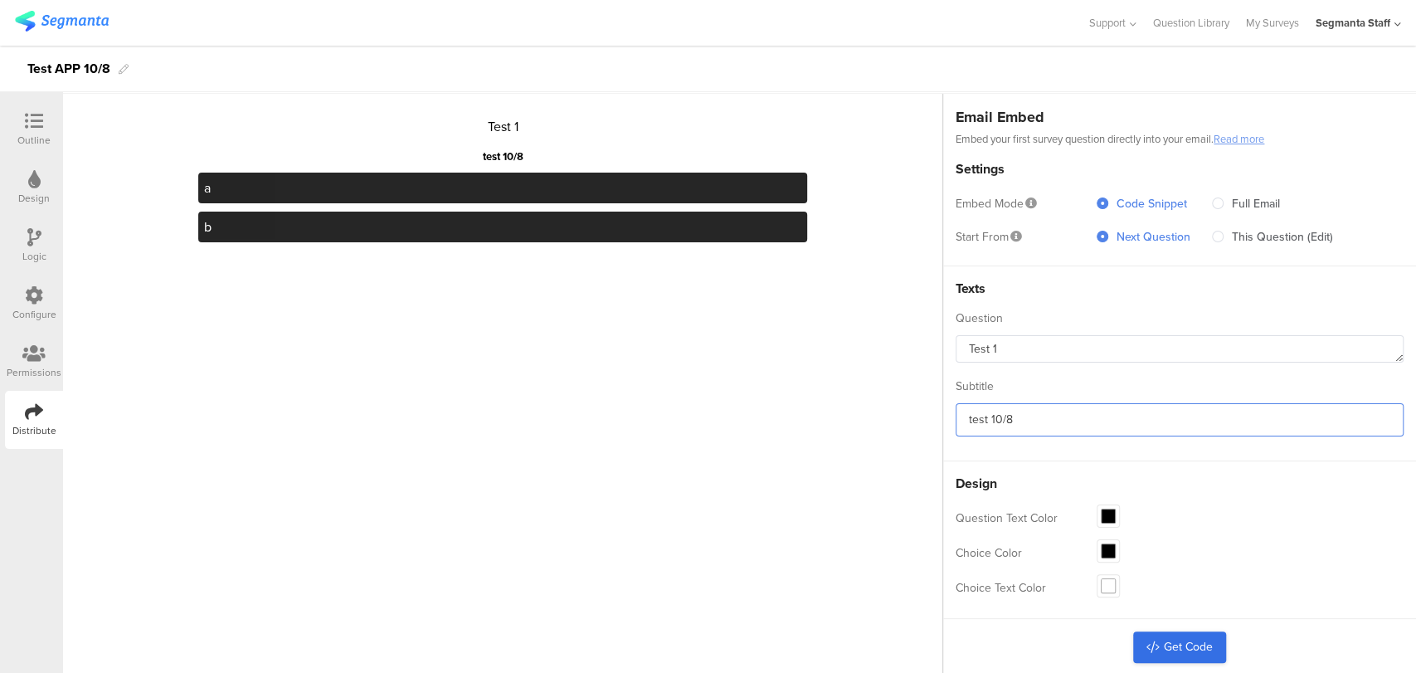
type input "test 10/8"
click at [1163, 631] on link "Get Code" at bounding box center [1179, 647] width 93 height 32
click at [33, 405] on icon at bounding box center [34, 411] width 18 height 18
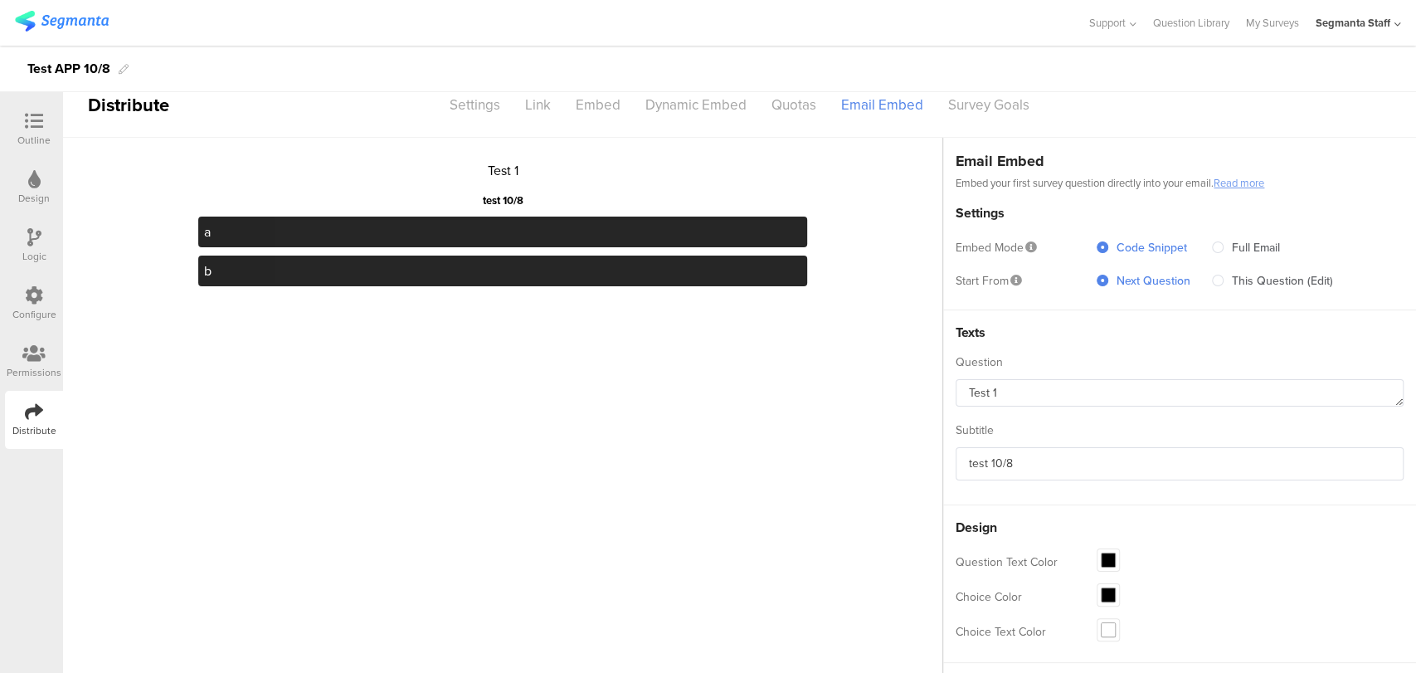
scroll to position [0, 0]
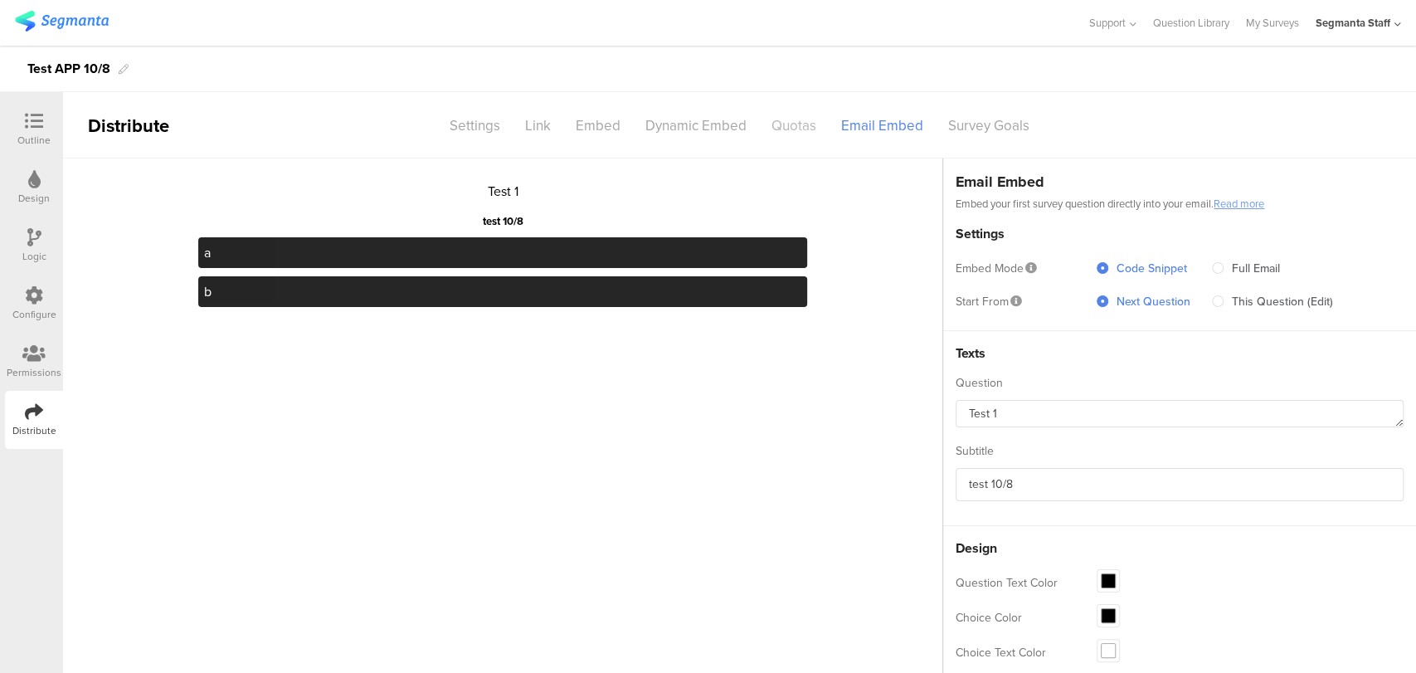
click at [772, 126] on div "Quotas" at bounding box center [794, 125] width 70 height 29
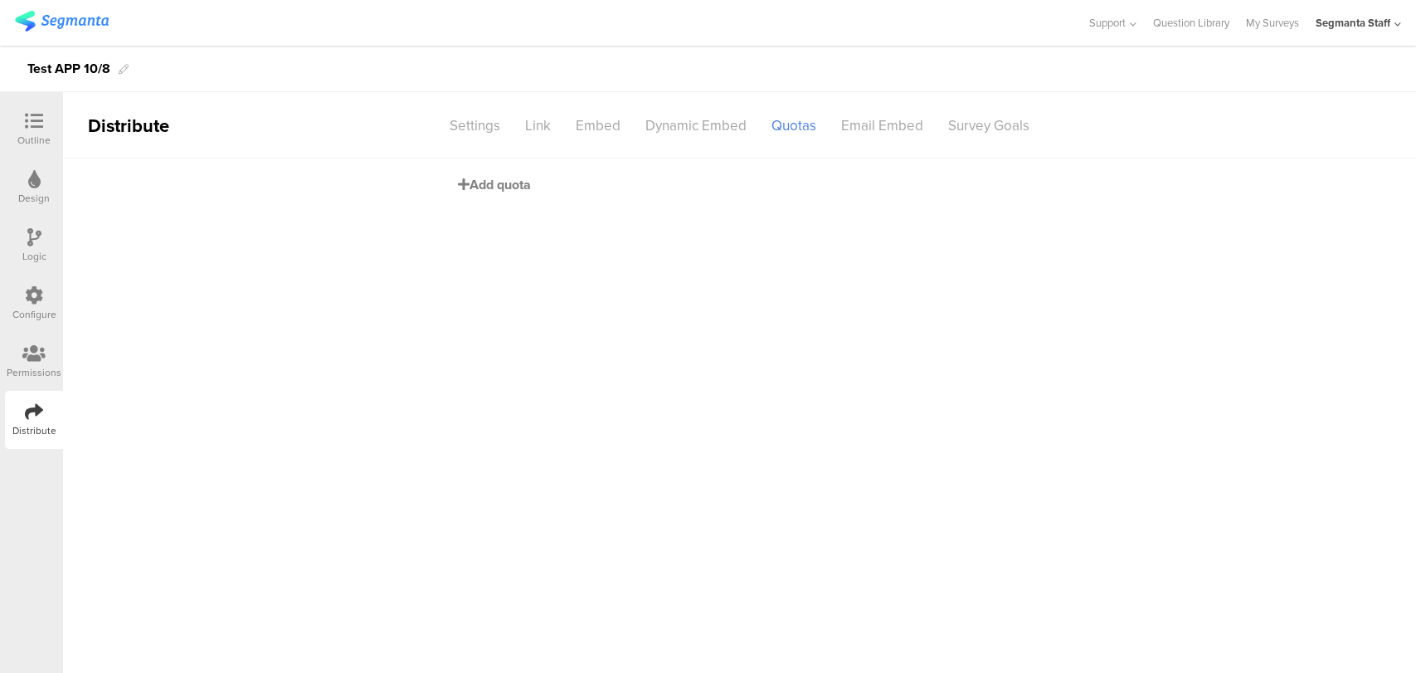
click at [518, 178] on span "Add quota" at bounding box center [494, 184] width 73 height 19
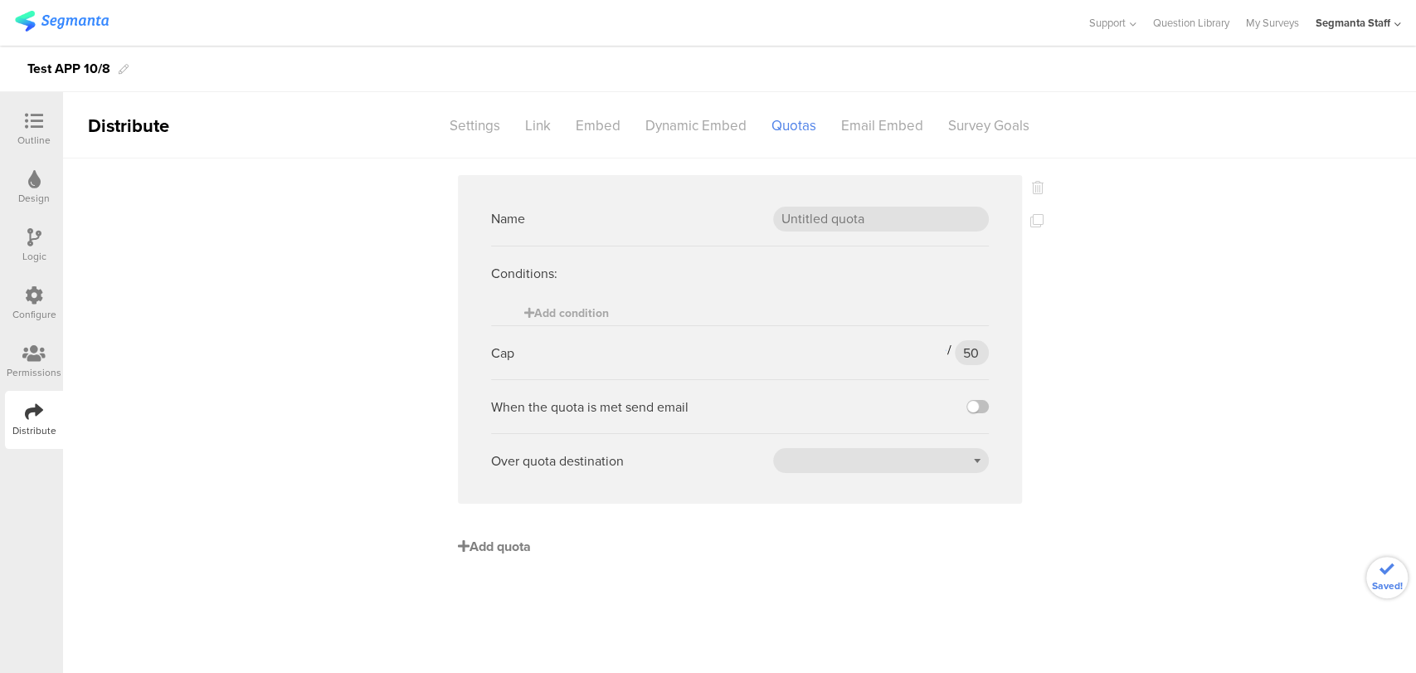
click at [490, 541] on span "Add quota" at bounding box center [494, 546] width 73 height 19
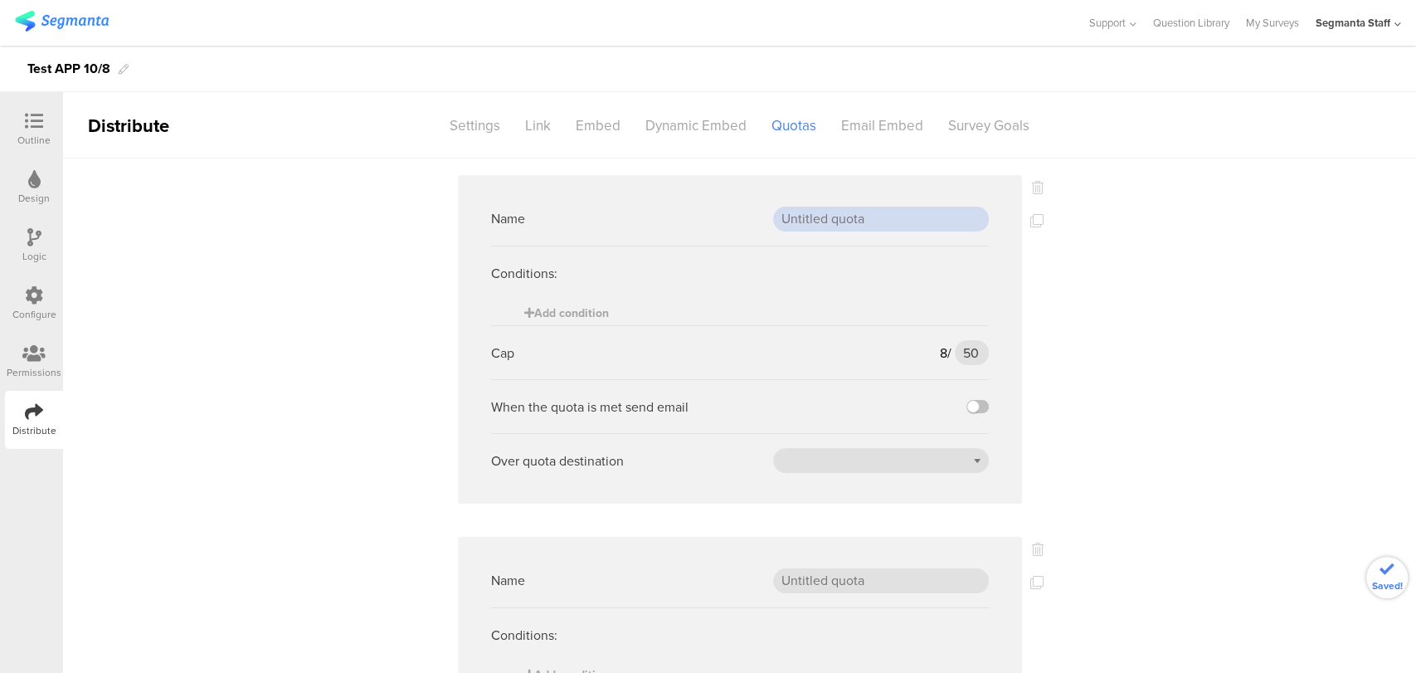
click at [911, 217] on input "text" at bounding box center [881, 219] width 216 height 25
type input "Test 1"
click at [807, 579] on input "text" at bounding box center [881, 580] width 216 height 25
type input "Test 2"
click at [738, 304] on sg-logic-expression "Add condition" at bounding box center [740, 312] width 498 height 25
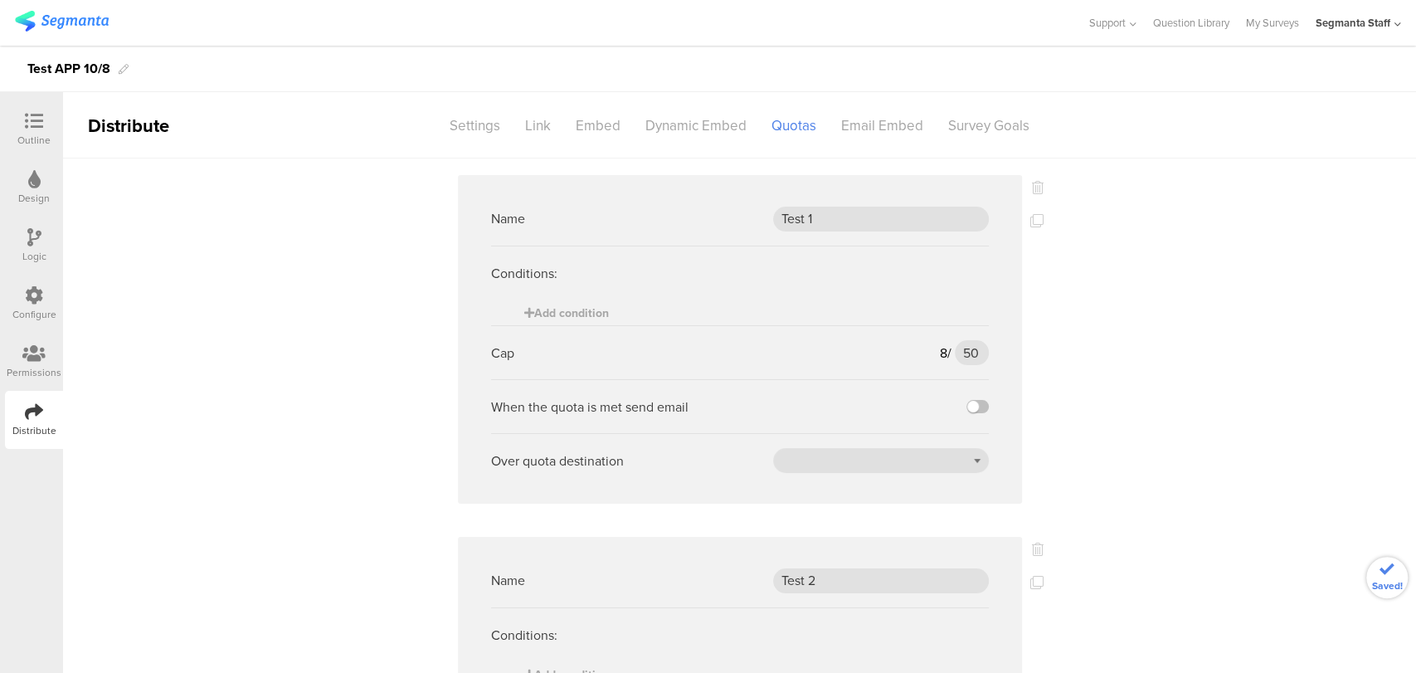
click at [710, 318] on sg-logic-expression "Add condition" at bounding box center [740, 312] width 498 height 25
click at [563, 307] on span "Add condition" at bounding box center [566, 313] width 85 height 17
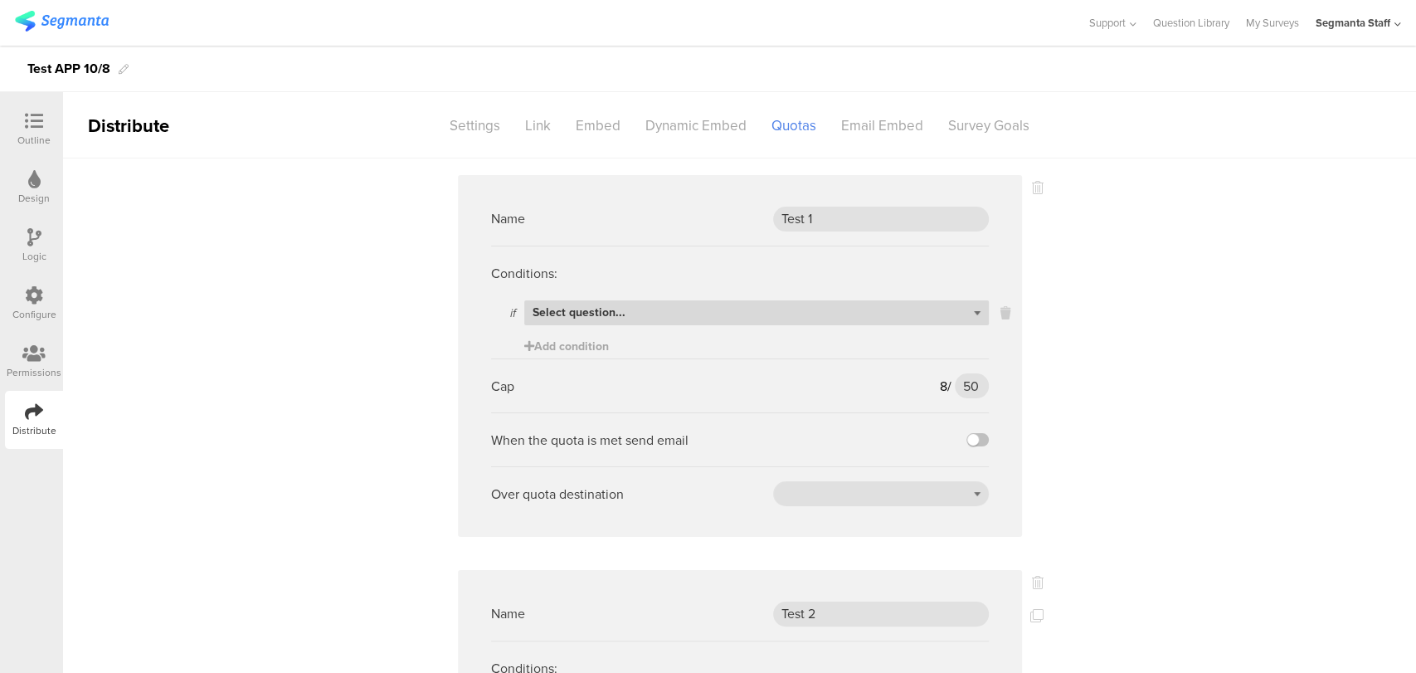
click at [814, 320] on div "Select question..." at bounding box center [756, 312] width 465 height 25
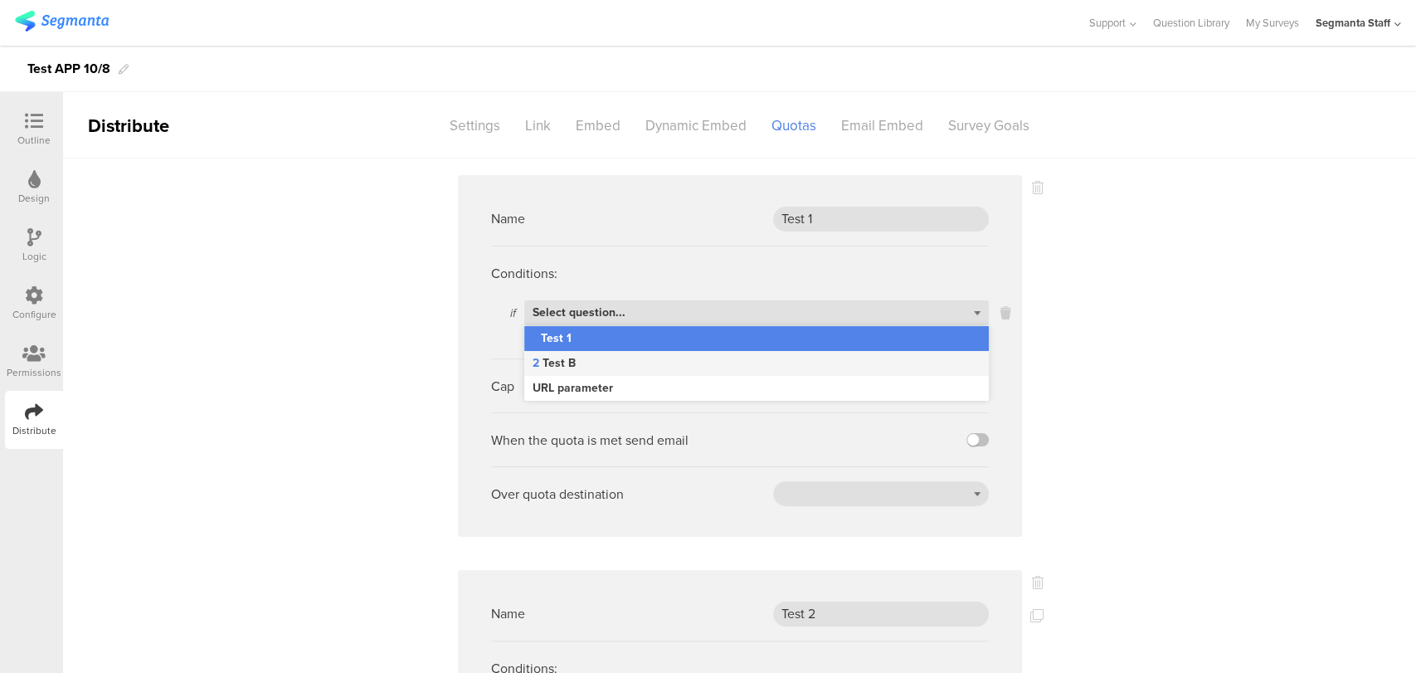
click at [883, 366] on div "2 Test B" at bounding box center [756, 363] width 465 height 25
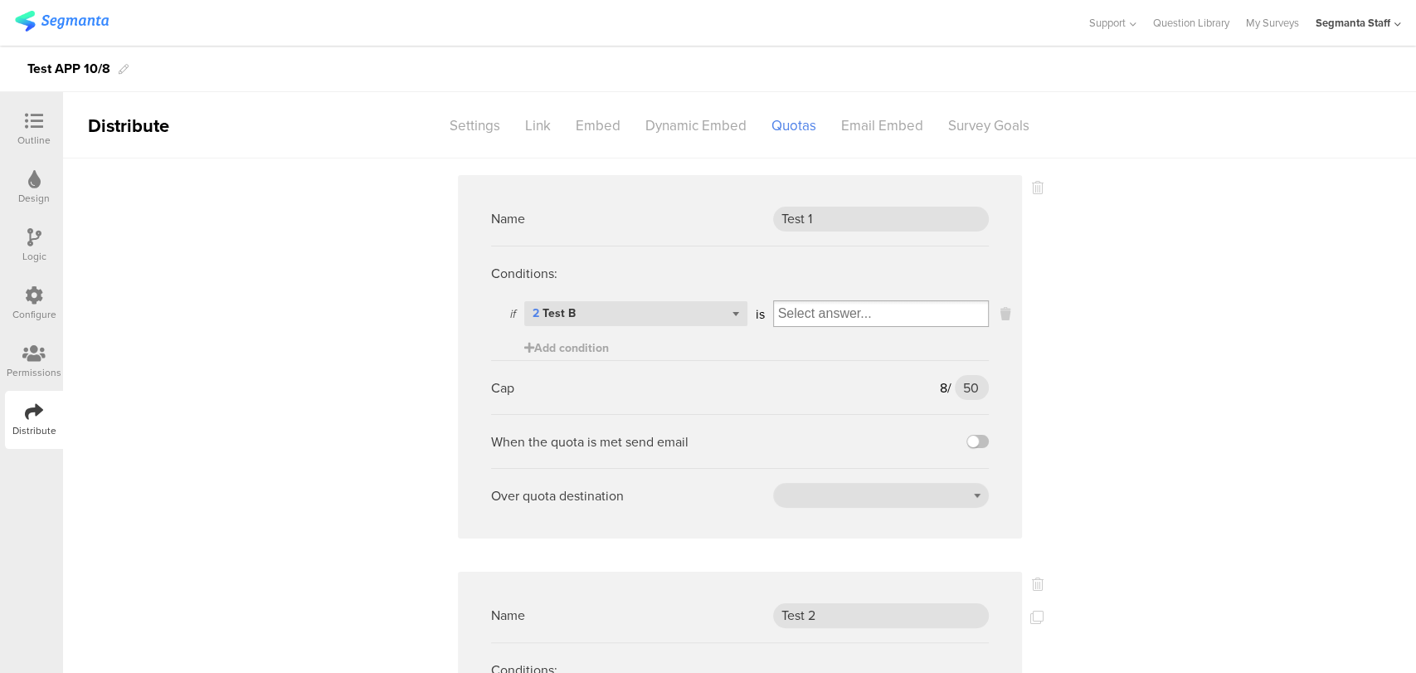
click at [909, 310] on input "Select box" at bounding box center [881, 313] width 214 height 23
click at [878, 363] on div "d" at bounding box center [880, 366] width 207 height 25
click at [979, 383] on input "50" at bounding box center [971, 387] width 33 height 25
type input "5"
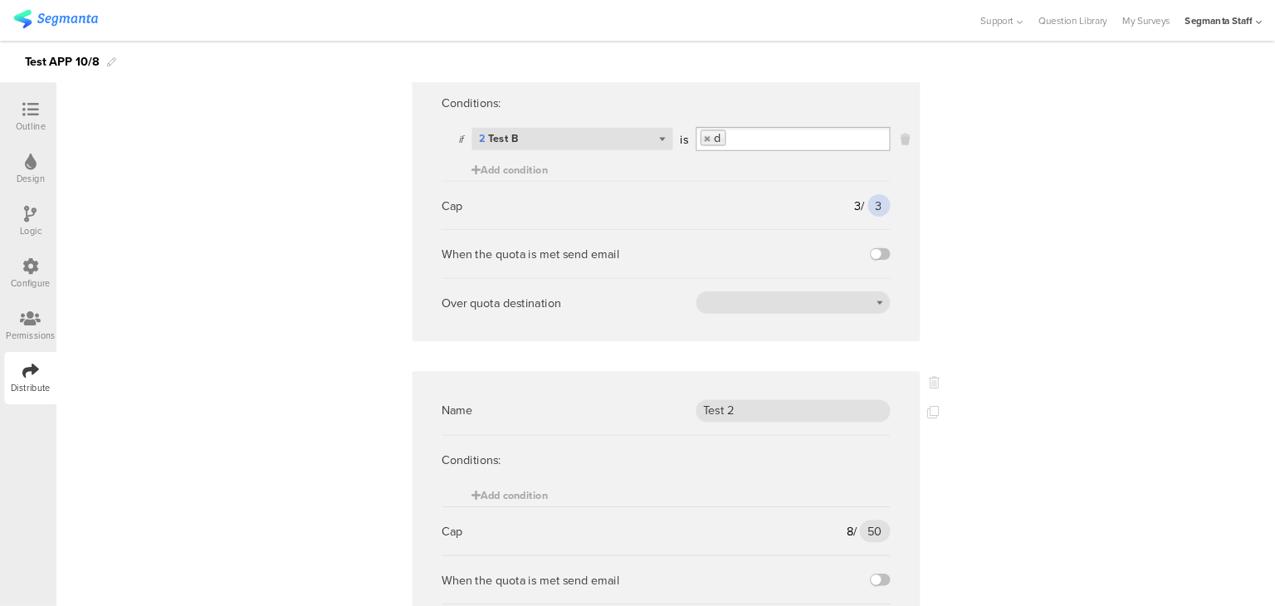
scroll to position [276, 0]
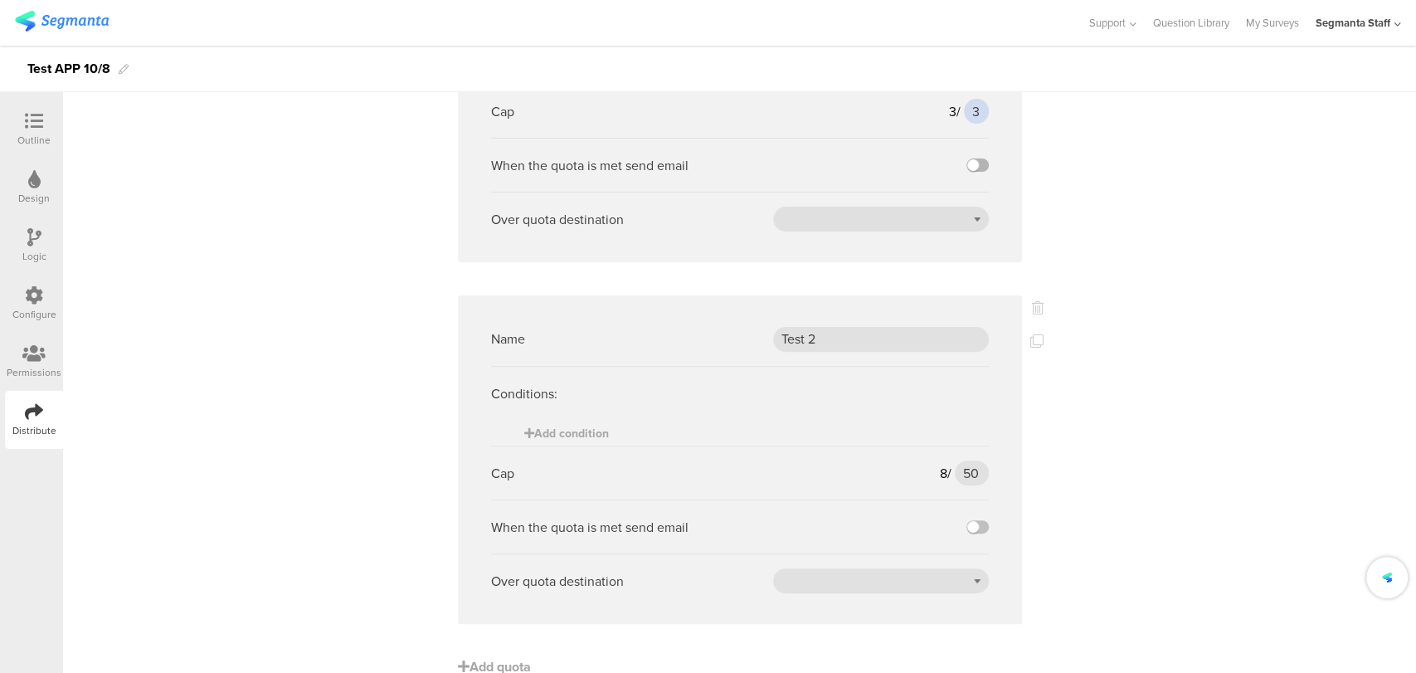
type input "3"
click at [967, 168] on label at bounding box center [978, 164] width 22 height 13
click at [0, 0] on input "checkbox" at bounding box center [0, 0] width 0 height 0
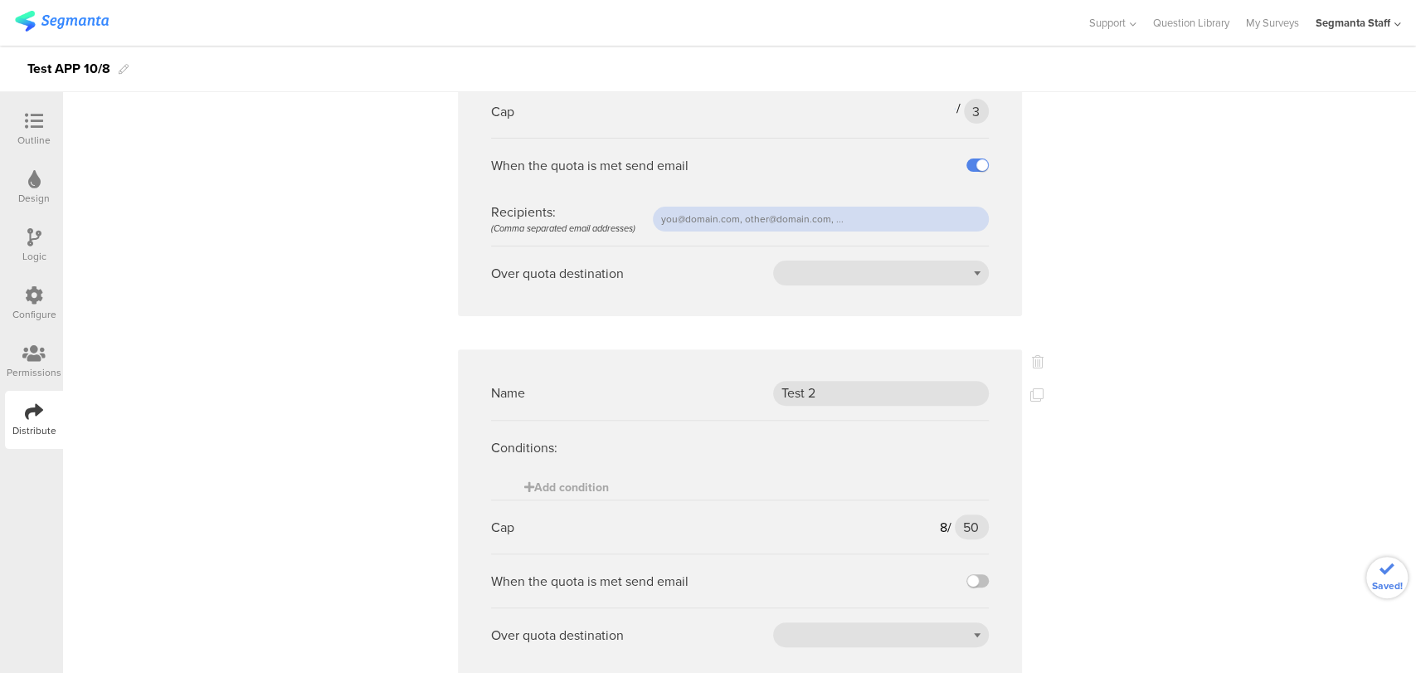
click at [891, 218] on input "text" at bounding box center [821, 219] width 336 height 25
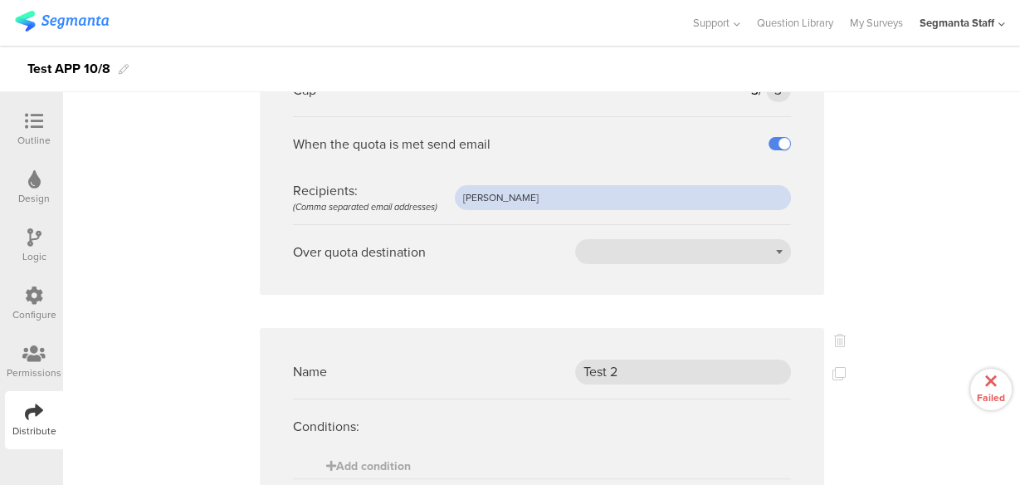
scroll to position [320, 0]
type input "raymund@segmanta.com"
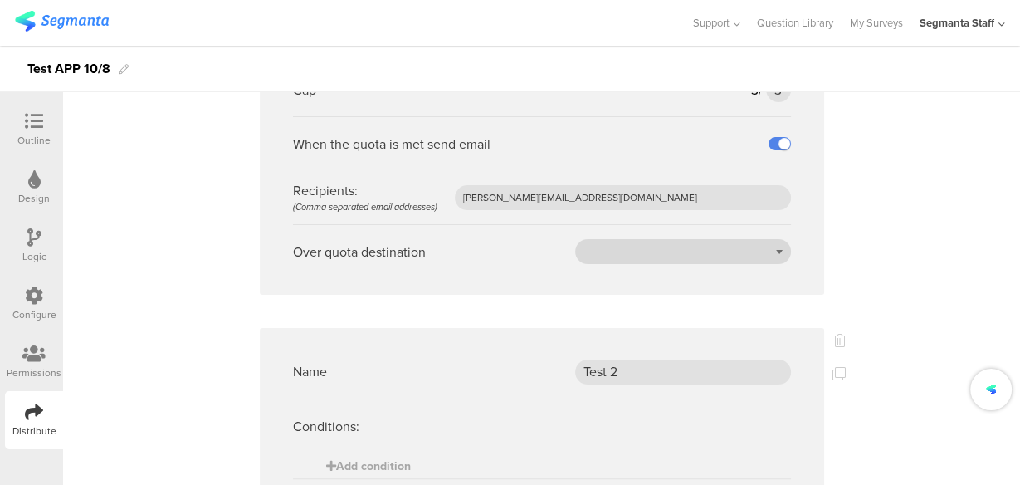
click at [603, 257] on div at bounding box center [683, 251] width 216 height 25
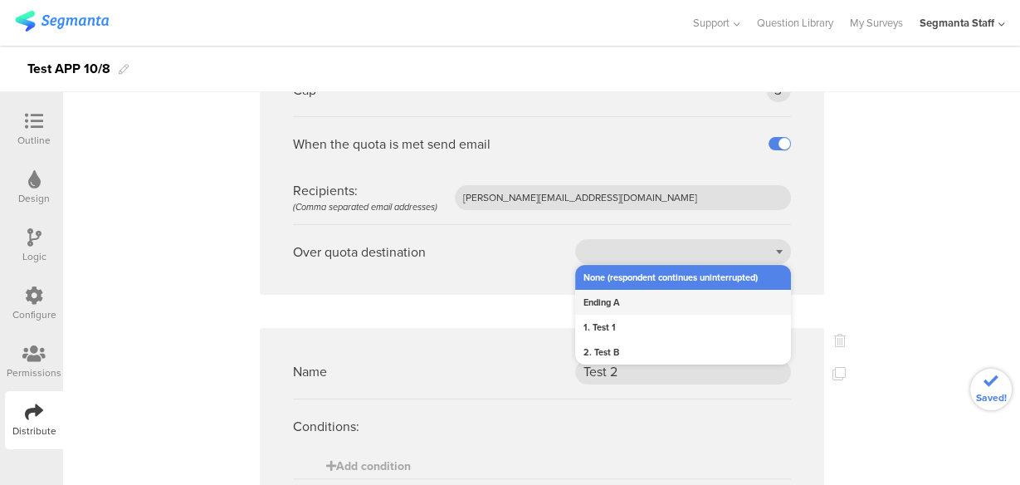
click at [612, 305] on div "Ending A" at bounding box center [683, 302] width 216 height 25
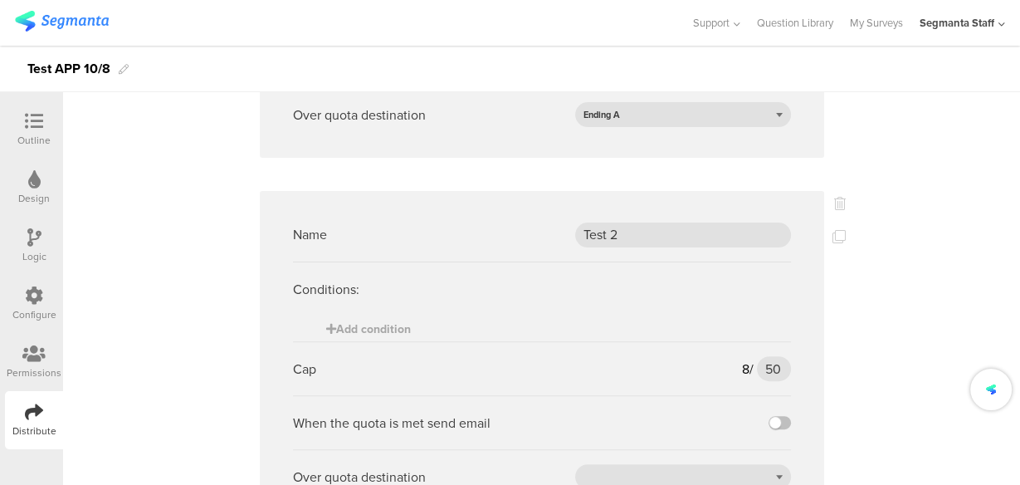
scroll to position [387, 0]
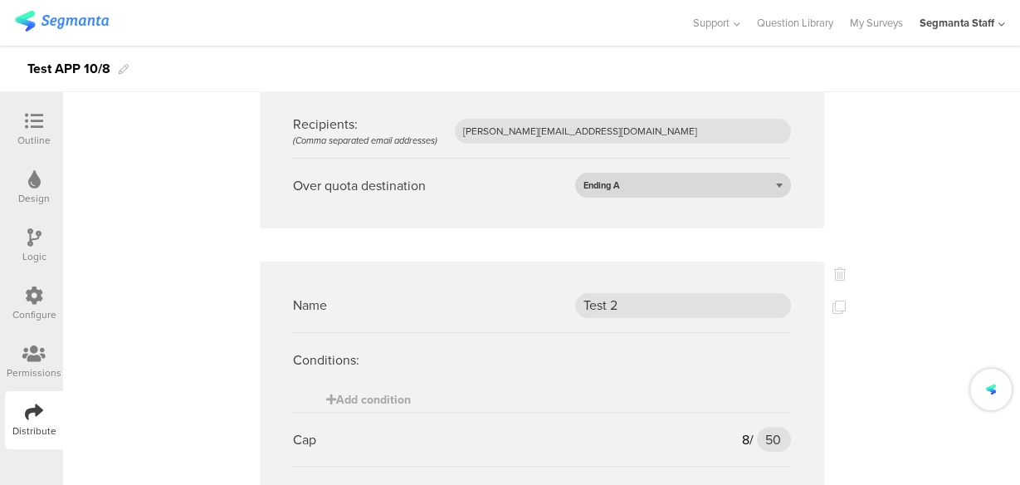
click at [607, 189] on span "Ending A" at bounding box center [601, 184] width 37 height 13
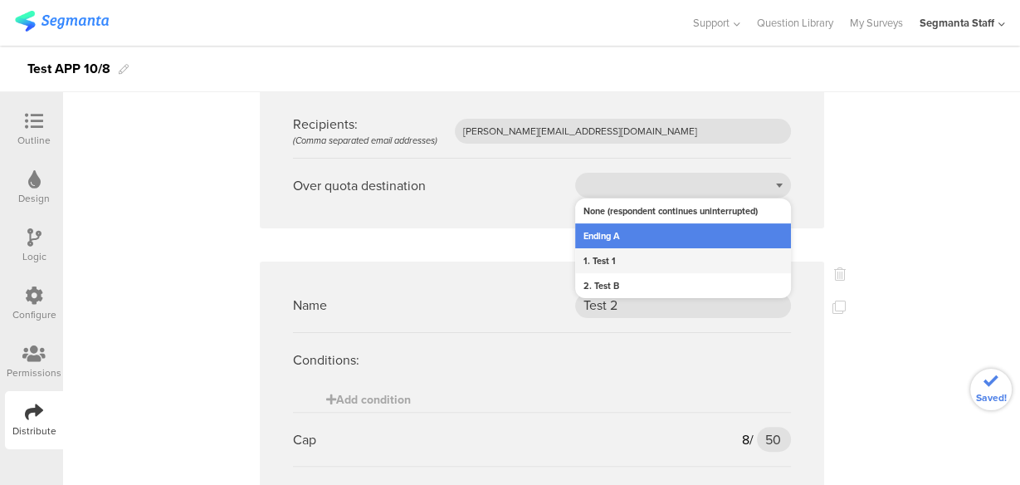
click at [613, 261] on div "1. Test 1" at bounding box center [683, 260] width 216 height 25
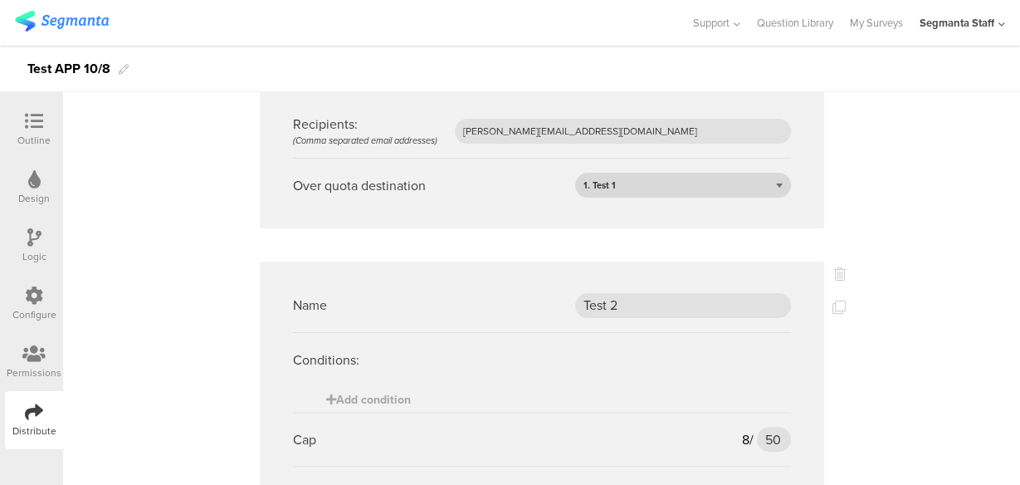
click at [631, 184] on div "1. Test 1" at bounding box center [683, 185] width 216 height 25
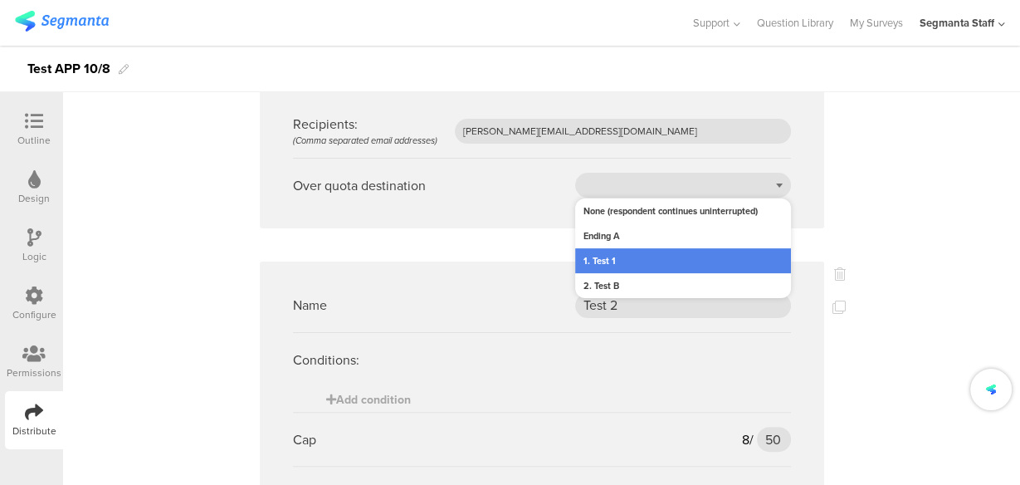
click at [617, 275] on div "2. Test B" at bounding box center [683, 285] width 216 height 25
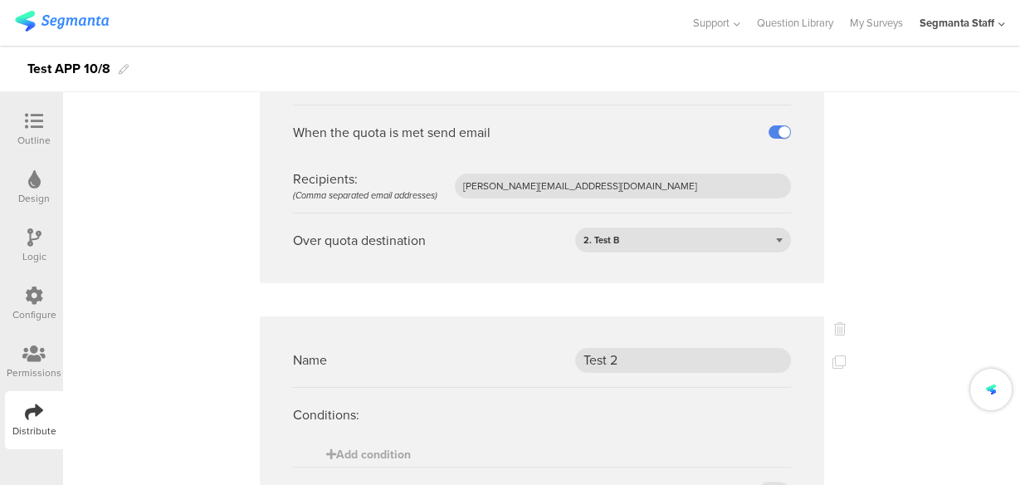
scroll to position [465, 0]
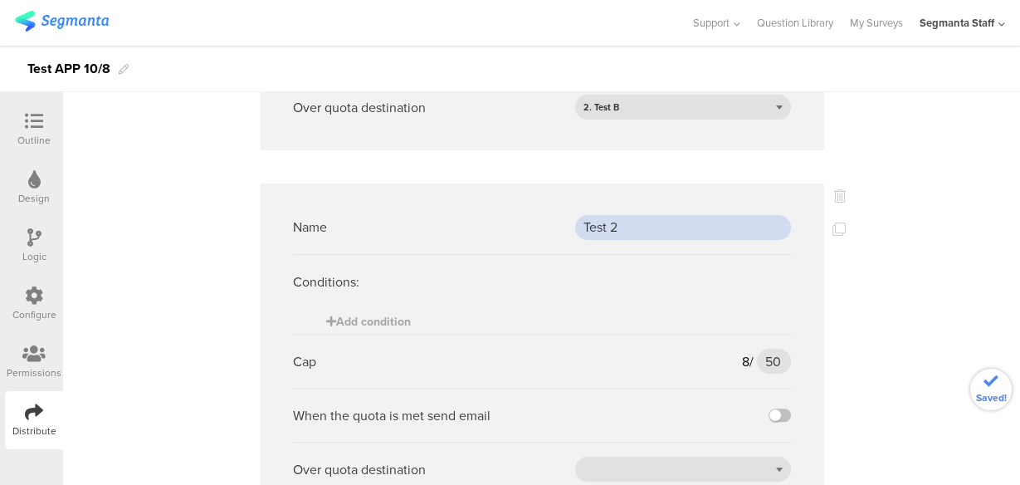
click at [631, 221] on input "Test 2" at bounding box center [683, 227] width 216 height 25
type input "T"
type input "Test 2"
click at [773, 360] on input "50" at bounding box center [773, 361] width 33 height 25
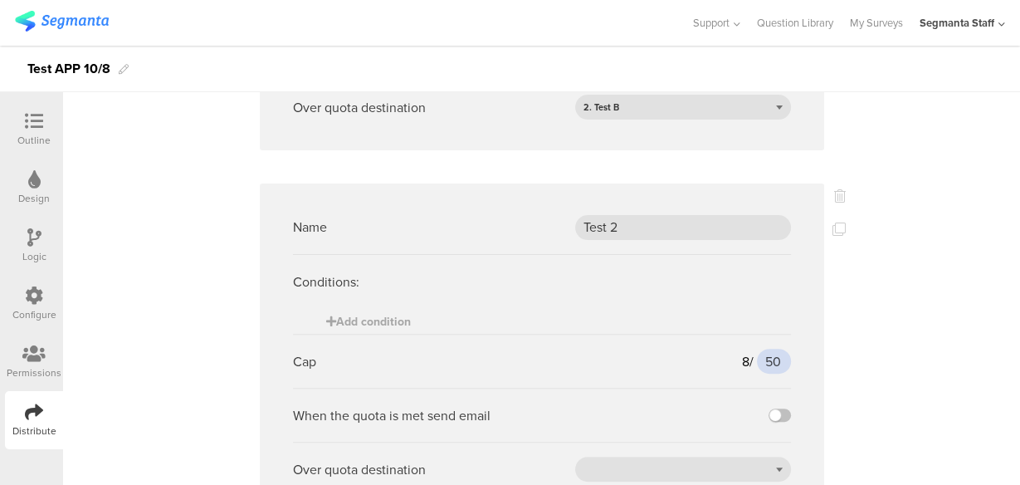
type input "5"
type input "8"
click at [776, 415] on label at bounding box center [779, 414] width 22 height 13
click at [0, 0] on input "checkbox" at bounding box center [0, 0] width 0 height 0
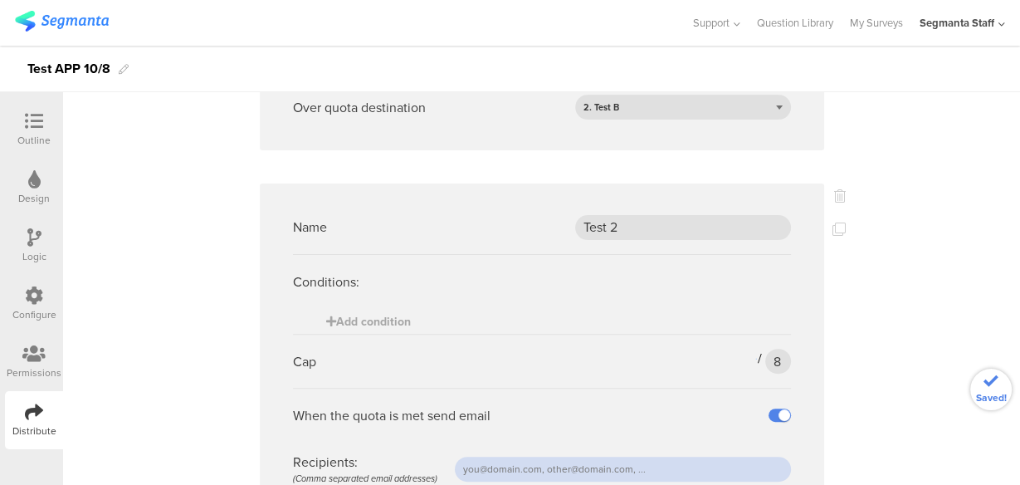
click at [690, 463] on input "text" at bounding box center [623, 468] width 336 height 25
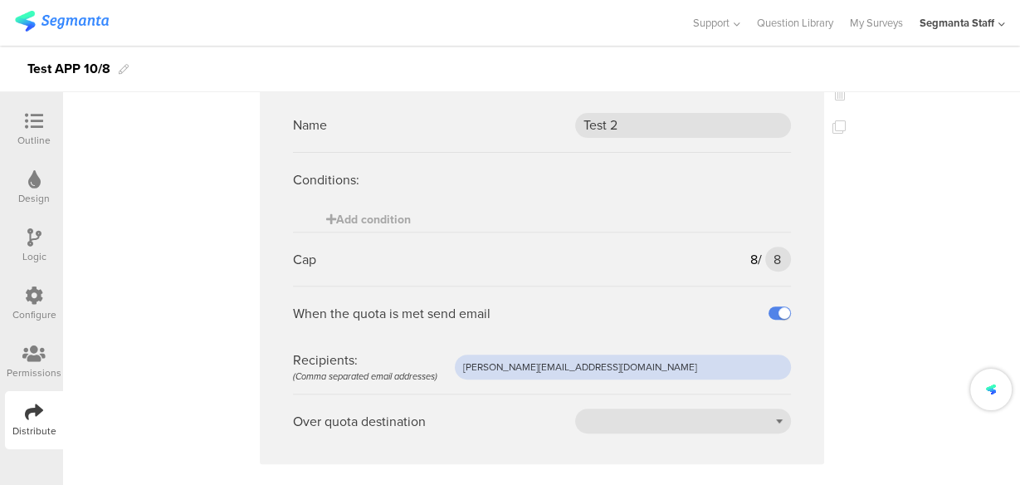
scroll to position [630, 0]
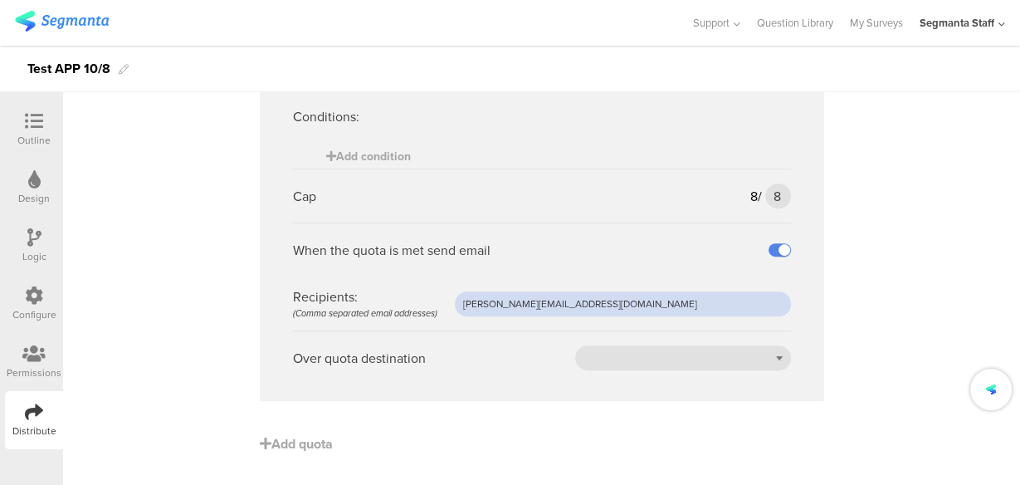
type input "raymund@segmanta.com"
click at [573, 340] on div "Over quota destination" at bounding box center [542, 357] width 498 height 54
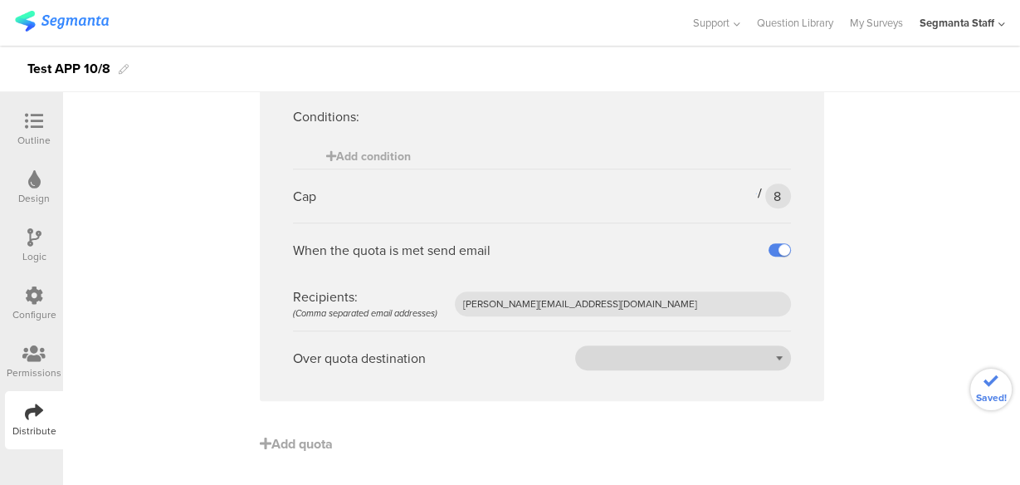
click at [580, 352] on div at bounding box center [683, 357] width 216 height 25
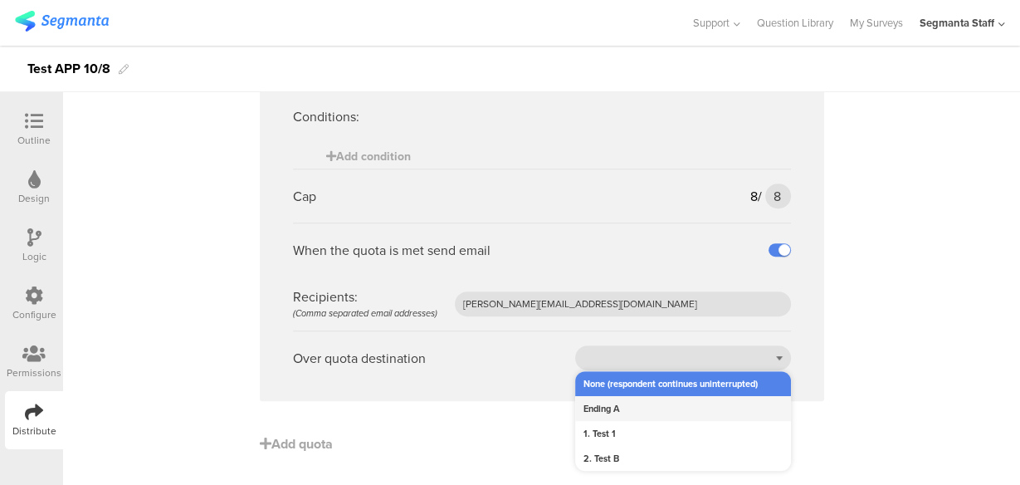
click at [597, 407] on div "Ending A" at bounding box center [683, 408] width 216 height 25
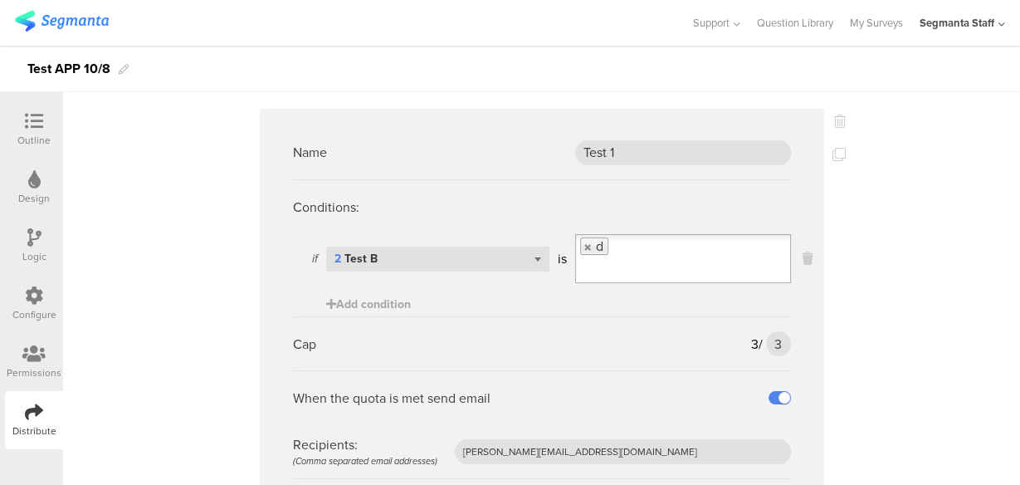
scroll to position [0, 0]
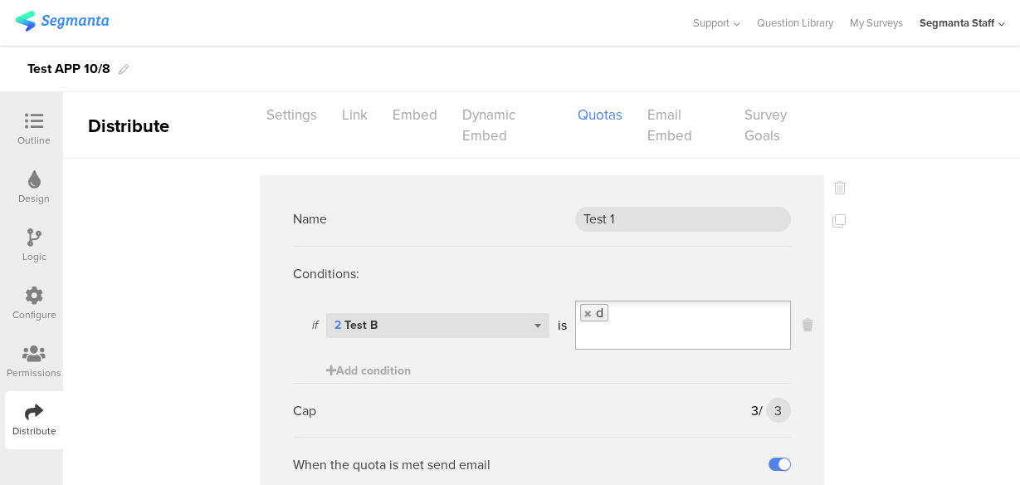
click at [977, 21] on div "Segmanta Staff" at bounding box center [956, 23] width 75 height 16
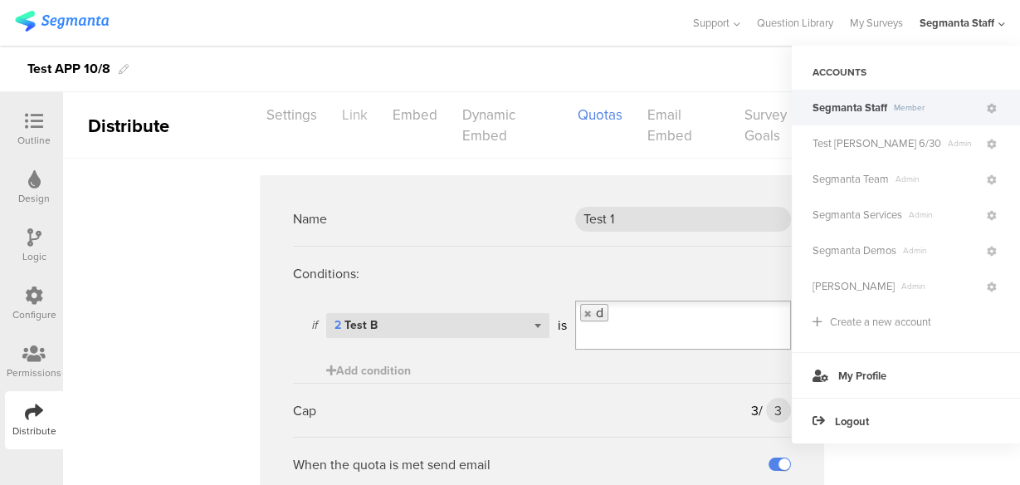
click at [356, 110] on div "Link" at bounding box center [354, 114] width 51 height 29
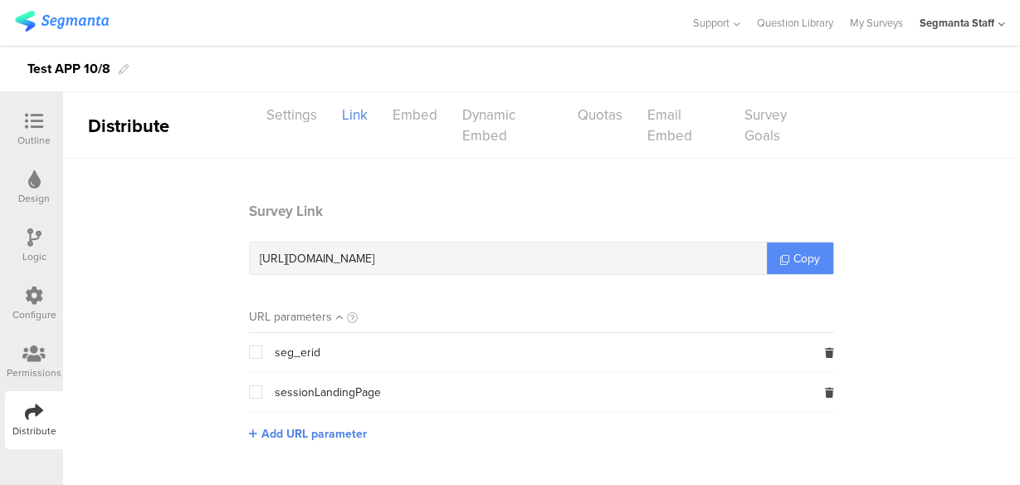
click at [808, 256] on span "Copy" at bounding box center [806, 258] width 27 height 17
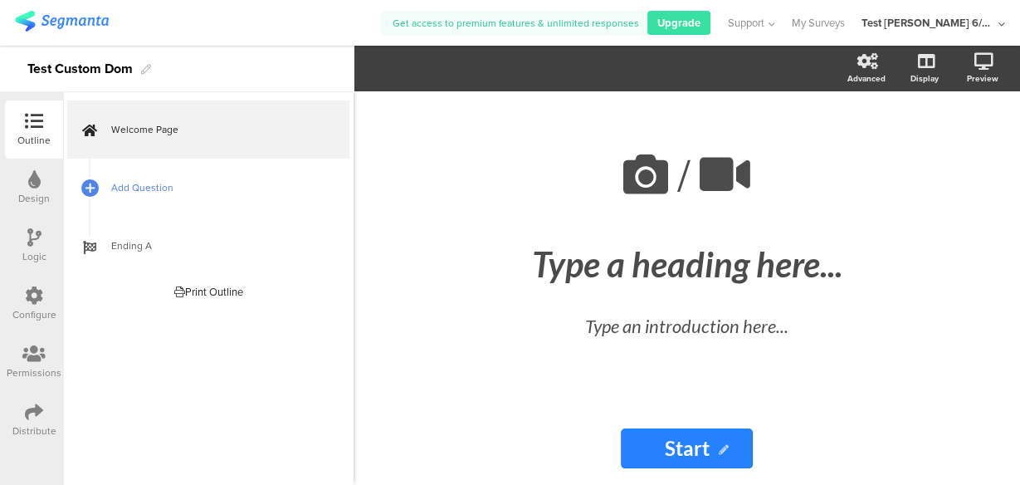
click at [193, 192] on span "Add Question" at bounding box center [217, 187] width 212 height 17
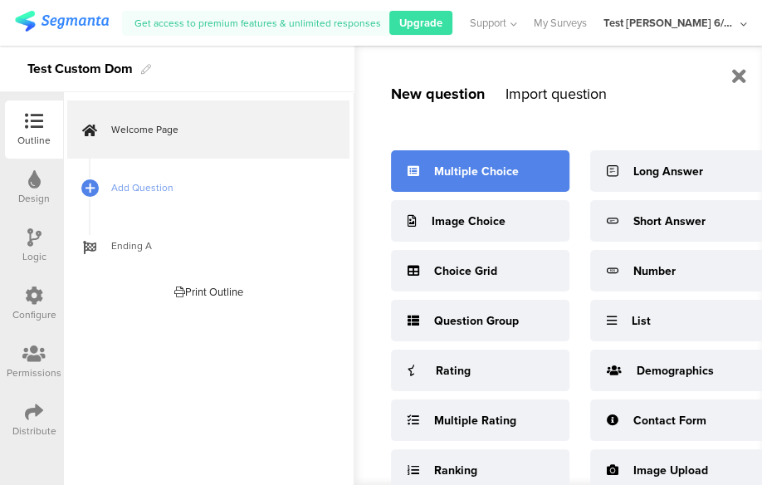
click at [423, 172] on div "Multiple Choice" at bounding box center [480, 170] width 178 height 41
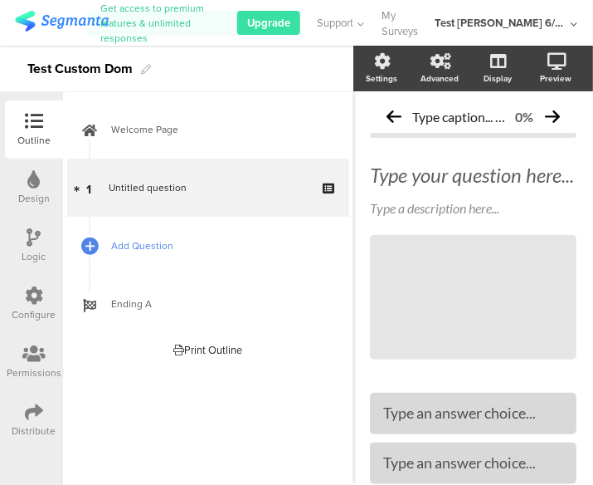
click at [158, 242] on span "Add Question" at bounding box center [217, 245] width 212 height 17
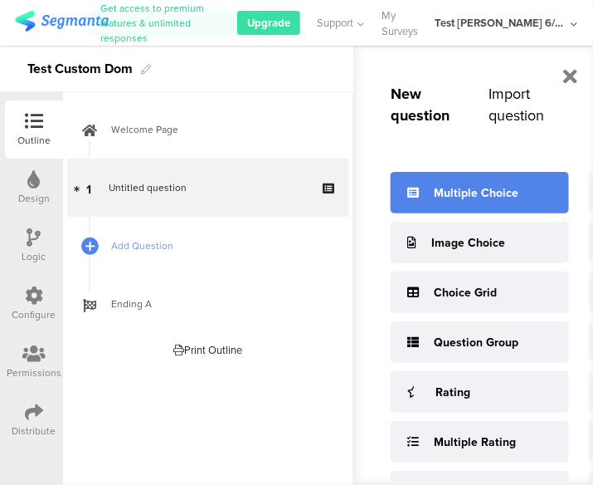
click at [452, 189] on div "Multiple Choice" at bounding box center [476, 192] width 85 height 17
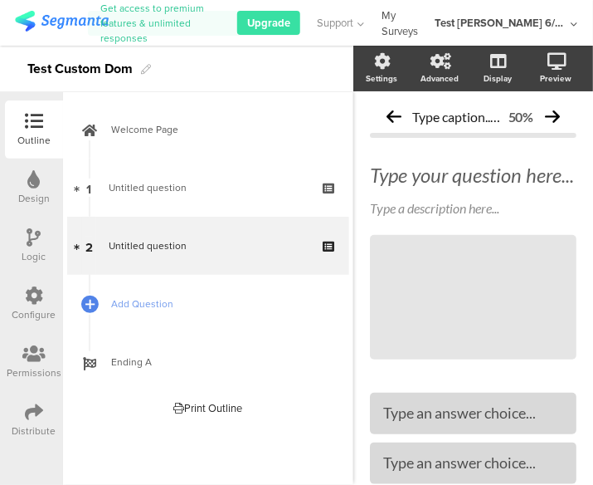
click at [418, 28] on link "My Surveys" at bounding box center [400, 23] width 37 height 46
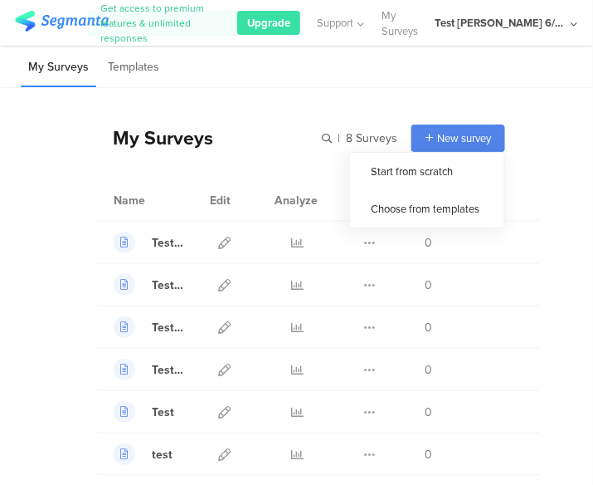
click at [437, 139] on span "New survey" at bounding box center [464, 138] width 54 height 16
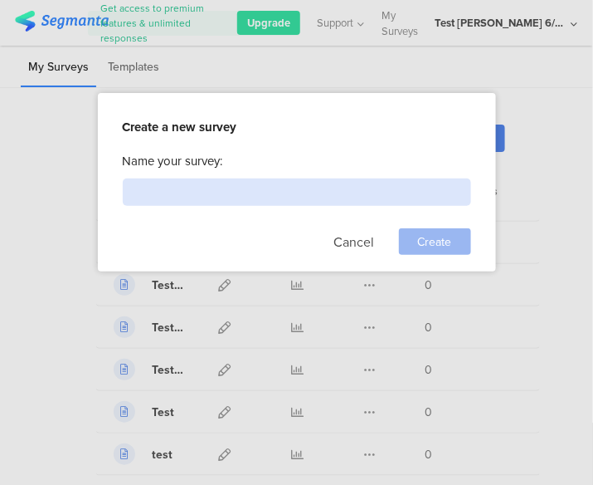
click at [357, 188] on input at bounding box center [297, 191] width 349 height 27
type input "Test"
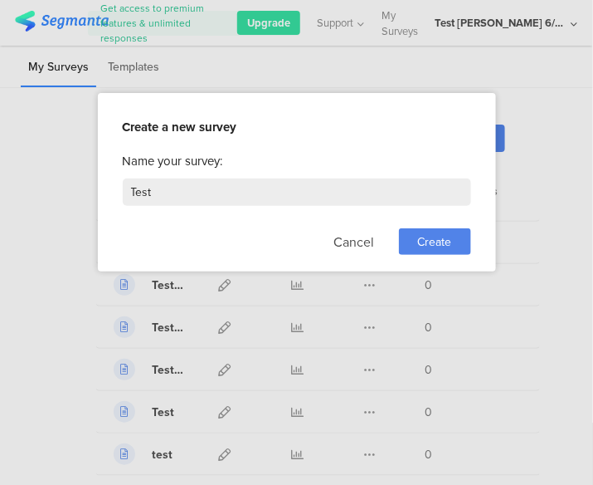
click at [426, 237] on span "Create" at bounding box center [435, 241] width 34 height 17
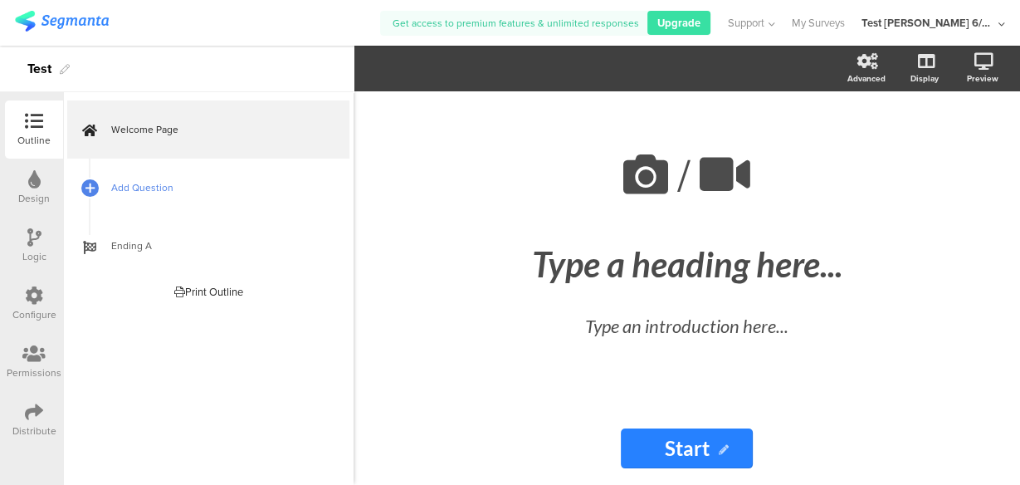
click at [224, 186] on span "Add Question" at bounding box center [217, 187] width 212 height 17
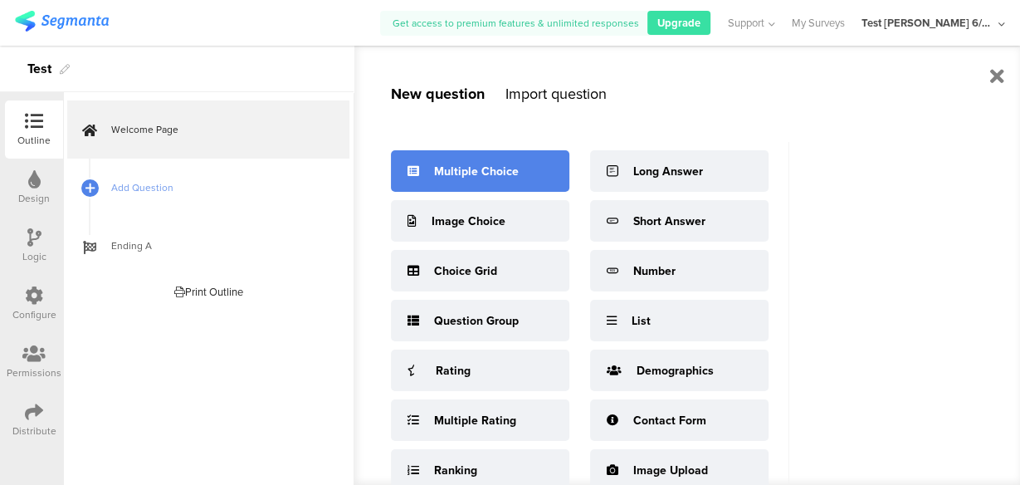
click at [456, 176] on div "Multiple Choice" at bounding box center [476, 171] width 85 height 17
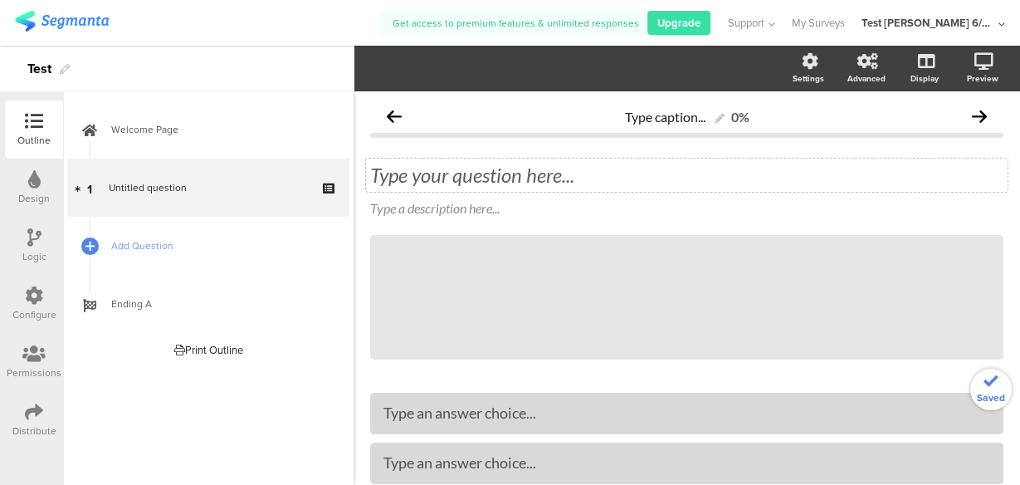
click at [452, 173] on div "Type your question here..." at bounding box center [686, 175] width 633 height 25
click at [429, 427] on div "Type an answer choice..." at bounding box center [686, 412] width 607 height 27
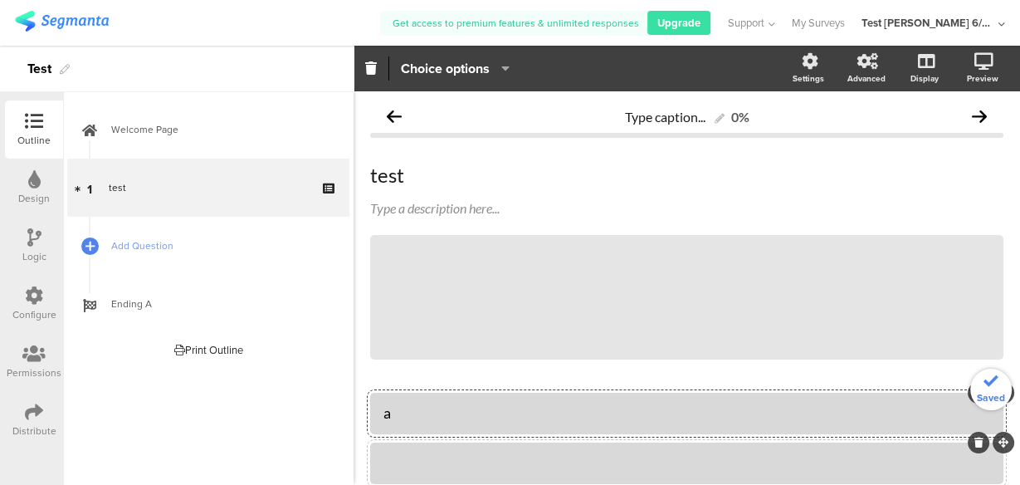
click at [420, 451] on div at bounding box center [686, 462] width 607 height 27
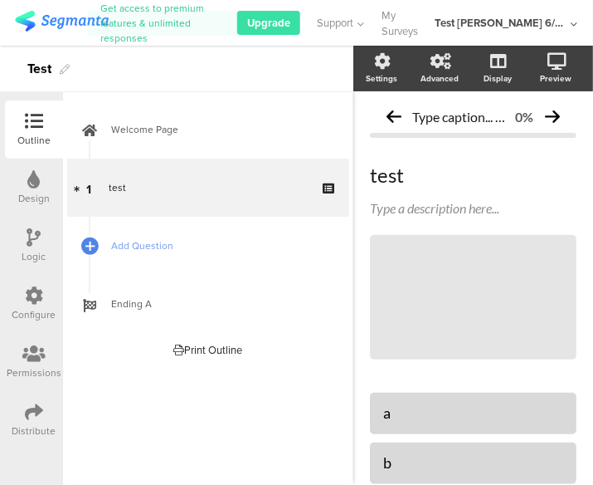
click at [93, 379] on div "Welcome Page 1 test Add Question Ending A Print Outline Welcome Page Start Page…" at bounding box center [208, 288] width 290 height 392
